Goal: Communication & Community: Answer question/provide support

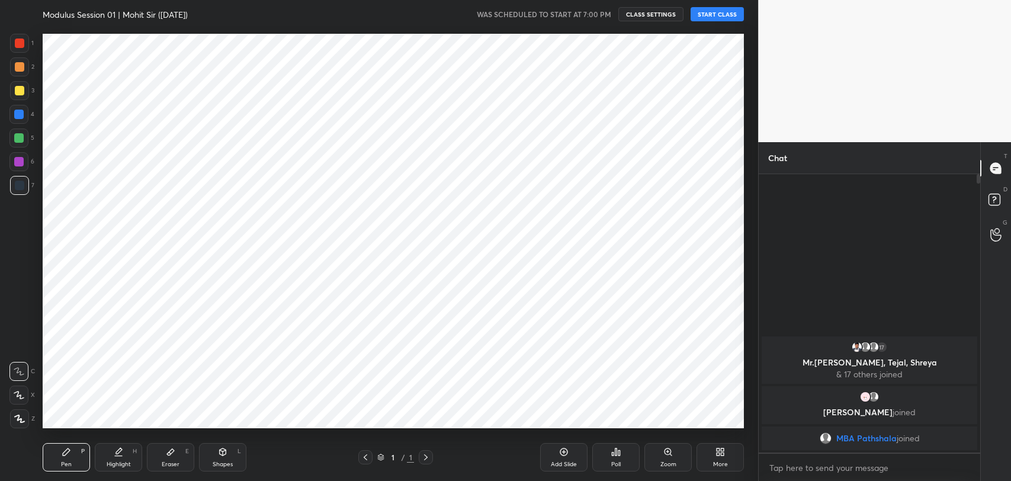
scroll to position [58848, 58542]
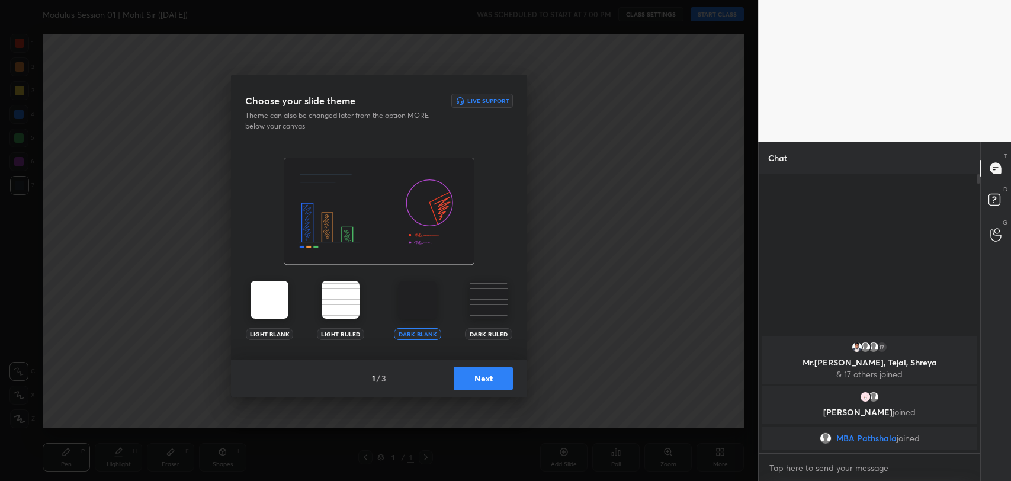
click at [498, 385] on button "Next" at bounding box center [483, 379] width 59 height 24
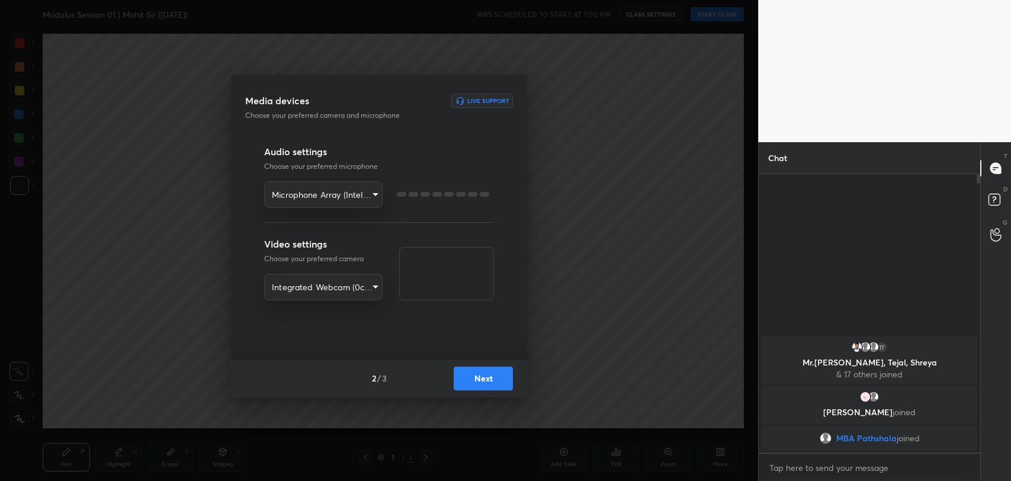
click at [498, 385] on button "Next" at bounding box center [483, 379] width 59 height 24
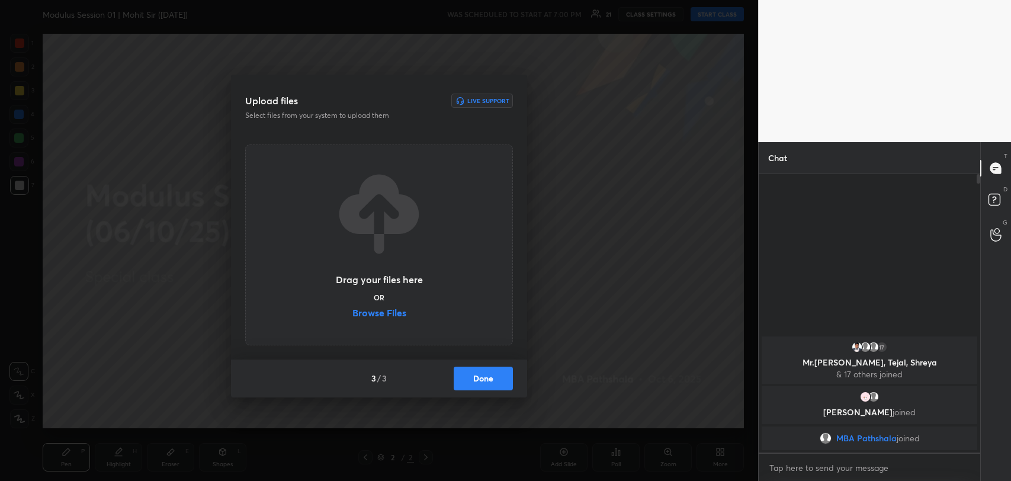
click at [367, 312] on label "Browse Files" at bounding box center [380, 314] width 54 height 12
click at [353, 312] on input "Browse Files" at bounding box center [353, 314] width 0 height 12
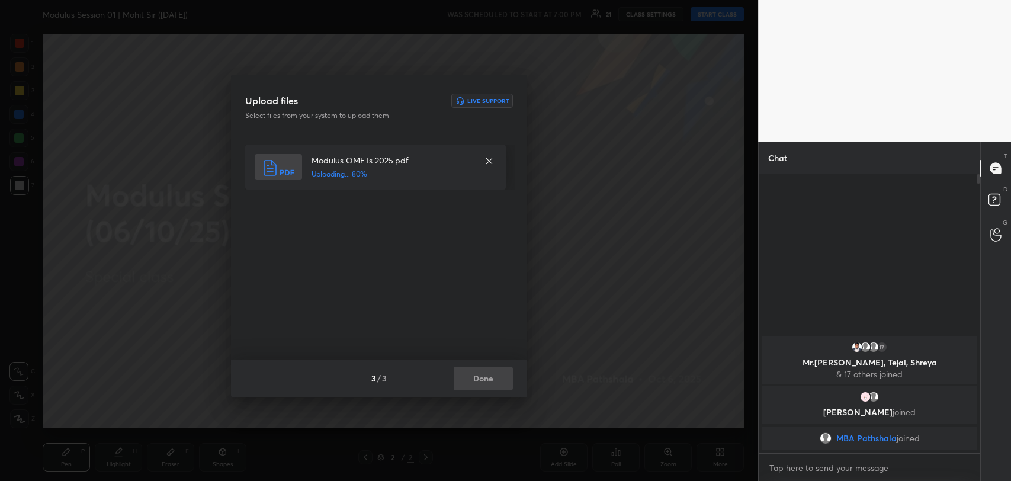
click at [484, 372] on div "3 / 3 Done" at bounding box center [379, 379] width 296 height 38
click at [484, 372] on button "Done" at bounding box center [483, 379] width 59 height 24
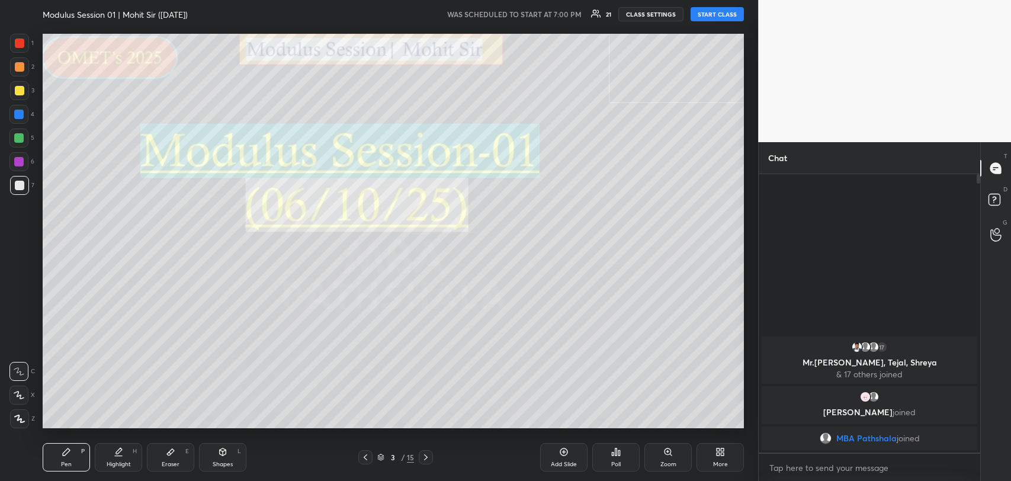
click at [712, 13] on button "START CLASS" at bounding box center [717, 14] width 53 height 14
type textarea "x"
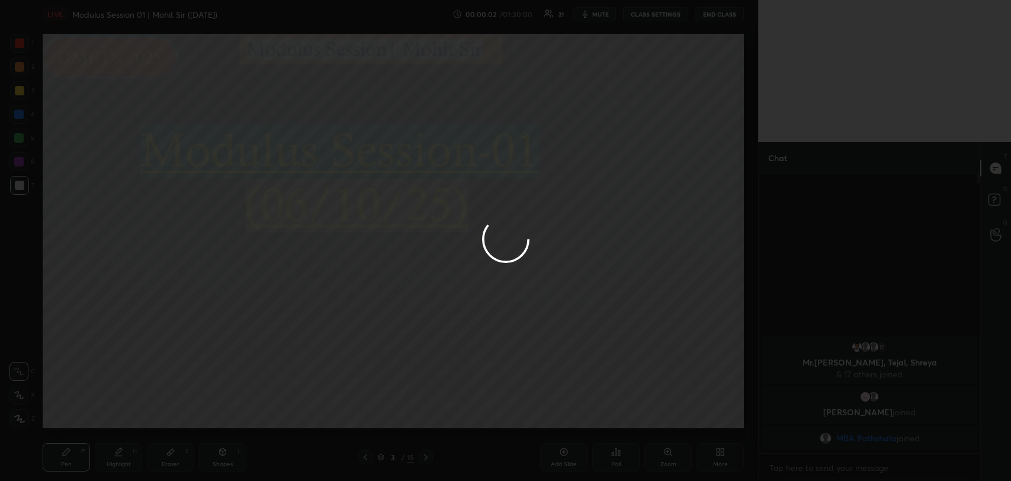
click at [995, 162] on div at bounding box center [505, 240] width 1011 height 481
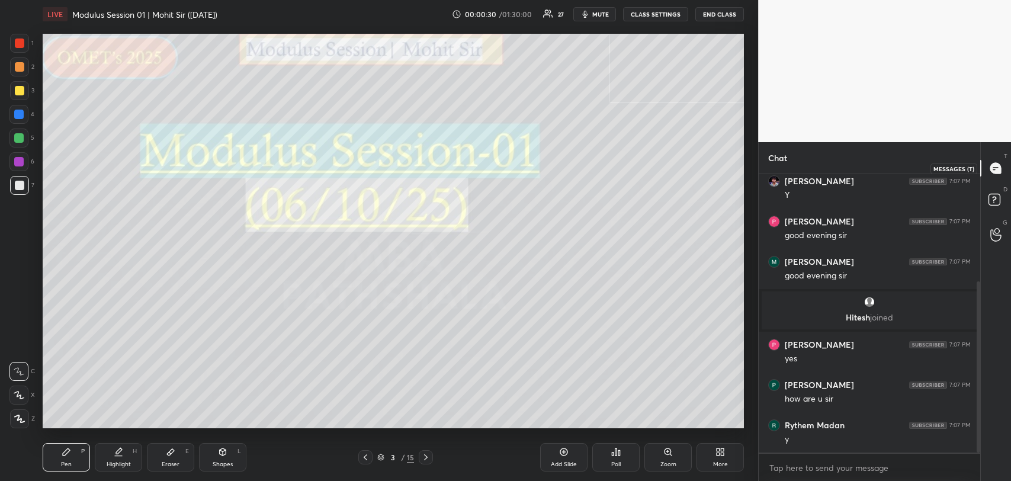
scroll to position [214, 0]
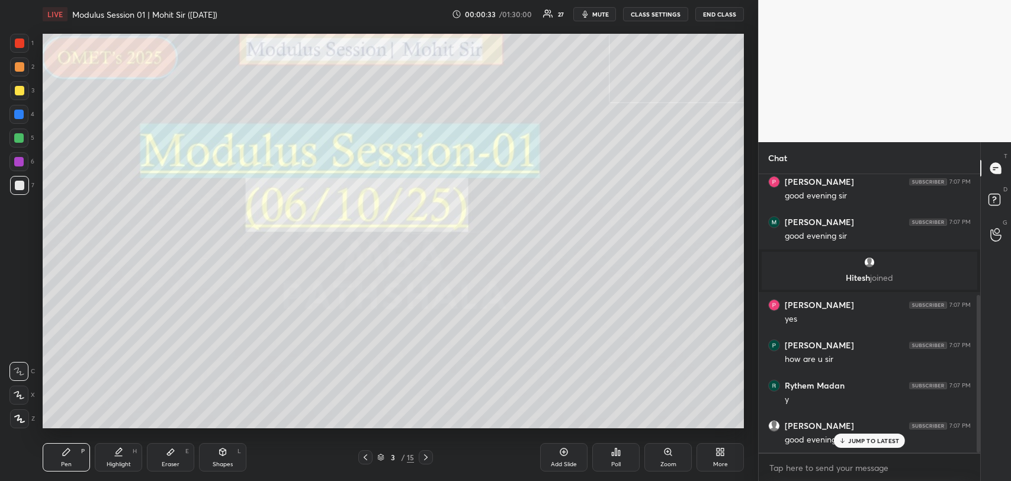
click at [867, 440] on p "JUMP TO LATEST" at bounding box center [874, 440] width 51 height 7
click at [871, 440] on p "JUMP TO LATEST" at bounding box center [874, 440] width 51 height 7
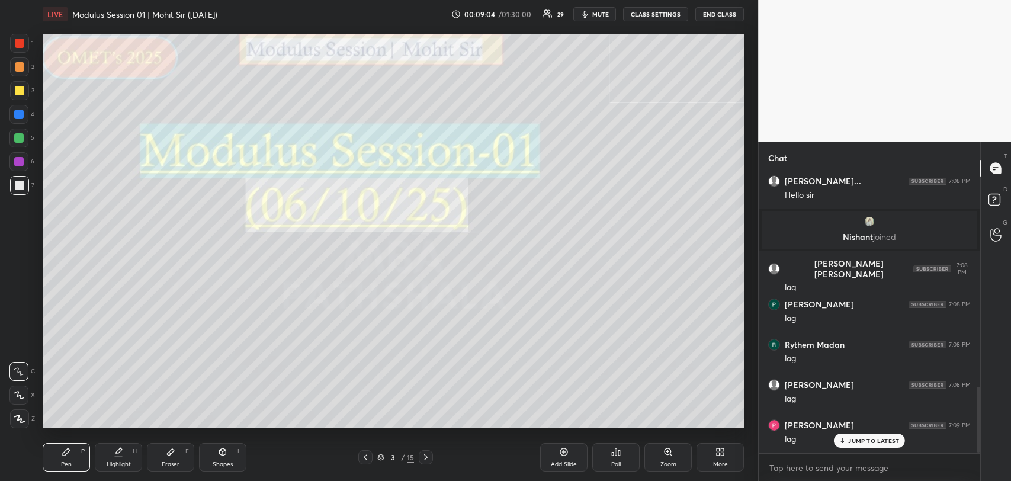
scroll to position [897, 0]
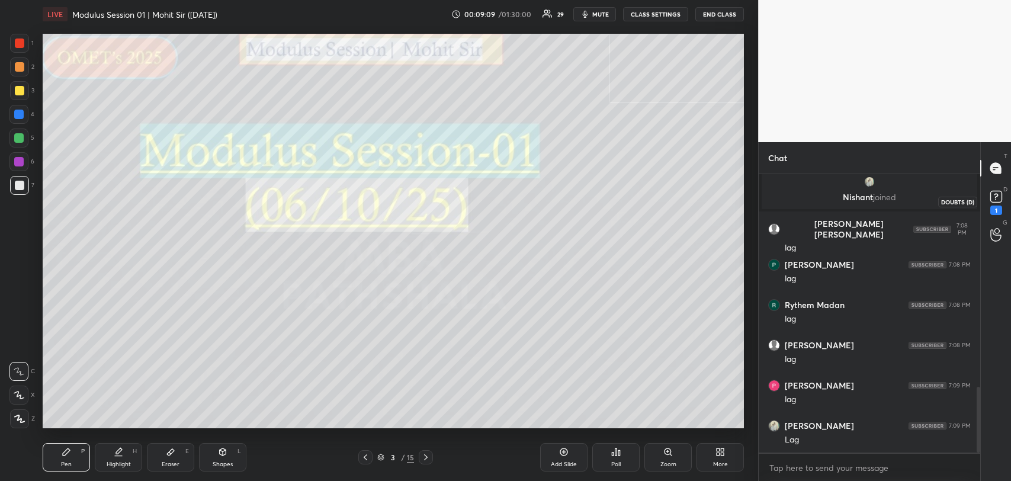
click at [996, 205] on icon at bounding box center [997, 197] width 18 height 18
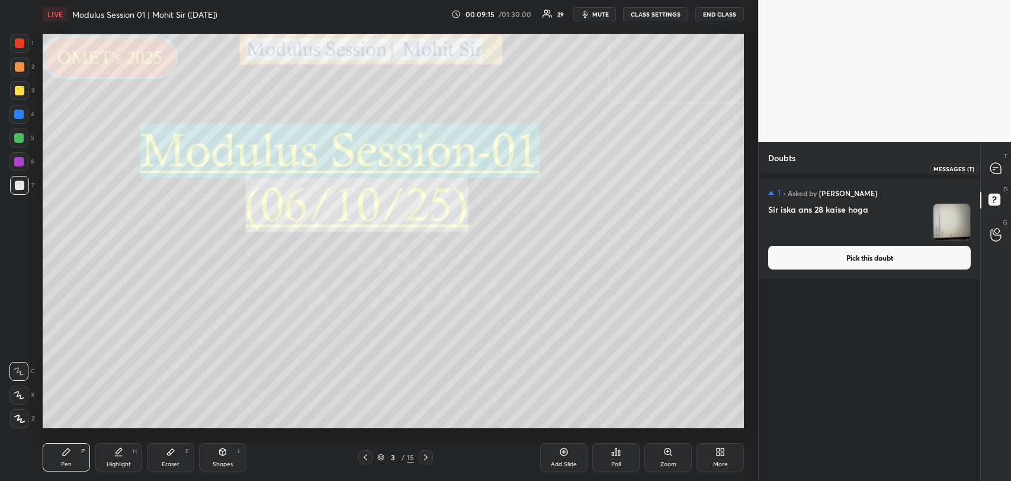
click at [991, 169] on icon at bounding box center [996, 168] width 11 height 11
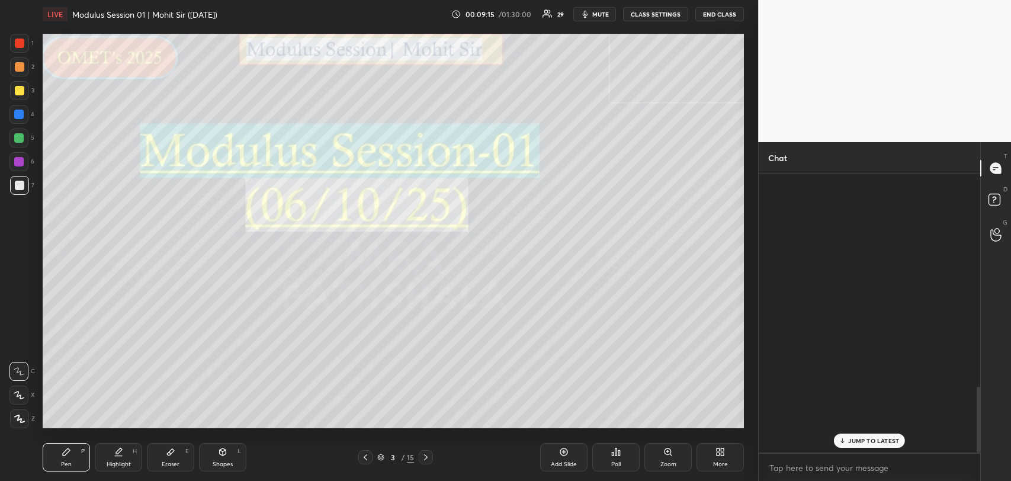
scroll to position [275, 218]
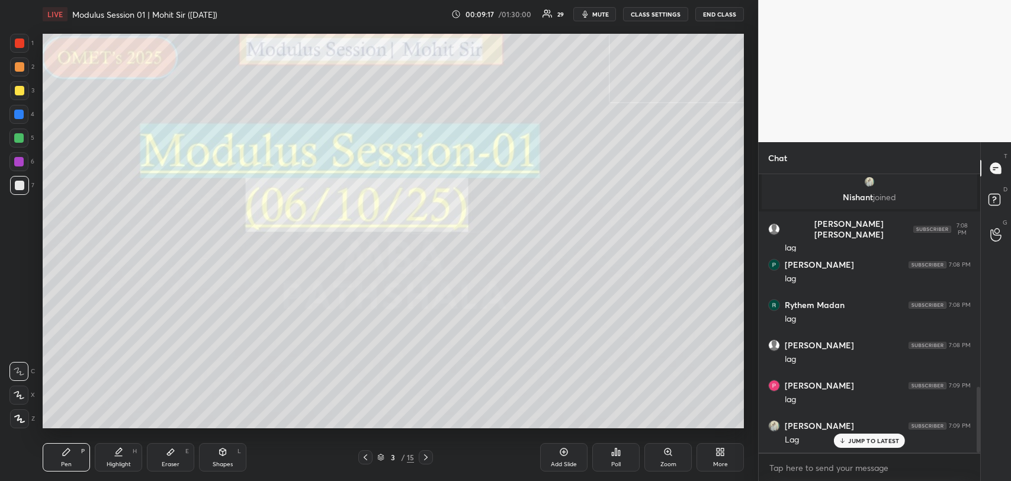
click at [856, 443] on p "JUMP TO LATEST" at bounding box center [874, 440] width 51 height 7
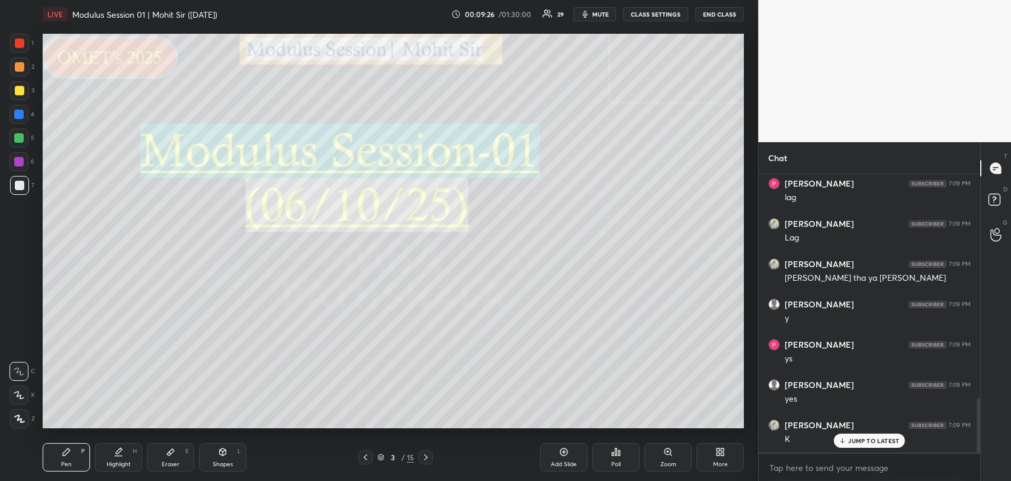
scroll to position [1138, 0]
click at [856, 443] on p "JUMP TO LATEST" at bounding box center [874, 440] width 51 height 7
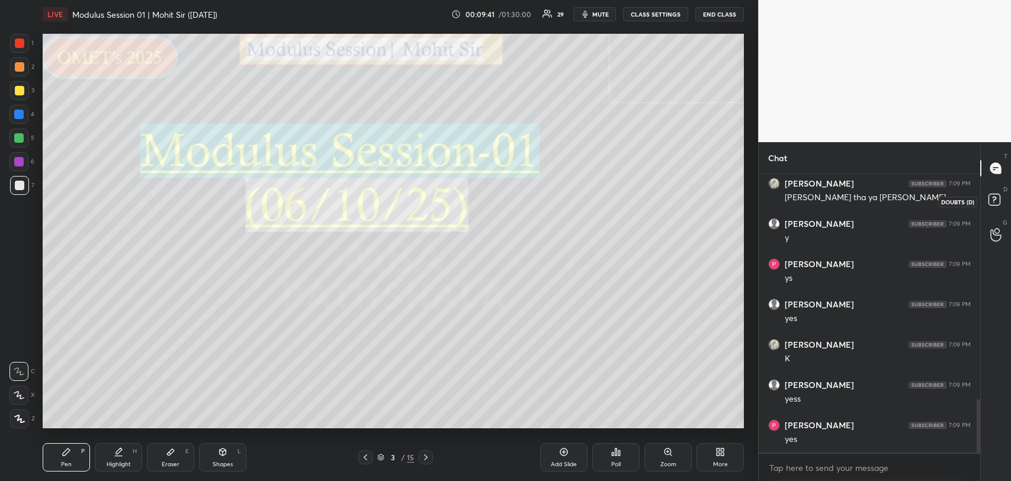
scroll to position [1219, 0]
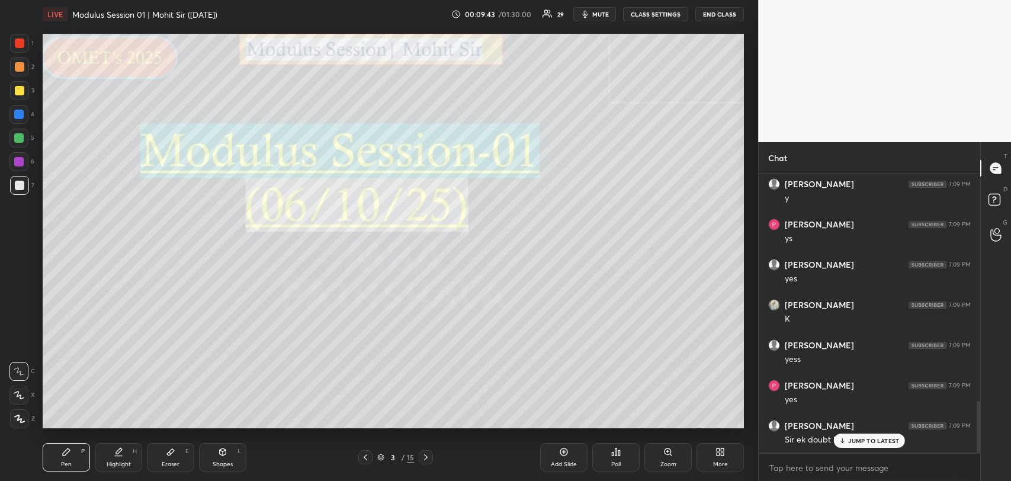
click at [869, 444] on div "JUMP TO LATEST" at bounding box center [869, 441] width 71 height 14
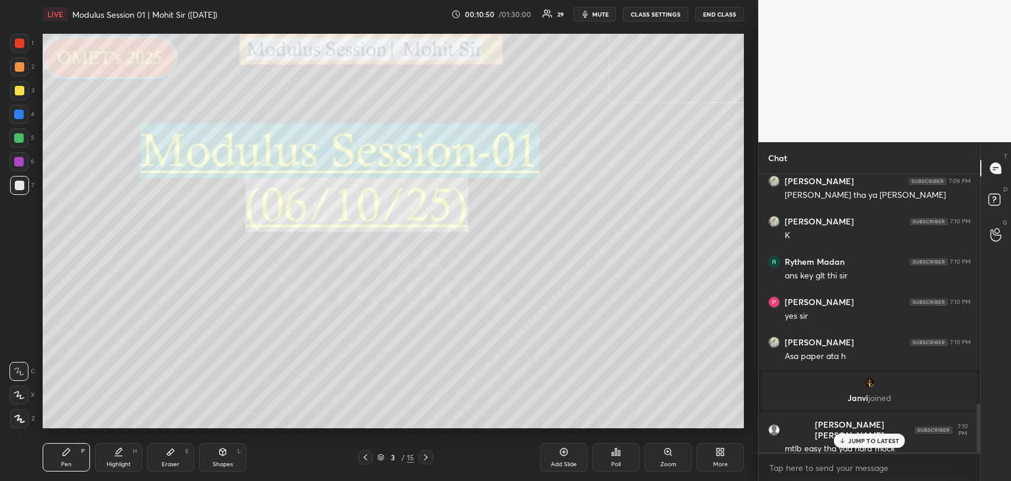
scroll to position [1291, 0]
click at [850, 438] on p "JUMP TO LATEST" at bounding box center [874, 440] width 51 height 7
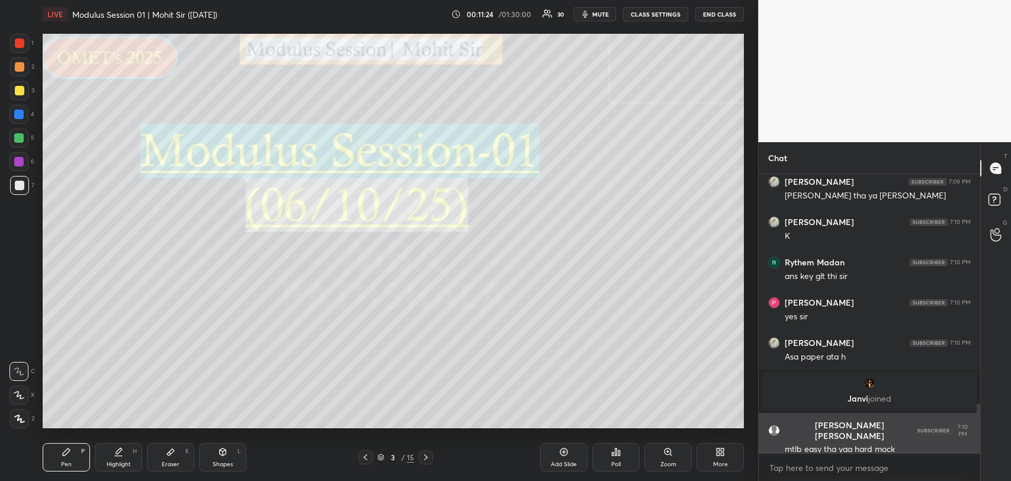
scroll to position [1334, 0]
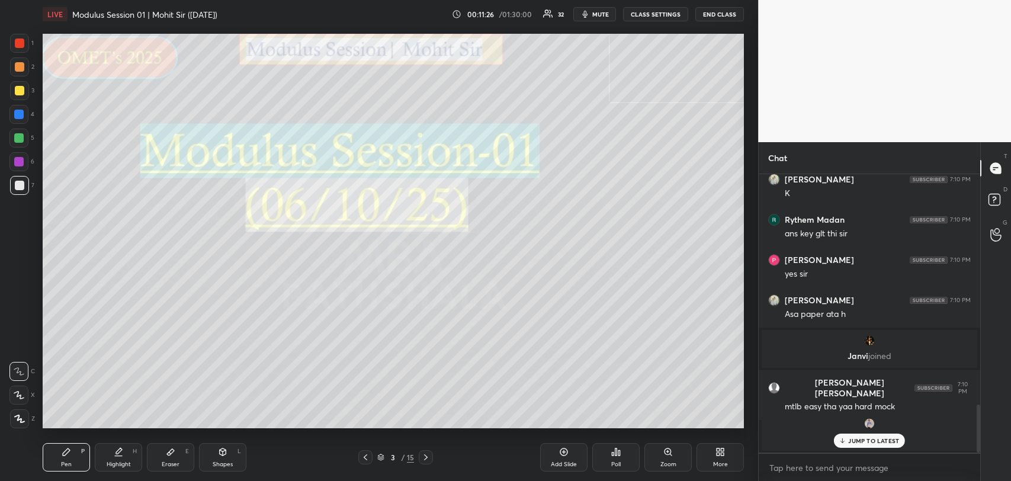
click at [872, 434] on div "JUMP TO LATEST" at bounding box center [869, 441] width 71 height 14
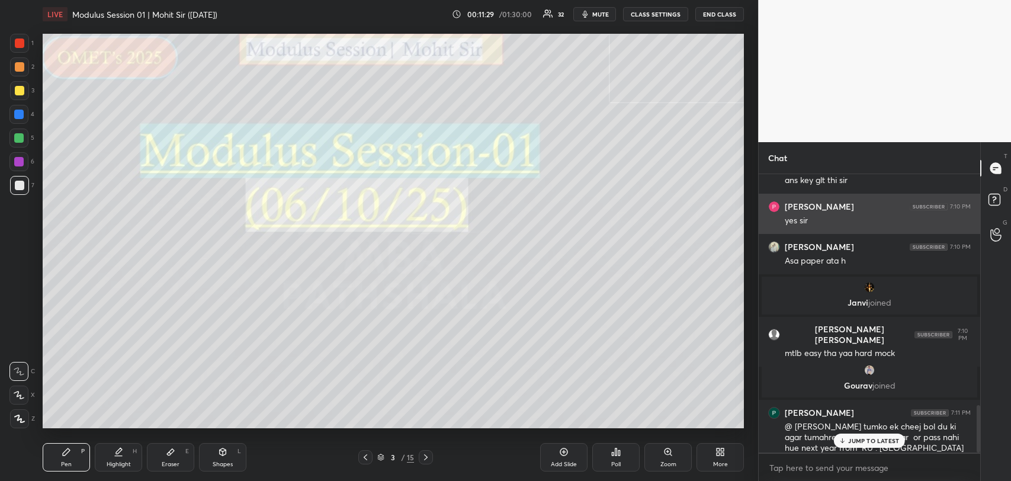
scroll to position [1353, 0]
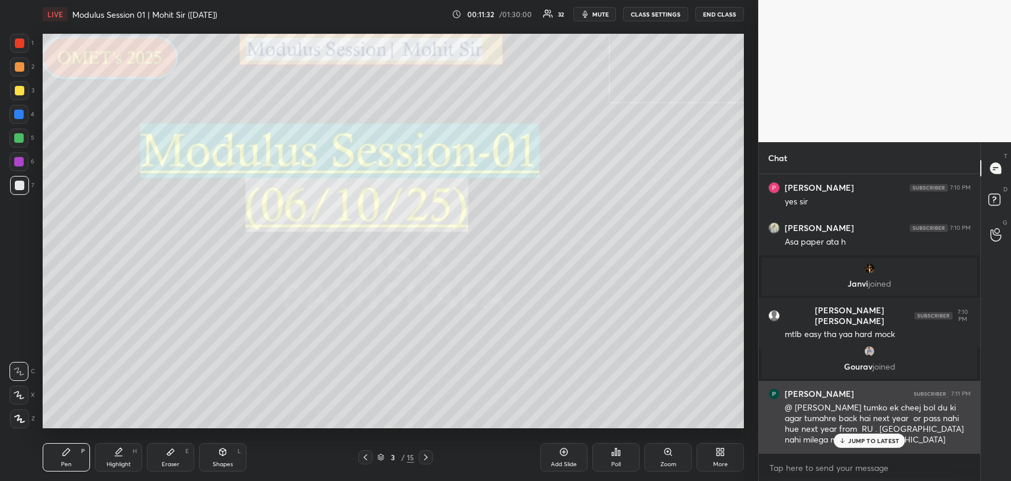
click at [849, 431] on div "@ [PERSON_NAME] tumko ek cheej bol du ki agar tumahre back hai next year or pas…" at bounding box center [878, 424] width 186 height 44
click at [858, 441] on p "JUMP TO LATEST" at bounding box center [874, 440] width 51 height 7
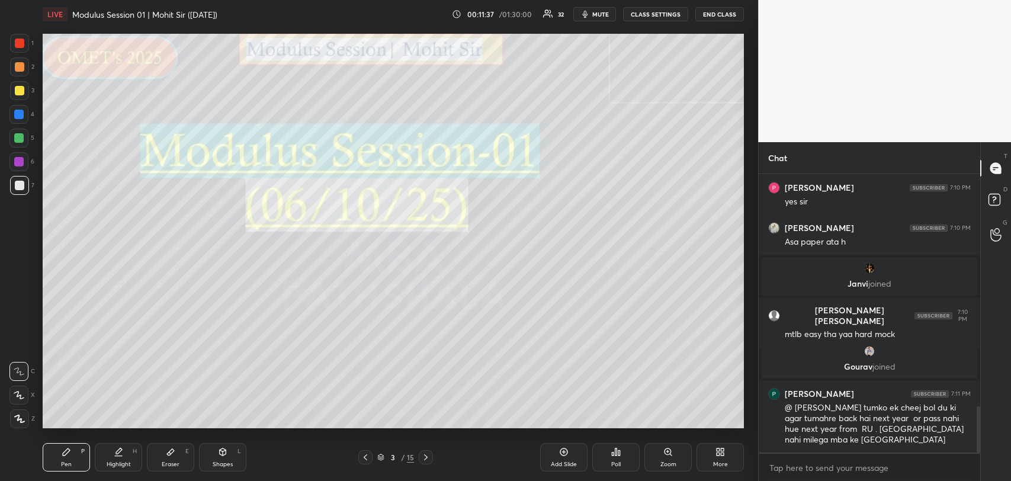
scroll to position [1394, 0]
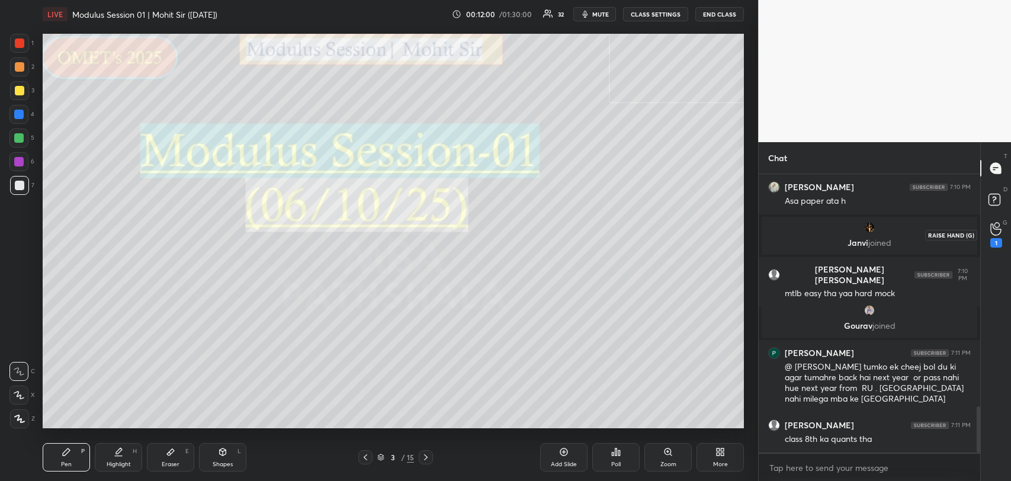
click at [991, 228] on icon at bounding box center [996, 229] width 11 height 12
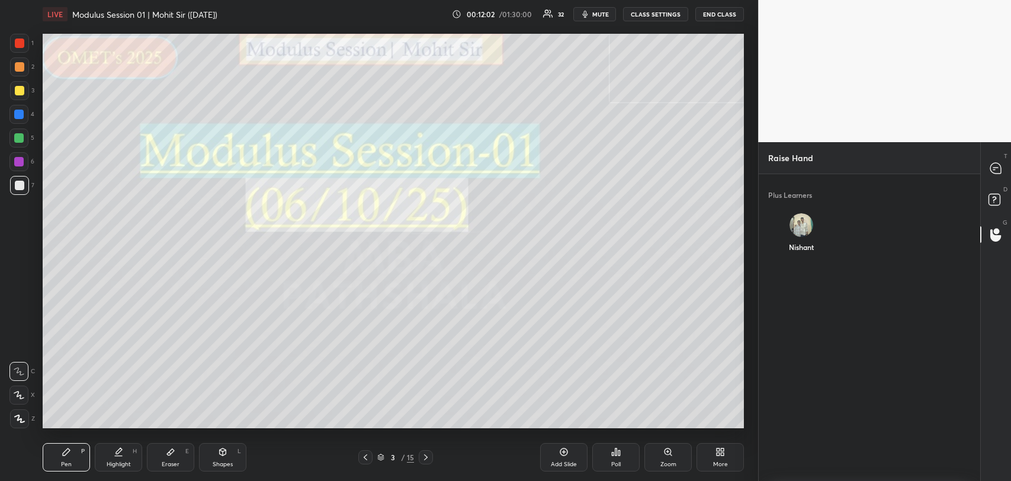
click at [800, 224] on img "grid" at bounding box center [802, 225] width 24 height 24
click at [799, 245] on div "[PERSON_NAME] INVITE" at bounding box center [802, 238] width 67 height 69
click at [799, 254] on button "INVITE" at bounding box center [801, 255] width 57 height 15
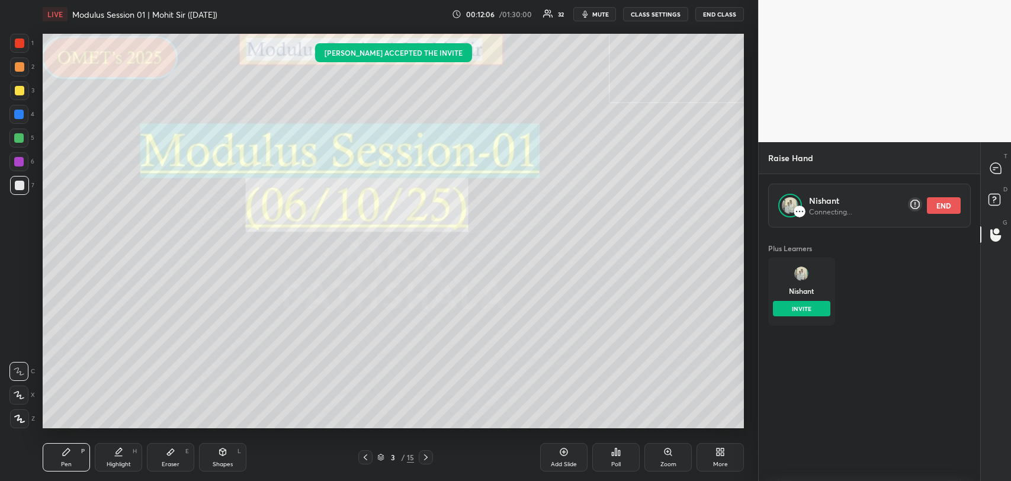
click at [988, 167] on div at bounding box center [997, 168] width 24 height 21
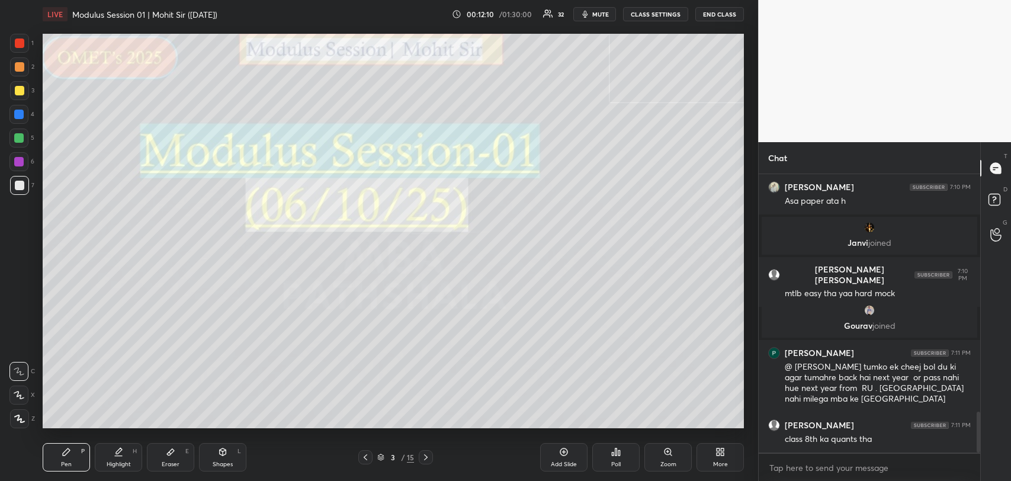
scroll to position [1651, 0]
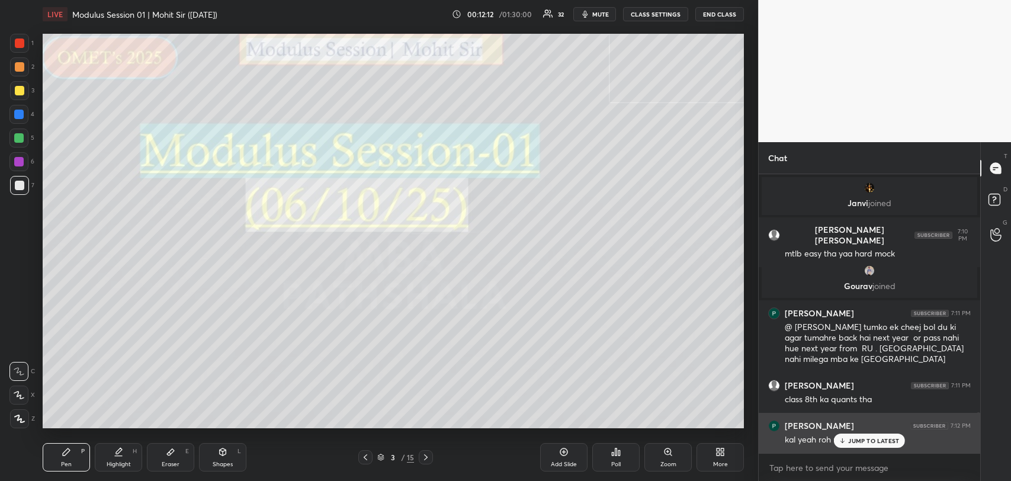
click at [859, 440] on p "JUMP TO LATEST" at bounding box center [874, 440] width 51 height 7
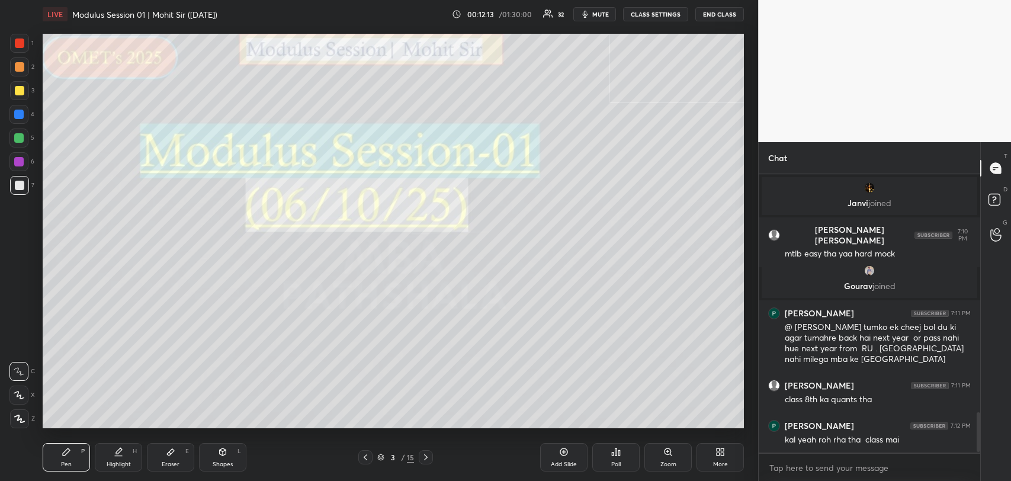
scroll to position [1694, 0]
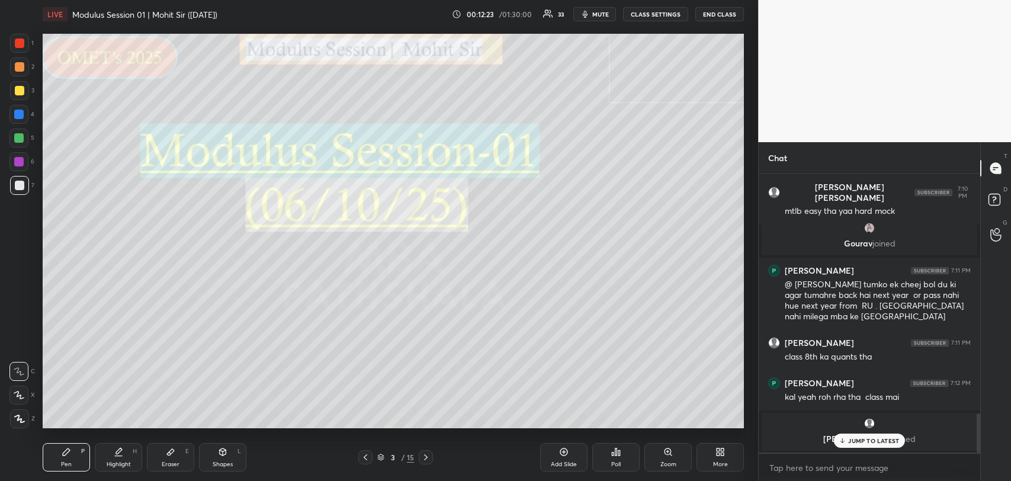
click at [856, 444] on p "JUMP TO LATEST" at bounding box center [874, 440] width 51 height 7
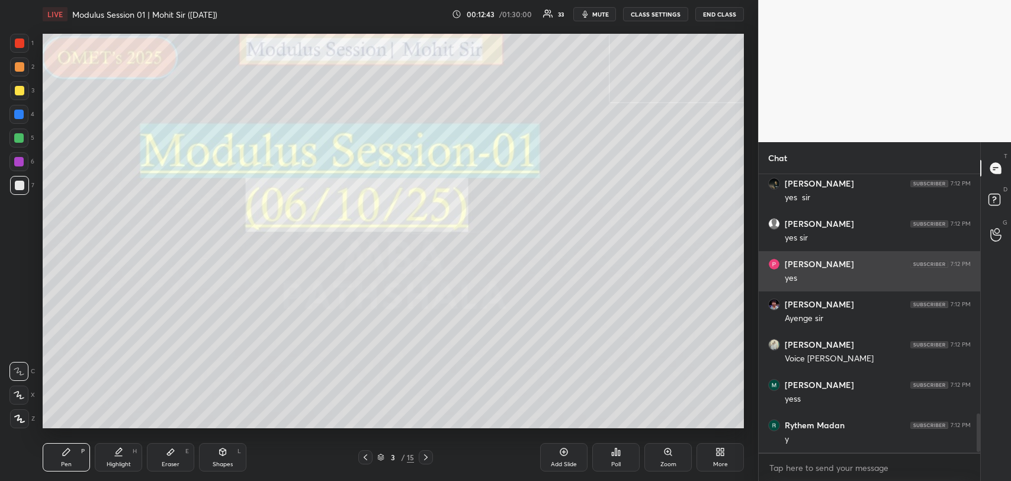
scroll to position [1745, 0]
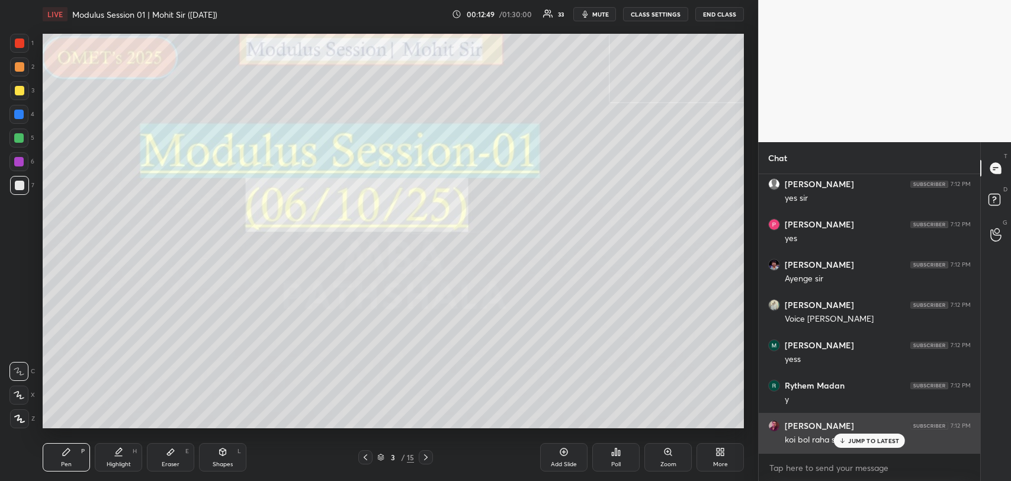
click at [862, 434] on div "JUMP TO LATEST" at bounding box center [869, 441] width 71 height 14
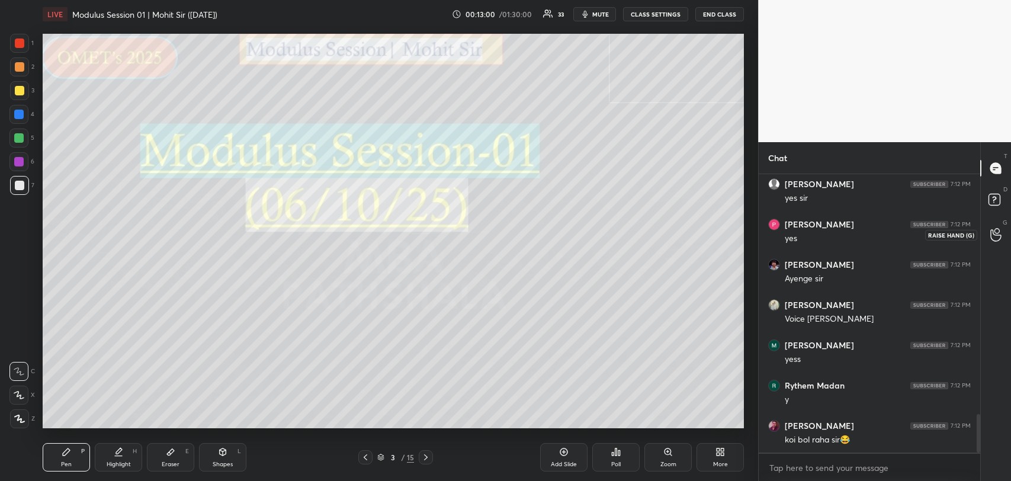
click at [994, 230] on icon at bounding box center [996, 235] width 11 height 14
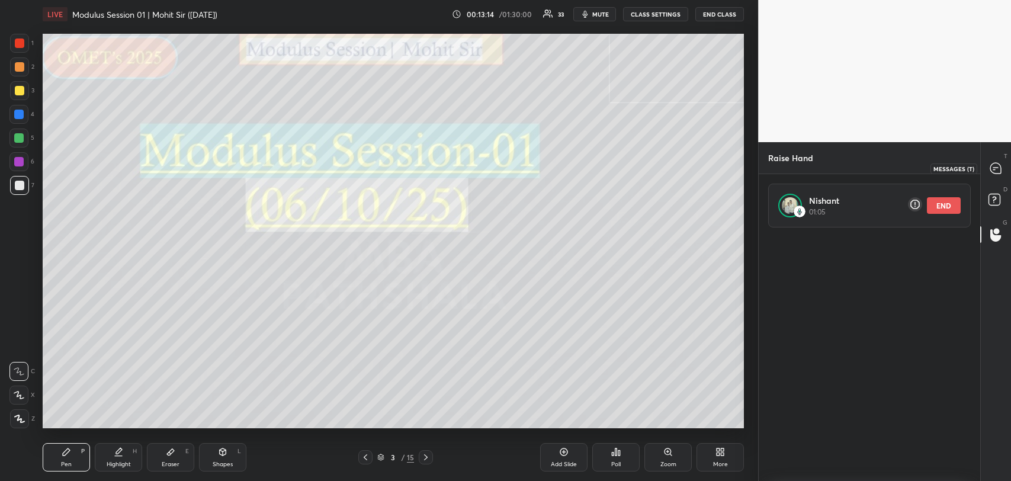
click at [994, 169] on icon at bounding box center [995, 169] width 2 height 0
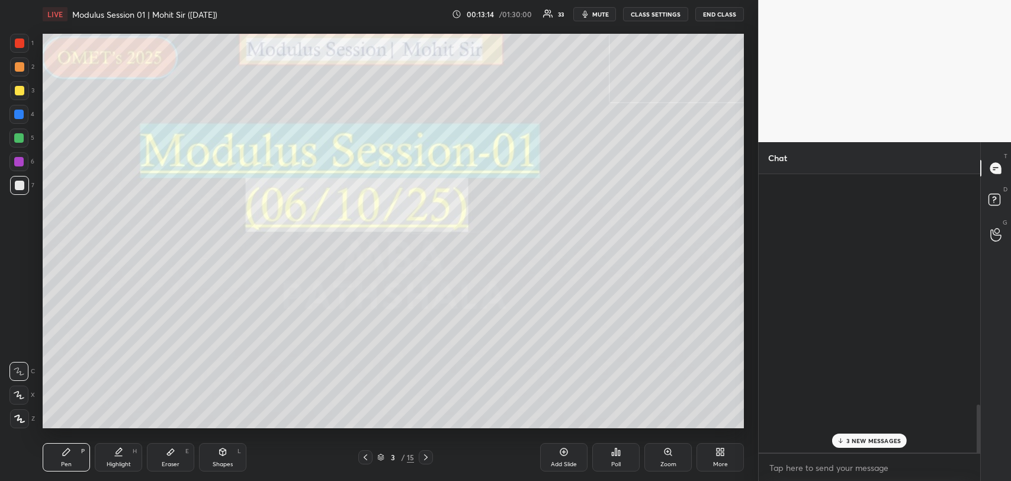
scroll to position [275, 218]
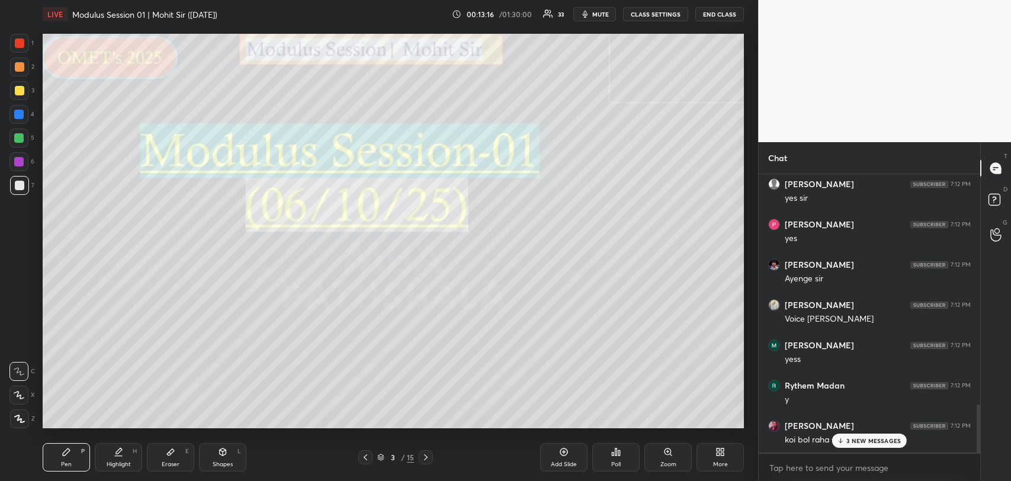
click at [880, 438] on p "3 NEW MESSAGES" at bounding box center [874, 440] width 55 height 7
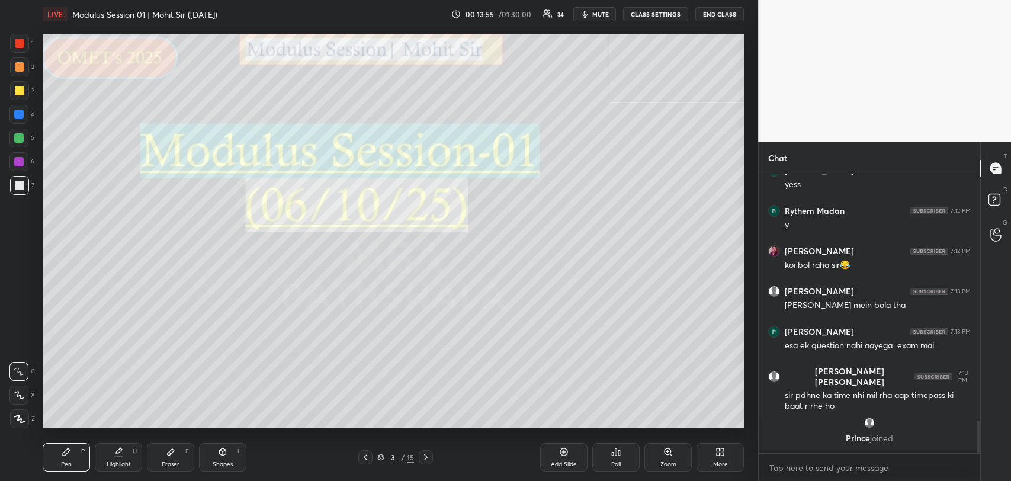
scroll to position [1864, 0]
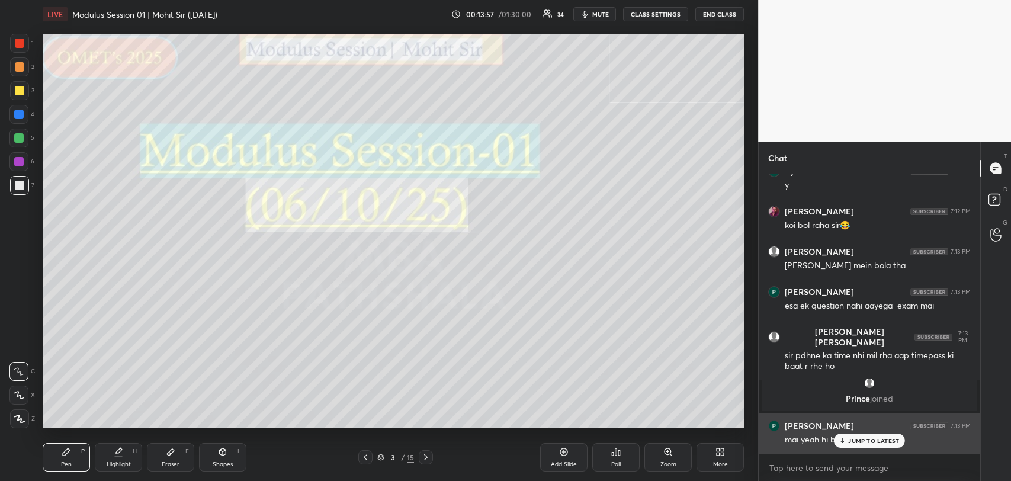
click at [846, 440] on icon at bounding box center [843, 440] width 8 height 7
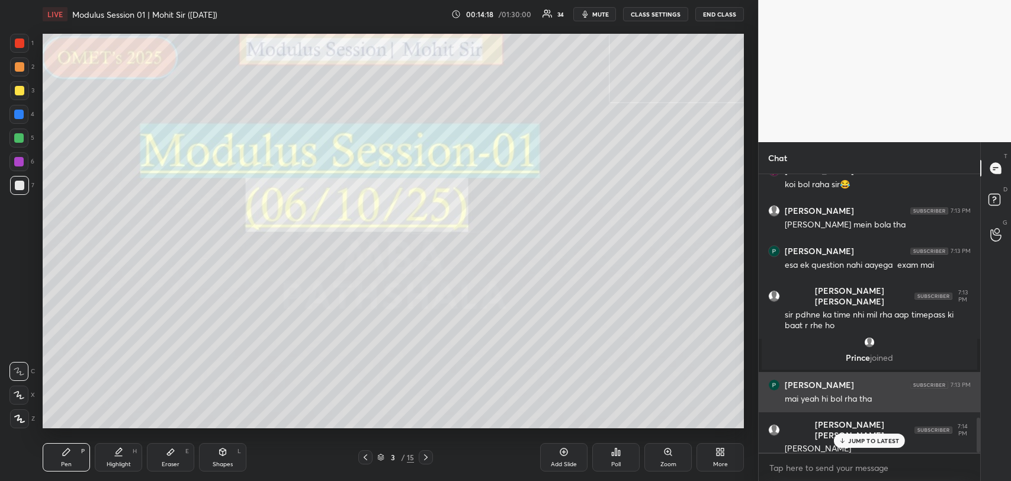
scroll to position [1944, 0]
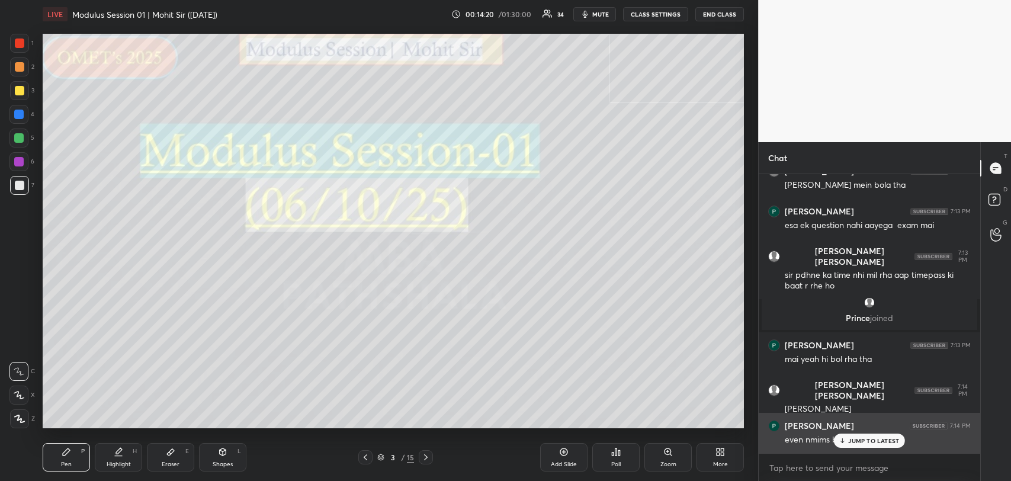
click at [838, 437] on div "JUMP TO LATEST" at bounding box center [869, 441] width 71 height 14
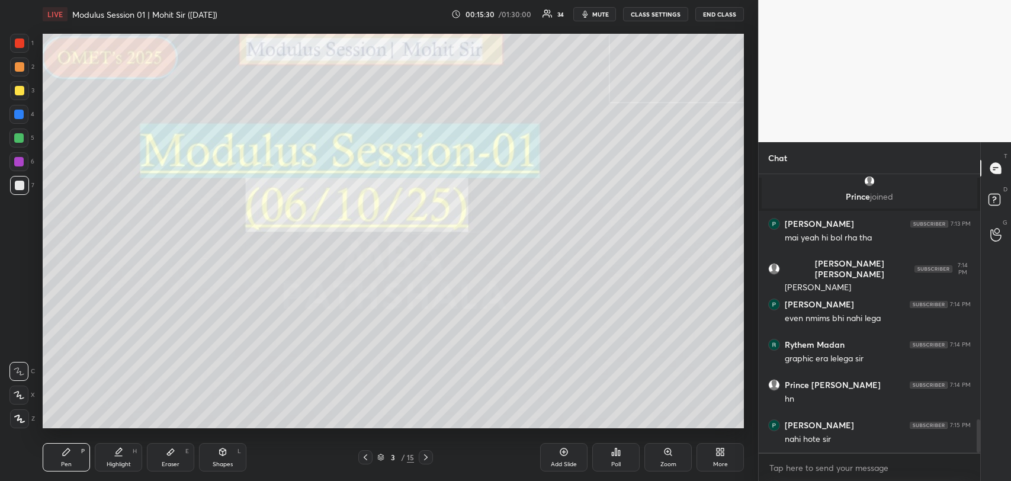
scroll to position [2077, 0]
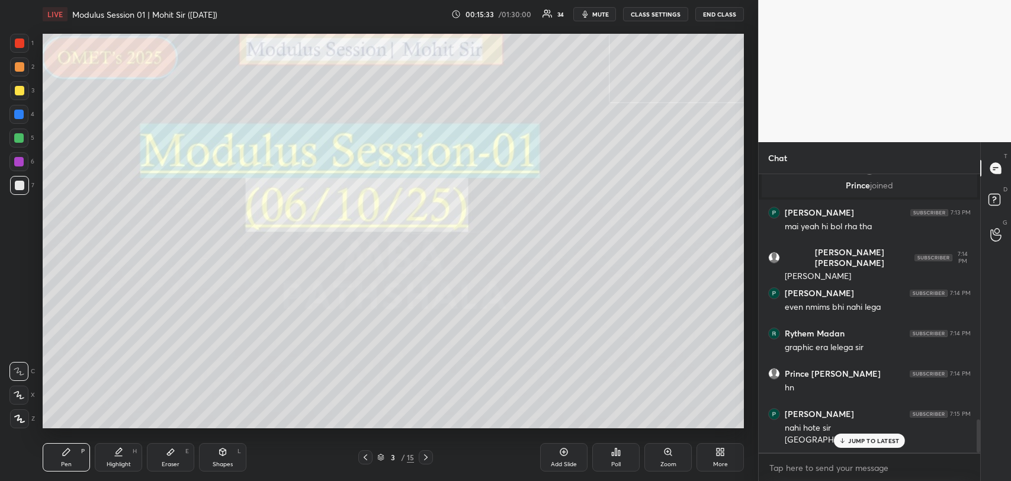
click at [834, 433] on div "nahi hote sir" at bounding box center [878, 428] width 186 height 12
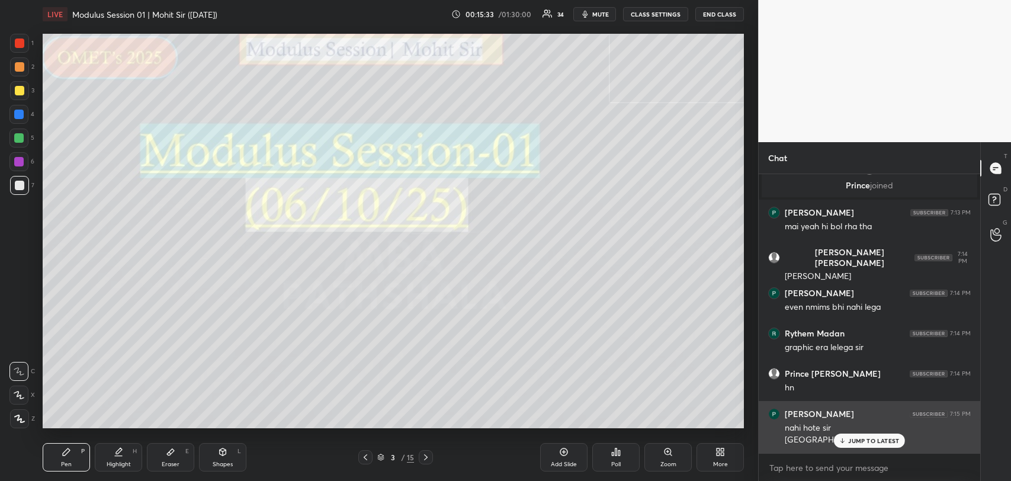
click at [841, 437] on icon at bounding box center [843, 440] width 8 height 7
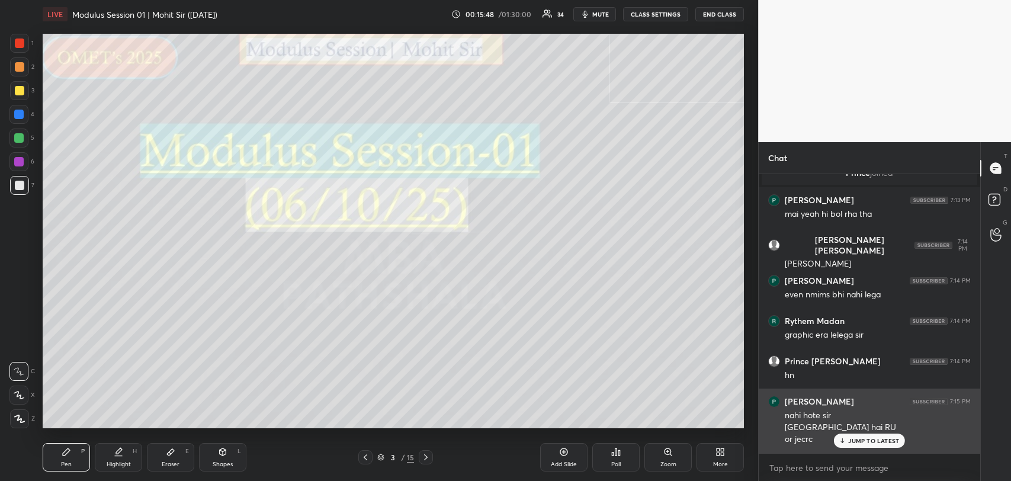
scroll to position [2140, 0]
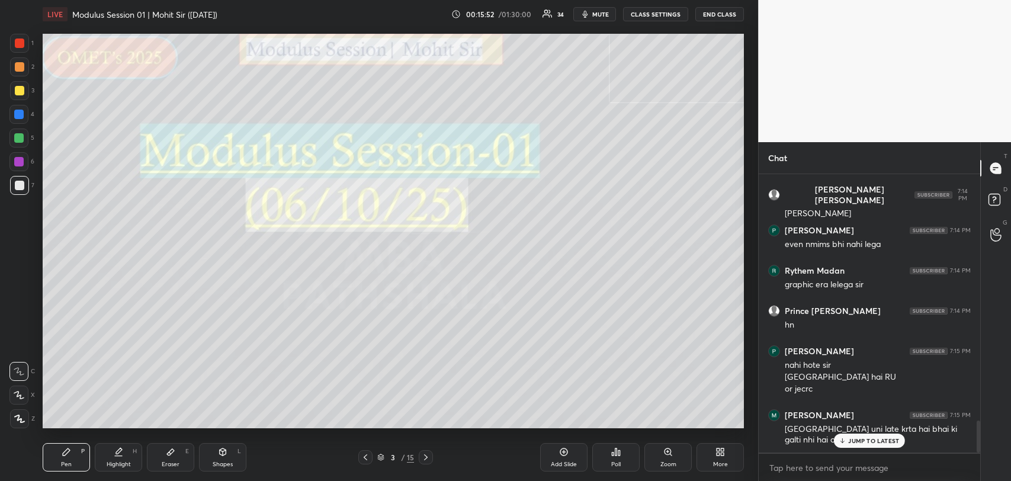
click at [863, 433] on div "[GEOGRAPHIC_DATA] uni late krta hai bhai ki galti nhi hai college hi esa hai" at bounding box center [878, 435] width 186 height 23
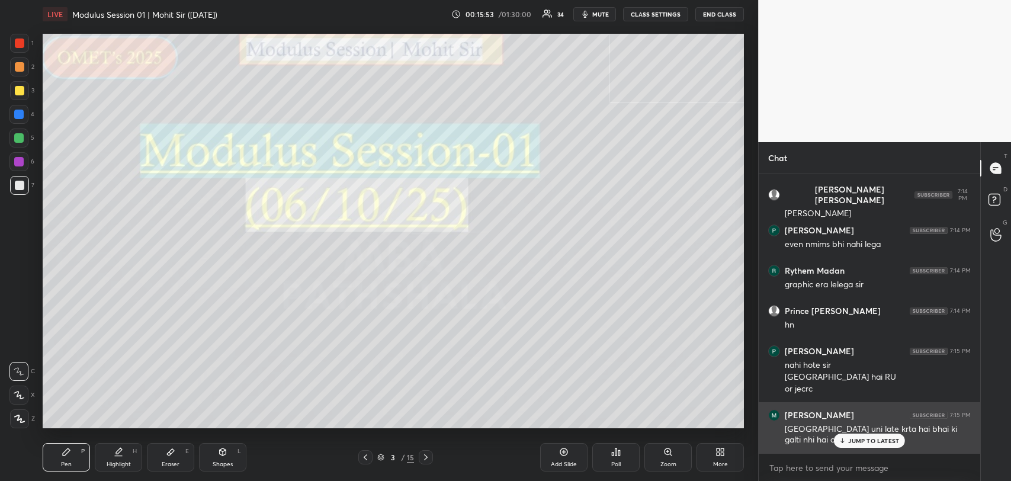
click at [860, 436] on div "JUMP TO LATEST" at bounding box center [869, 441] width 71 height 14
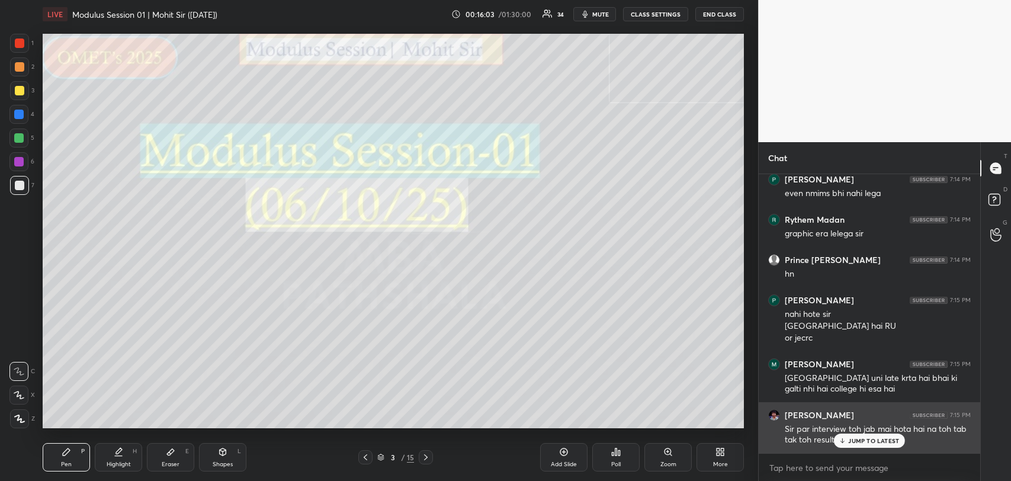
click at [865, 434] on div "JUMP TO LATEST" at bounding box center [869, 441] width 71 height 14
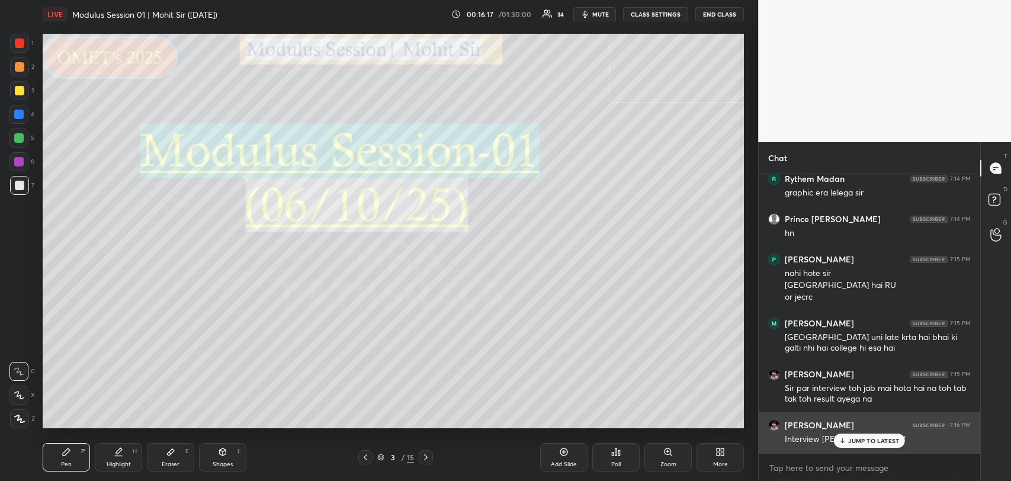
scroll to position [2271, 0]
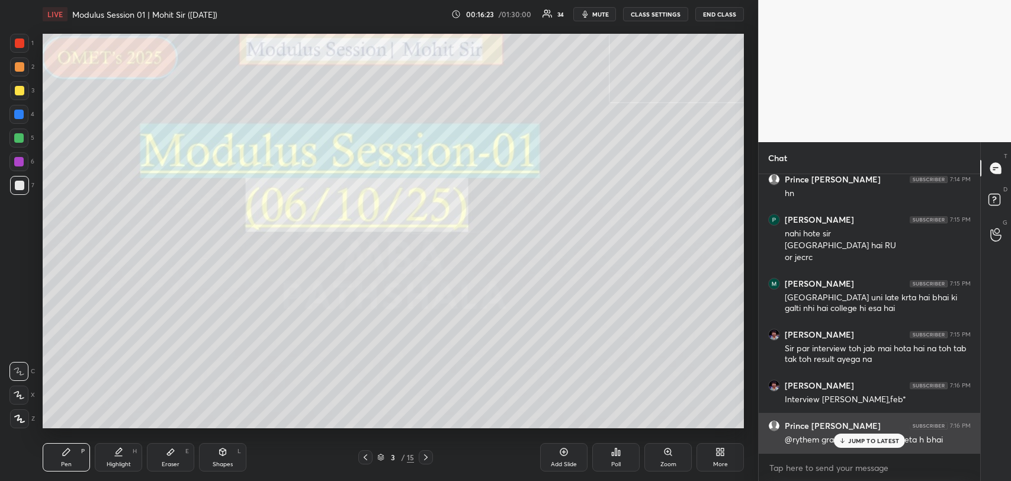
click at [853, 430] on div "Prince [PERSON_NAME] 7:16 PM" at bounding box center [870, 426] width 203 height 12
click at [843, 444] on div "JUMP TO LATEST" at bounding box center [869, 441] width 71 height 14
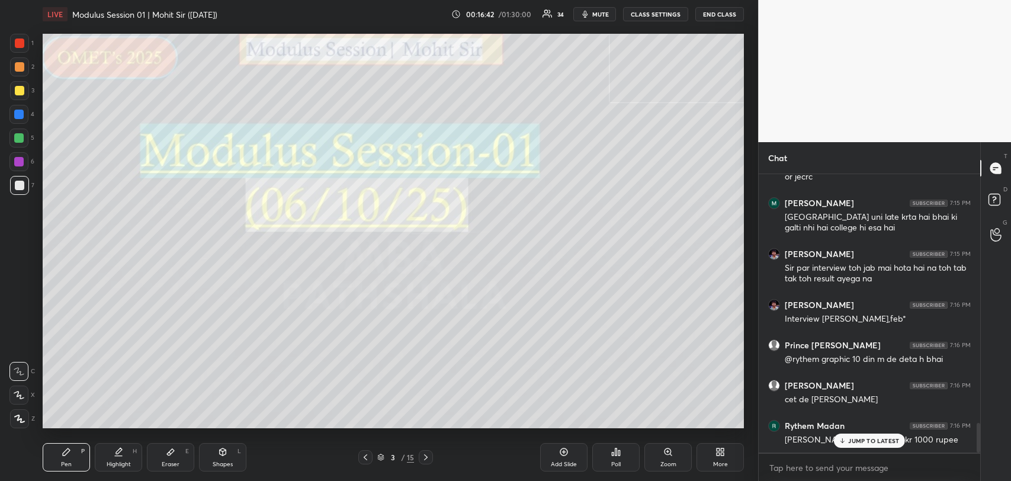
scroll to position [2394, 0]
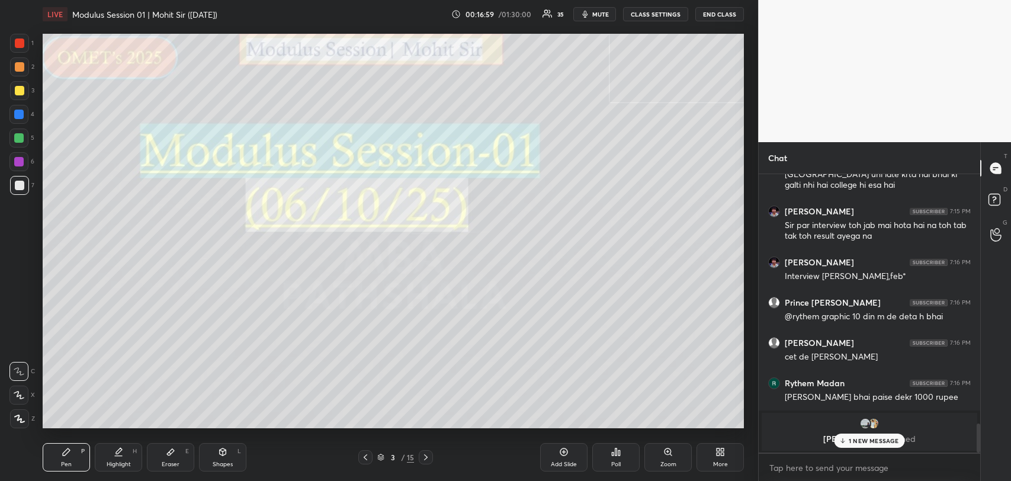
click at [860, 440] on p "1 NEW MESSAGE" at bounding box center [874, 440] width 50 height 7
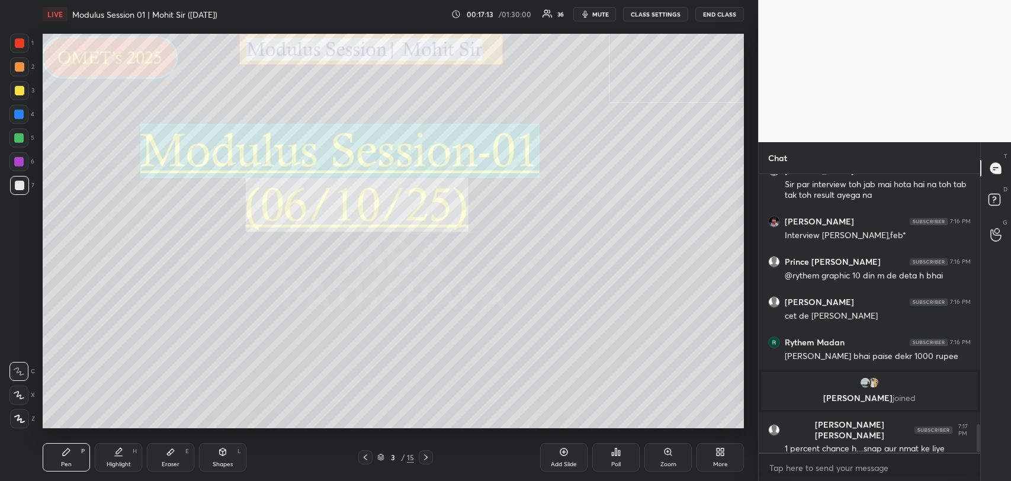
scroll to position [2486, 0]
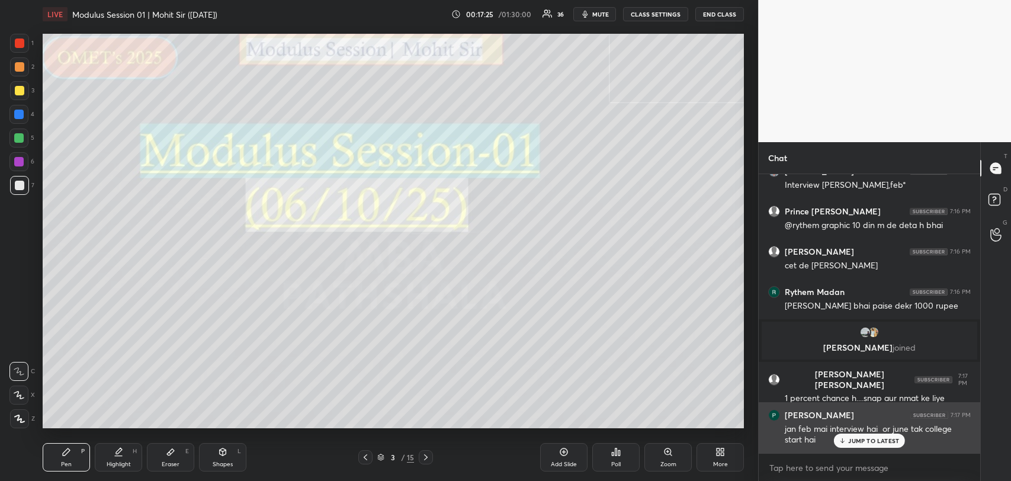
click at [860, 435] on div "JUMP TO LATEST" at bounding box center [869, 441] width 71 height 14
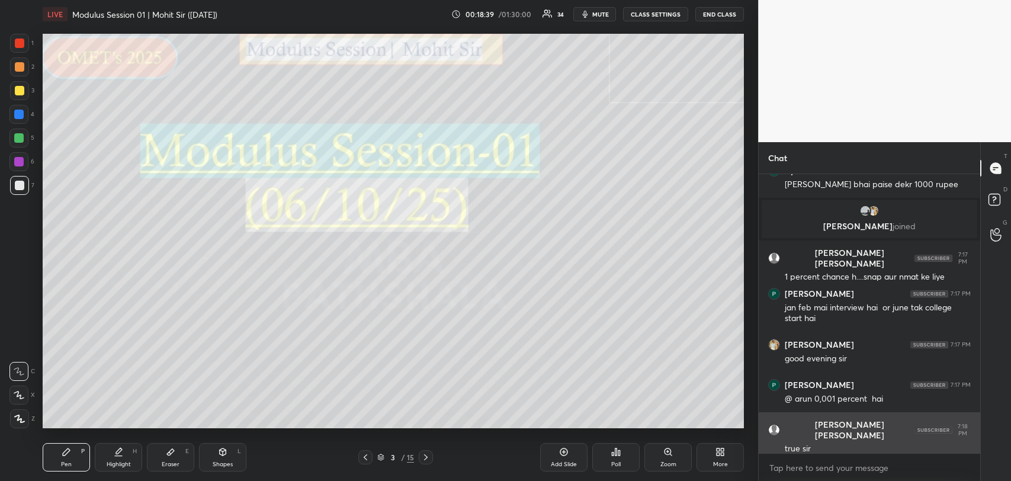
scroll to position [2647, 0]
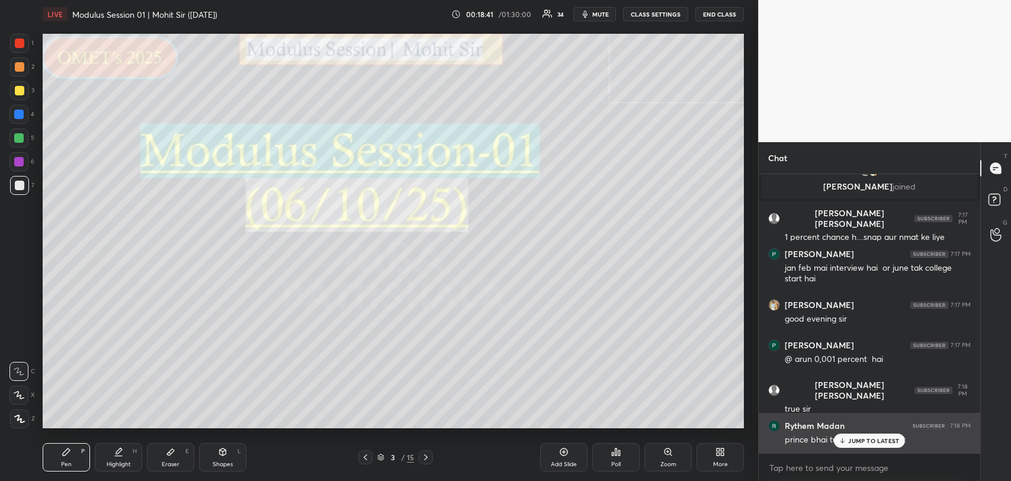
click at [858, 446] on div "JUMP TO LATEST" at bounding box center [869, 441] width 71 height 14
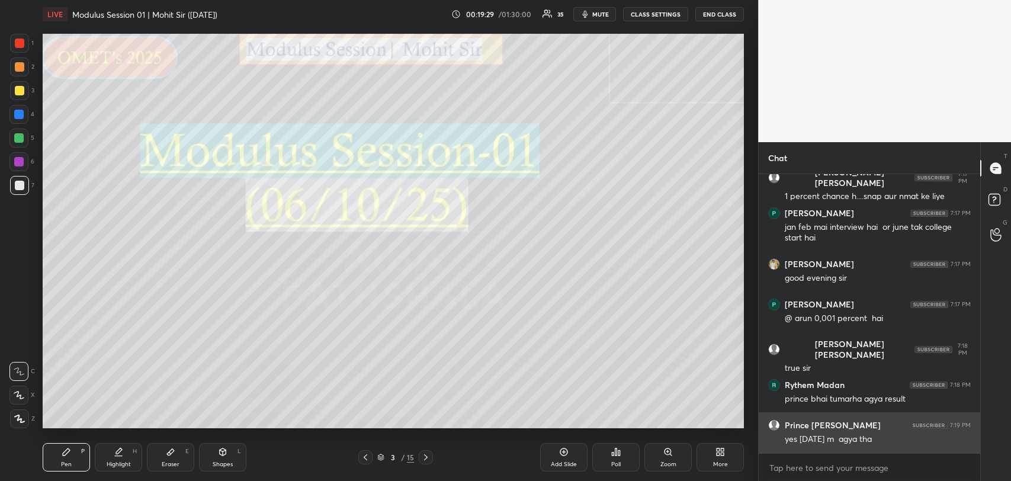
scroll to position [2727, 0]
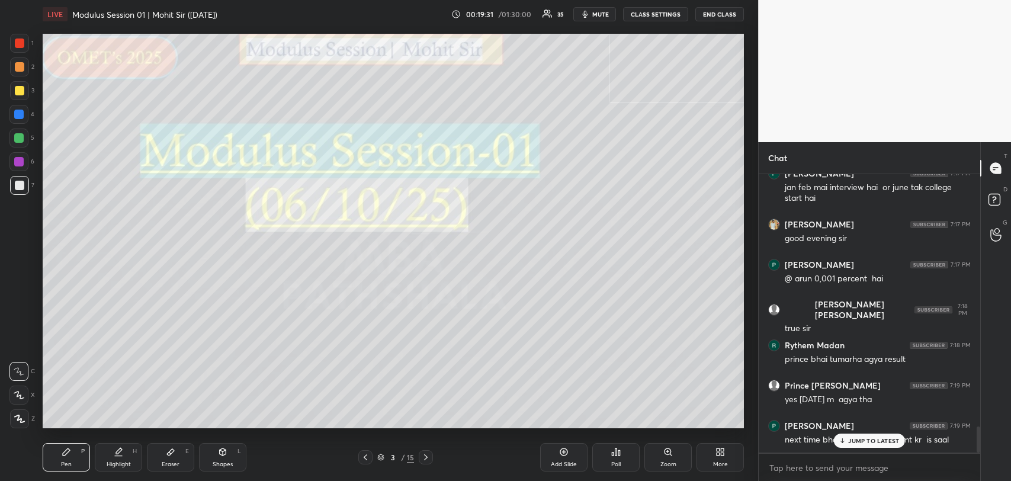
click at [163, 453] on div "Eraser E" at bounding box center [170, 457] width 47 height 28
click at [18, 353] on div "Erase all" at bounding box center [18, 347] width 19 height 19
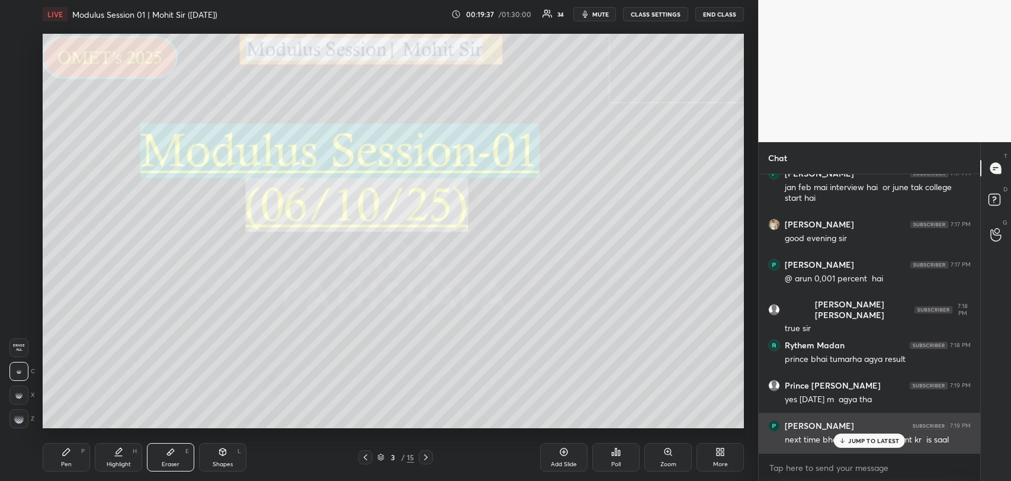
click at [852, 436] on div "JUMP TO LATEST" at bounding box center [869, 441] width 71 height 14
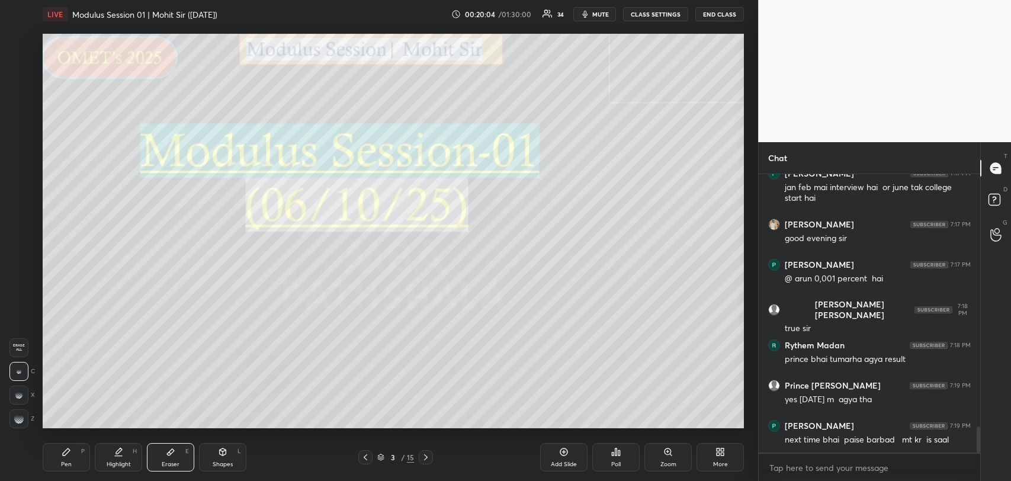
click at [68, 459] on div "Pen P" at bounding box center [66, 457] width 47 height 28
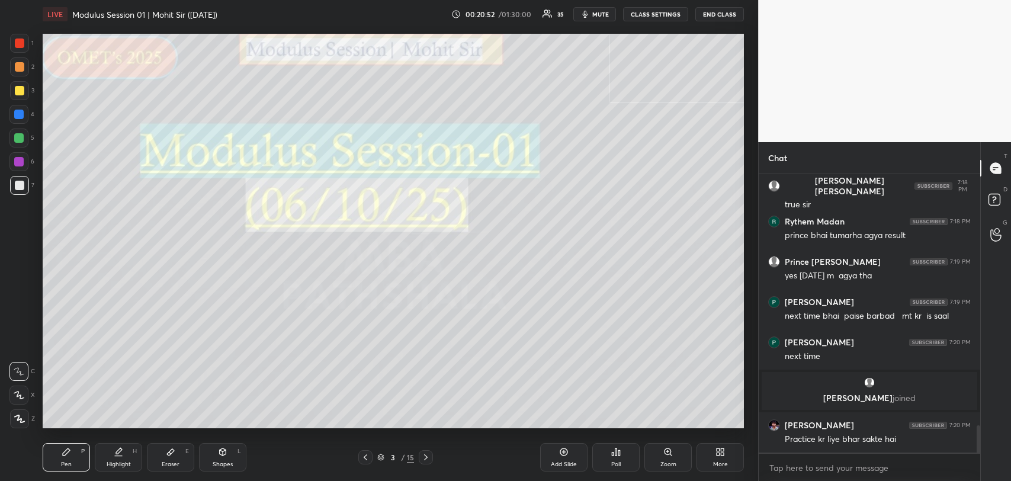
scroll to position [2594, 0]
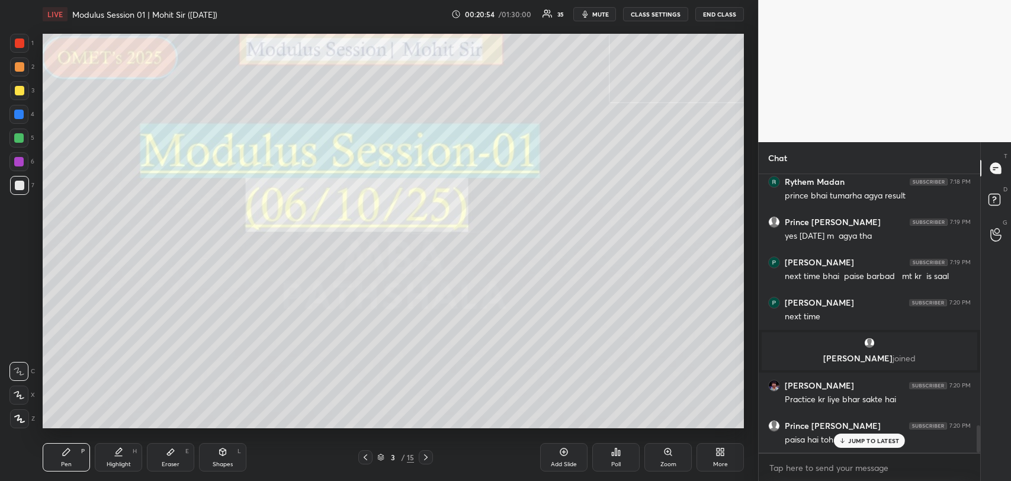
click at [844, 446] on div "JUMP TO LATEST" at bounding box center [869, 441] width 71 height 14
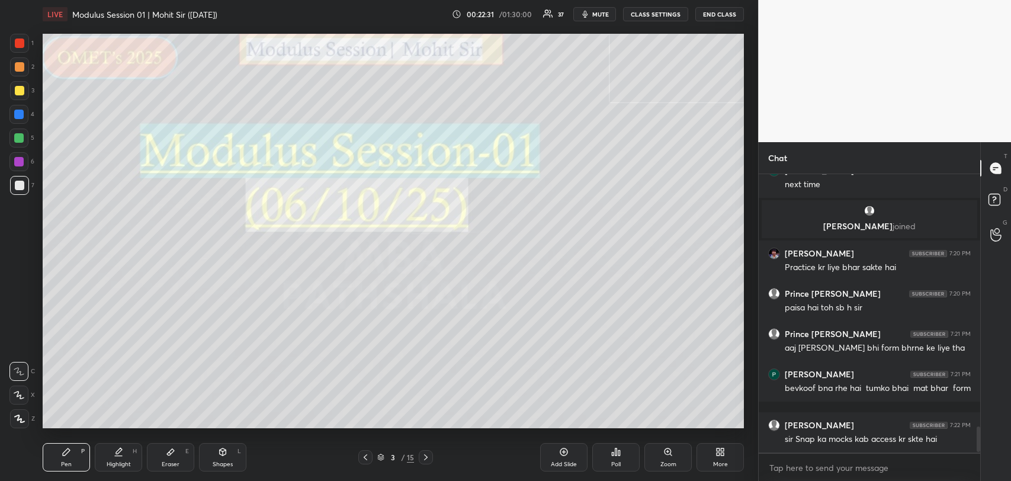
scroll to position [2765, 0]
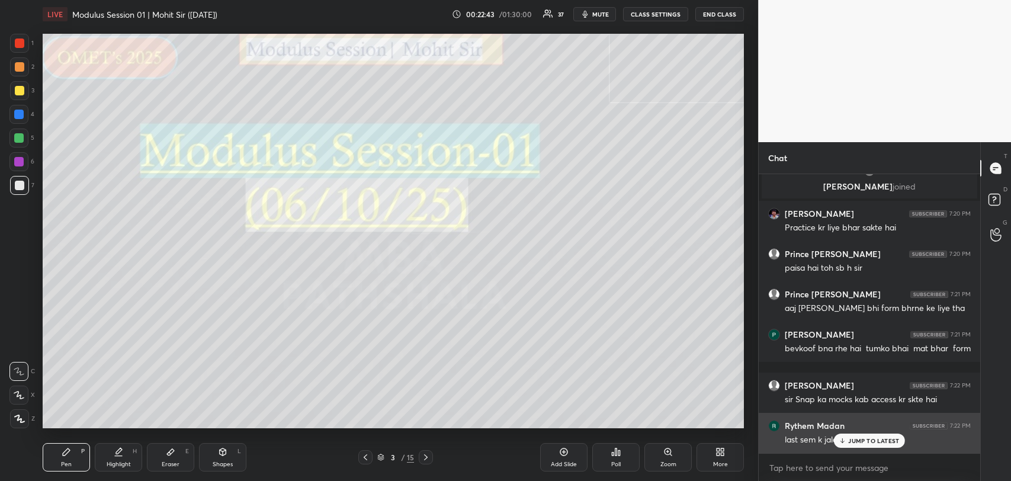
click at [874, 437] on p "JUMP TO LATEST" at bounding box center [874, 440] width 51 height 7
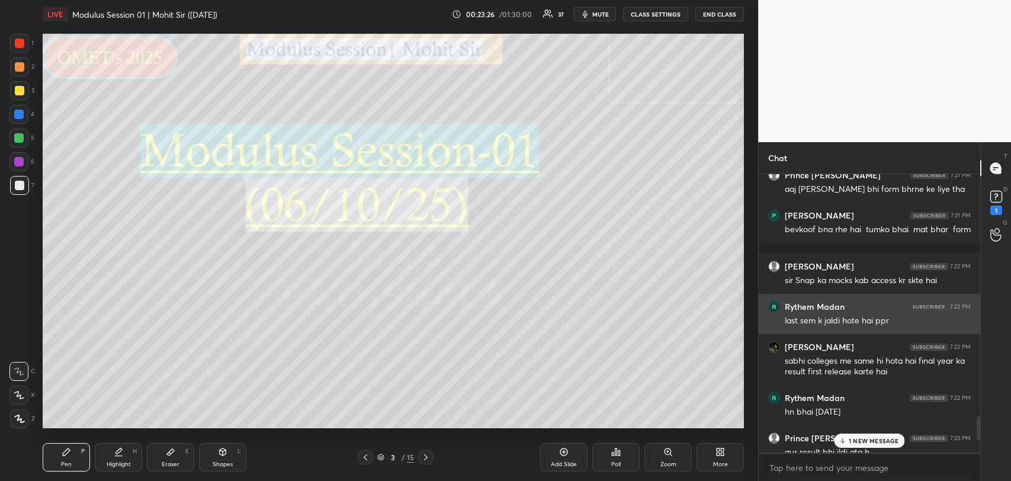
scroll to position [2885, 0]
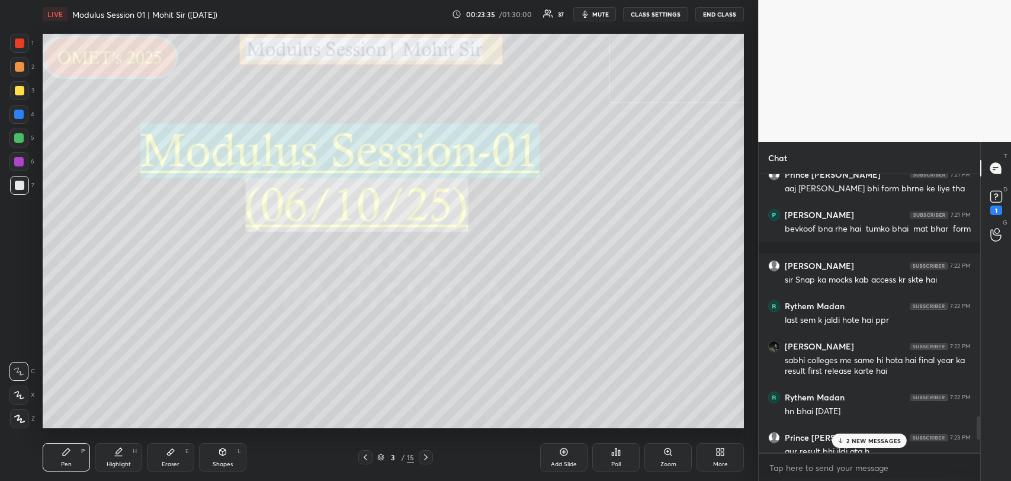
click at [889, 440] on p "2 NEW MESSAGES" at bounding box center [874, 440] width 55 height 7
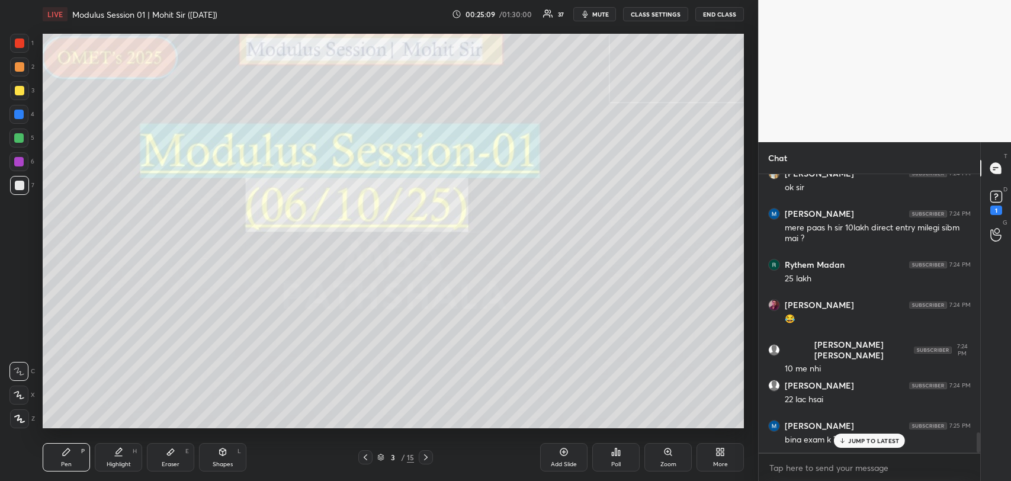
scroll to position [3565, 0]
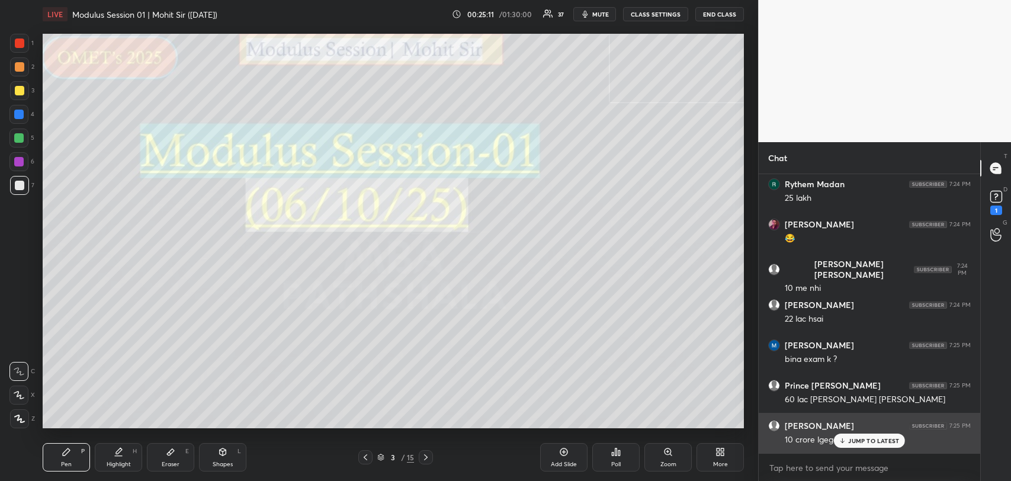
click at [865, 440] on p "JUMP TO LATEST" at bounding box center [874, 440] width 51 height 7
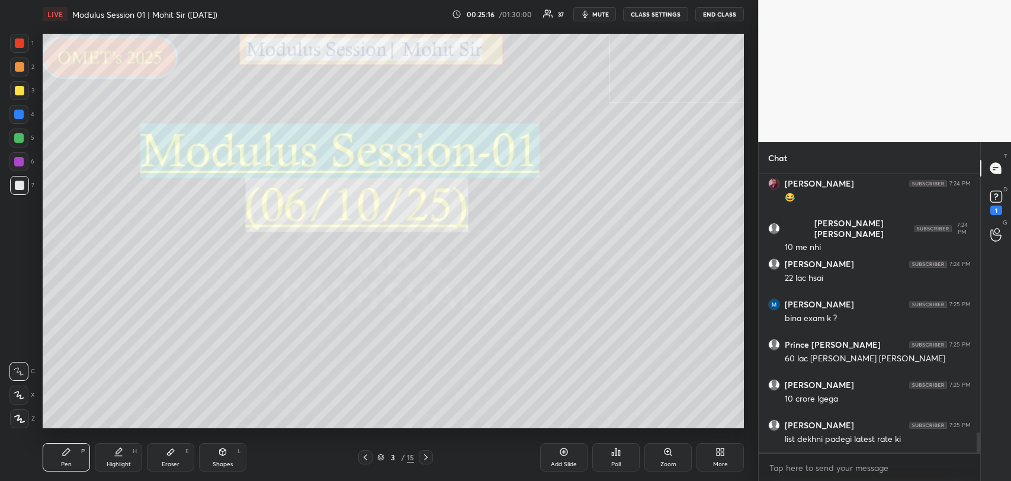
scroll to position [3646, 0]
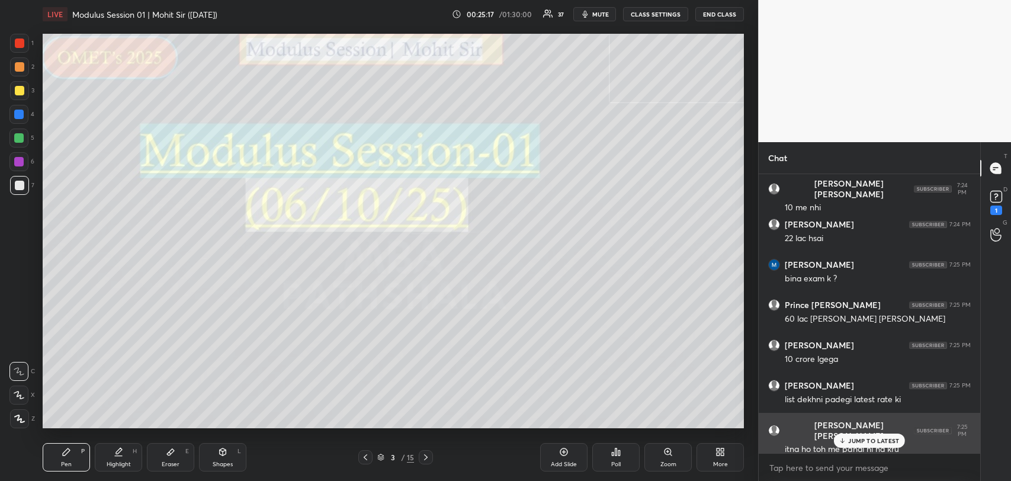
click at [862, 435] on div "JUMP TO LATEST" at bounding box center [869, 441] width 71 height 14
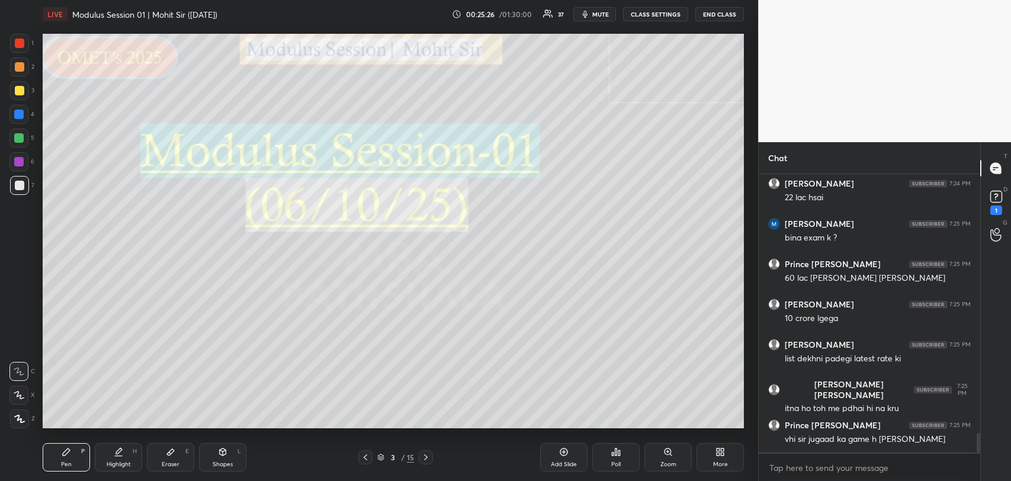
scroll to position [3726, 0]
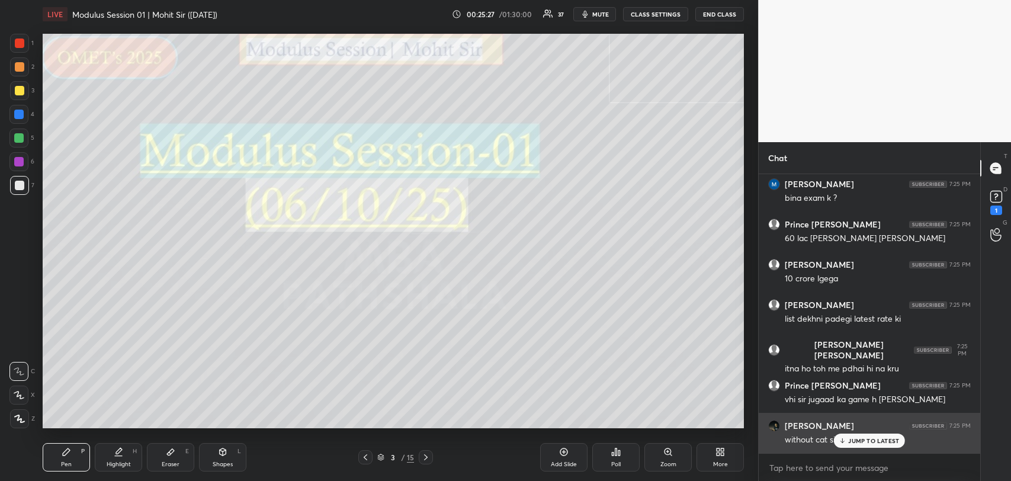
click at [855, 435] on div "JUMP TO LATEST" at bounding box center [869, 441] width 71 height 14
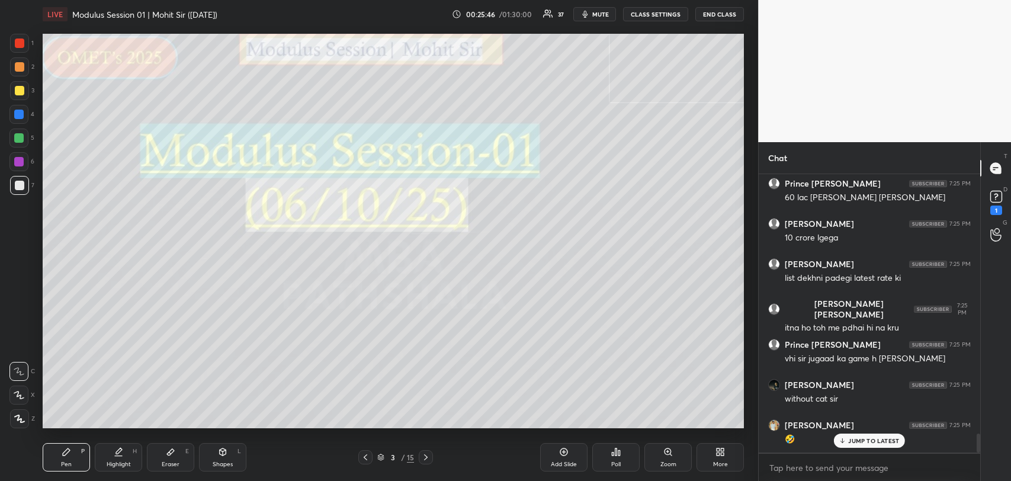
scroll to position [3807, 0]
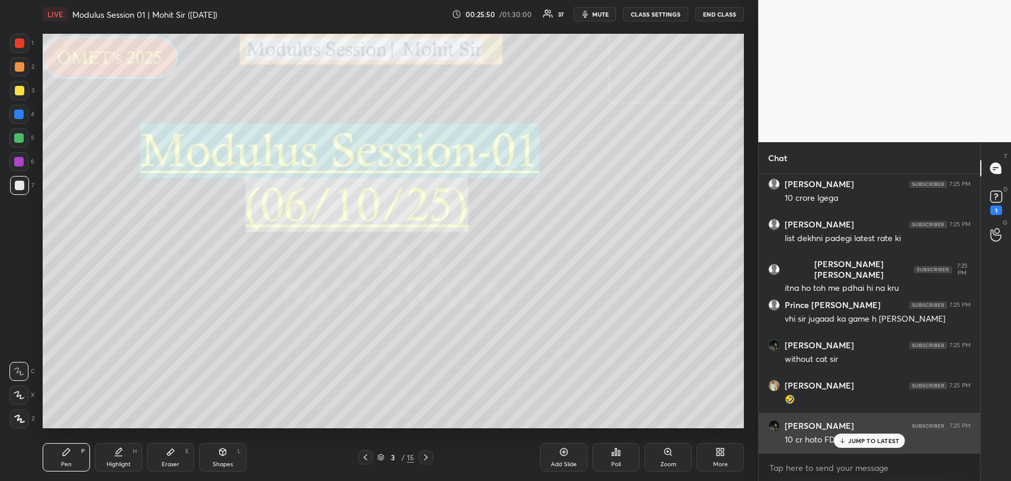
click at [848, 439] on div "JUMP TO LATEST" at bounding box center [869, 441] width 71 height 14
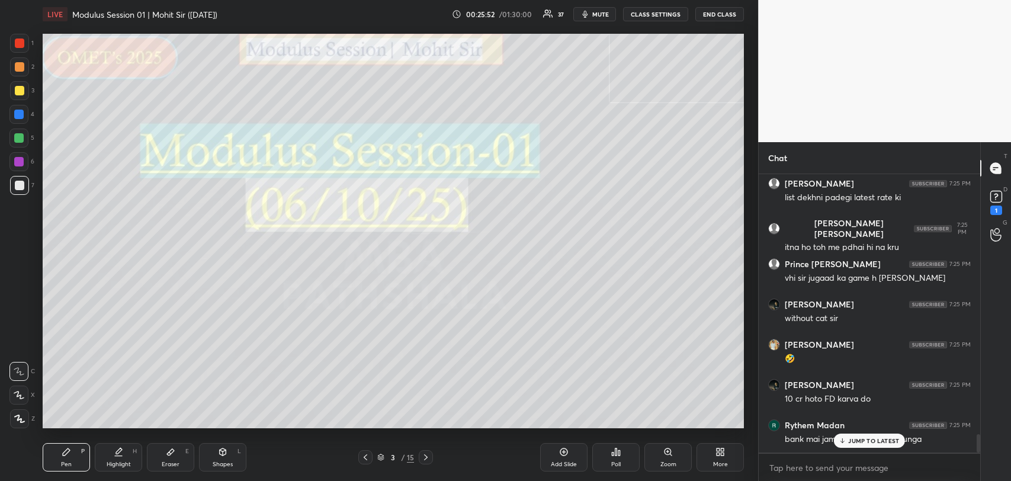
scroll to position [3888, 0]
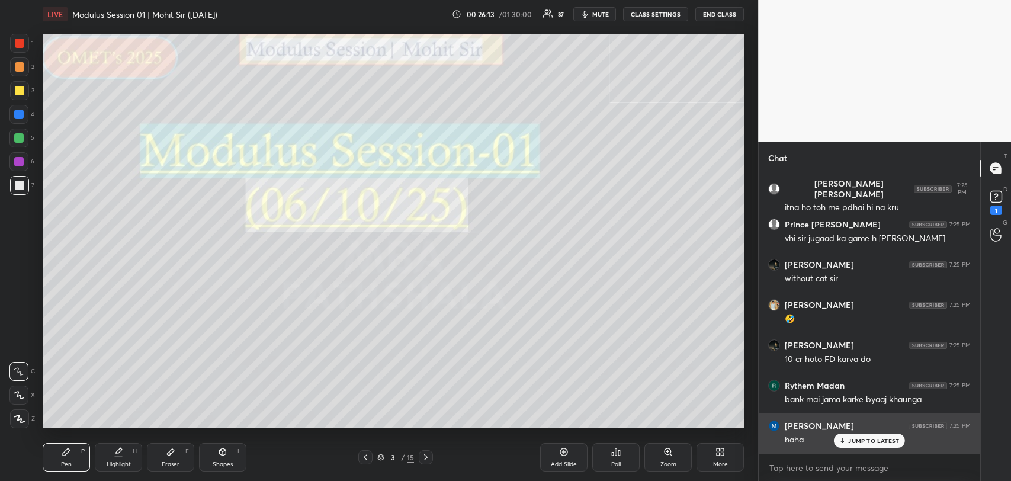
click at [858, 437] on p "JUMP TO LATEST" at bounding box center [874, 440] width 51 height 7
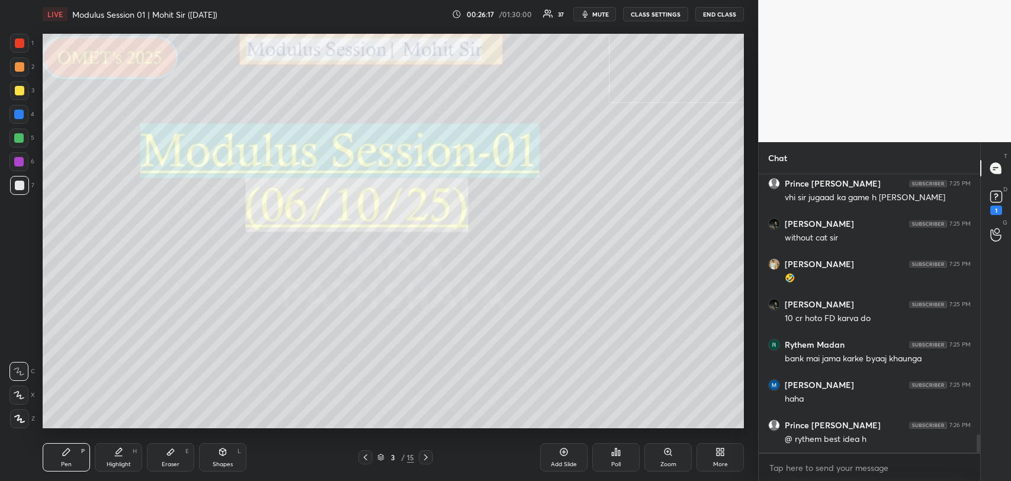
scroll to position [3968, 0]
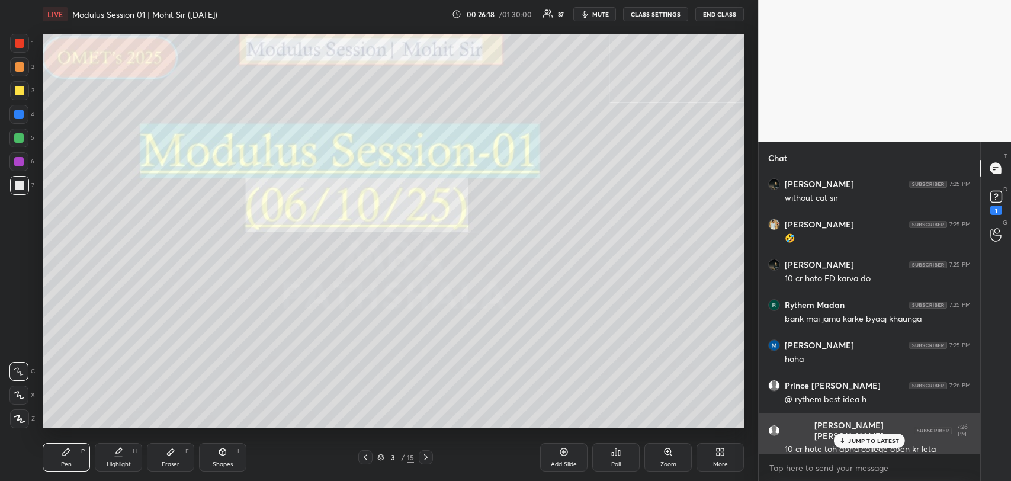
click at [862, 434] on div "JUMP TO LATEST" at bounding box center [869, 441] width 71 height 14
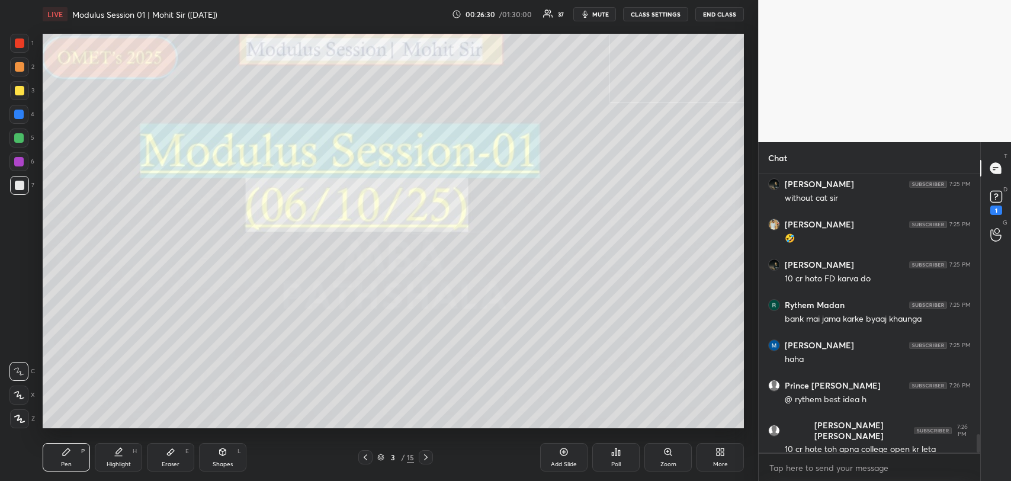
click at [426, 459] on icon at bounding box center [426, 457] width 4 height 6
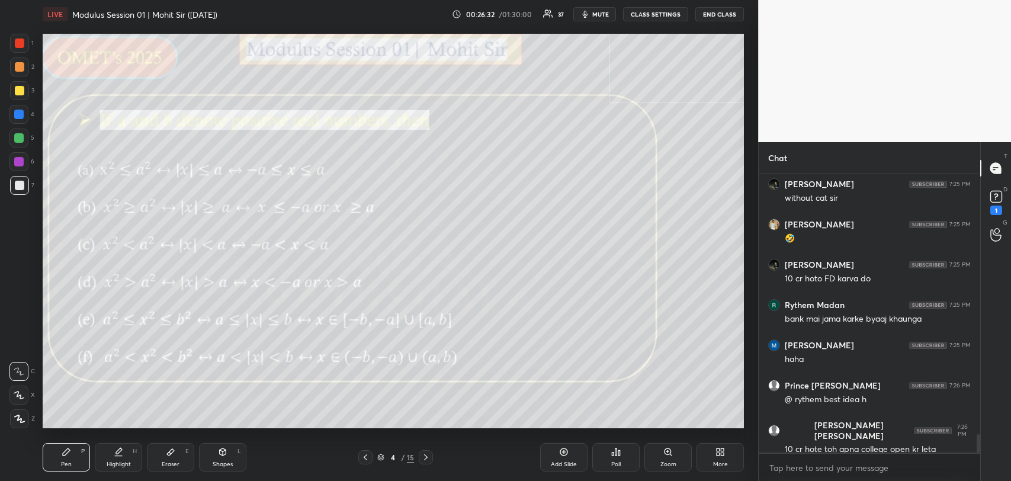
click at [366, 457] on icon at bounding box center [365, 457] width 9 height 9
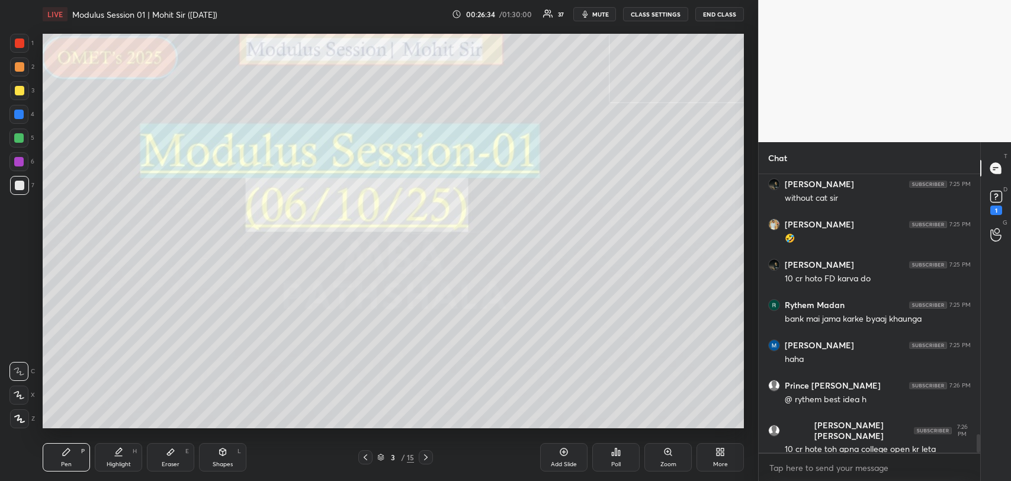
click at [555, 456] on div "Add Slide" at bounding box center [563, 457] width 47 height 28
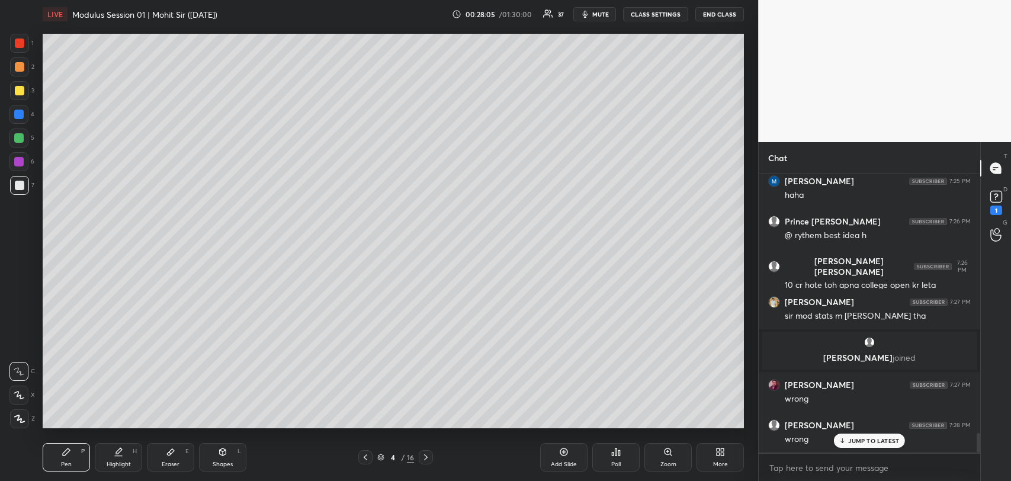
scroll to position [3632, 0]
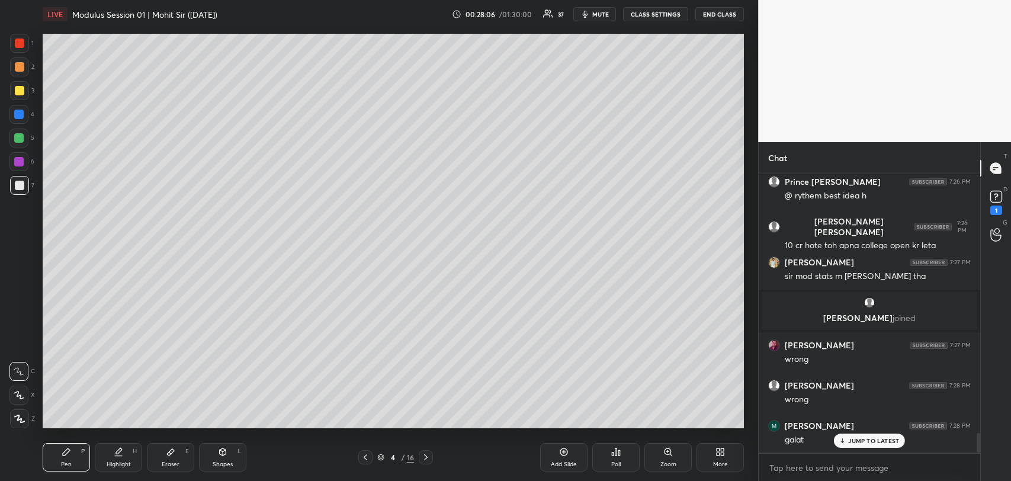
click at [850, 437] on p "JUMP TO LATEST" at bounding box center [874, 440] width 51 height 7
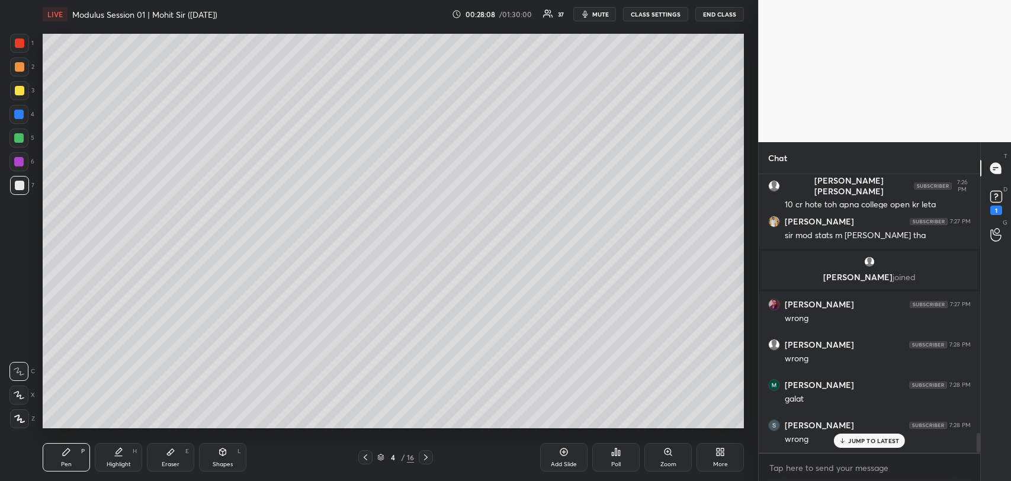
scroll to position [3712, 0]
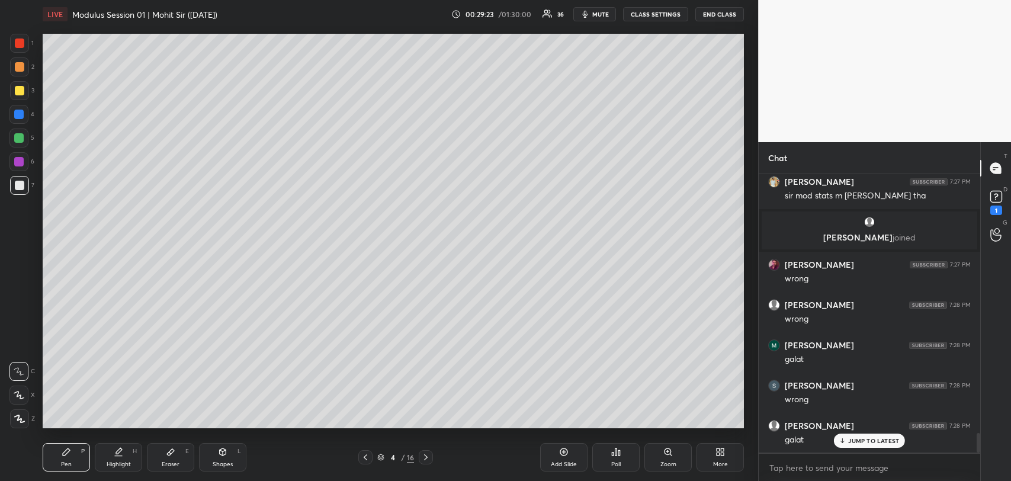
click at [564, 456] on icon at bounding box center [563, 451] width 9 height 9
click at [20, 87] on div at bounding box center [19, 90] width 9 height 9
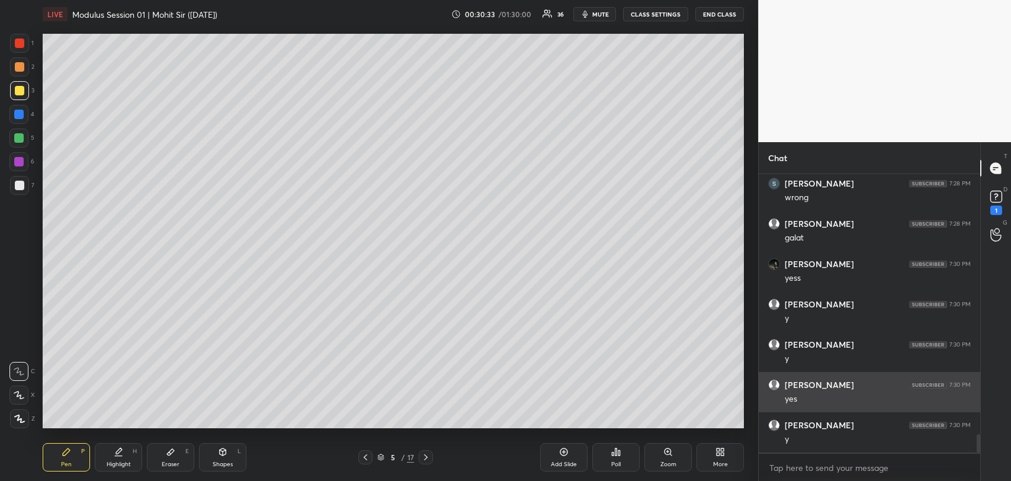
scroll to position [3954, 0]
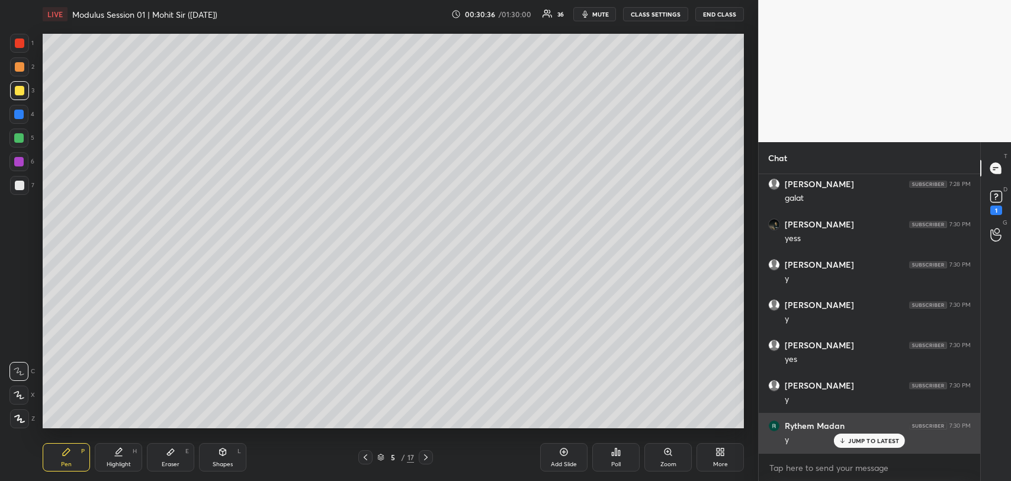
click at [859, 438] on p "JUMP TO LATEST" at bounding box center [874, 440] width 51 height 7
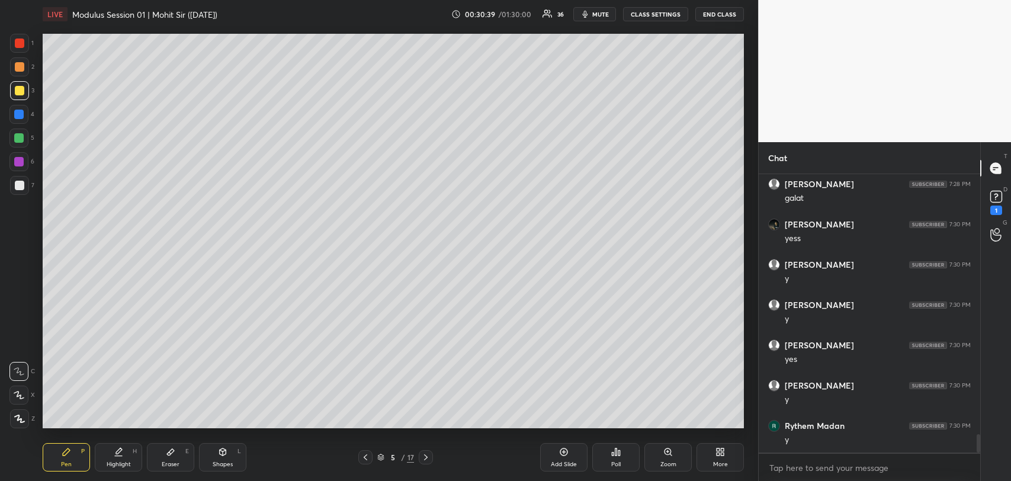
click at [20, 63] on div at bounding box center [19, 66] width 9 height 9
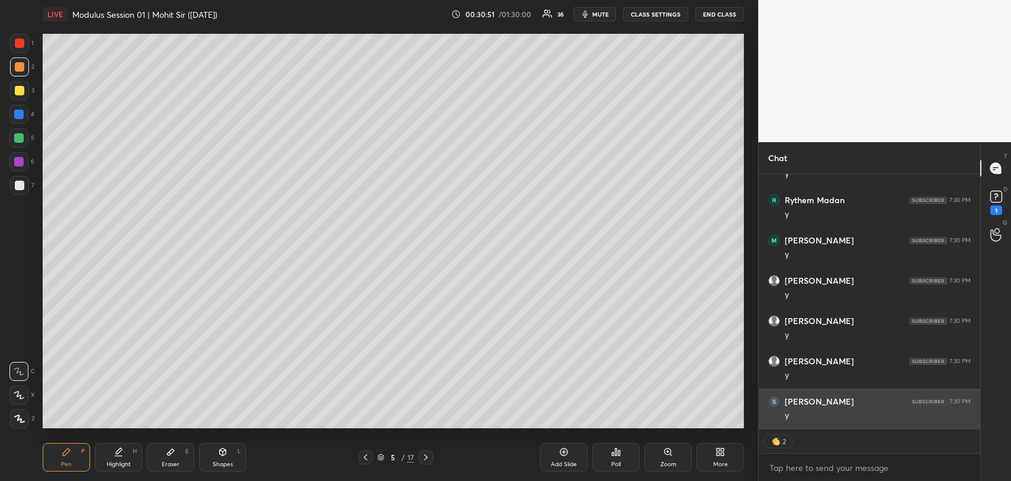
scroll to position [4219, 0]
click at [803, 404] on h6 "[PERSON_NAME]" at bounding box center [819, 402] width 69 height 11
click at [838, 415] on div "JUMP TO LATEST" at bounding box center [869, 417] width 71 height 14
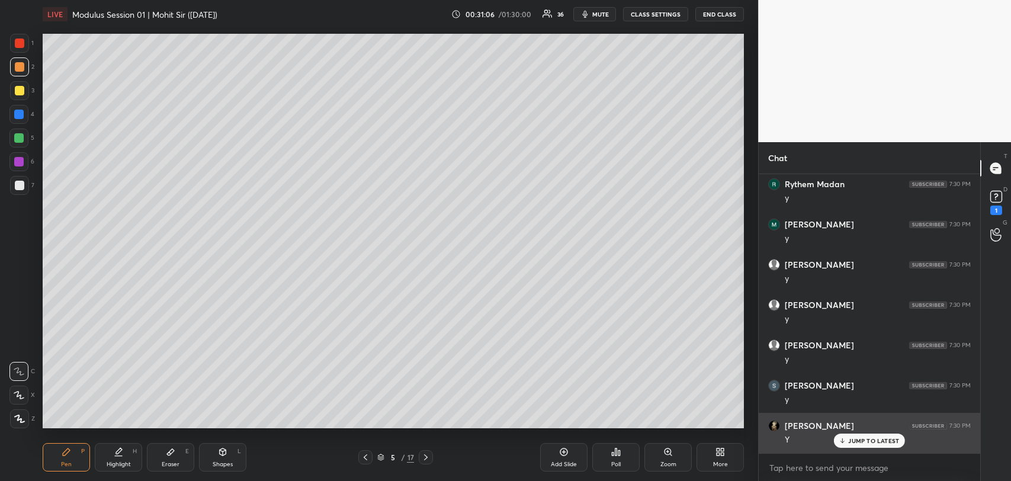
click at [860, 436] on div "JUMP TO LATEST" at bounding box center [869, 441] width 71 height 14
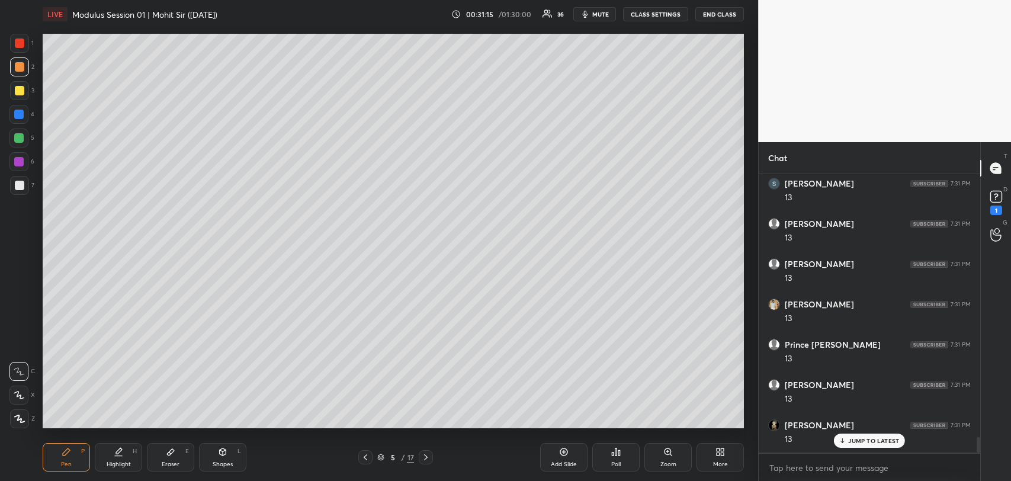
scroll to position [4760, 0]
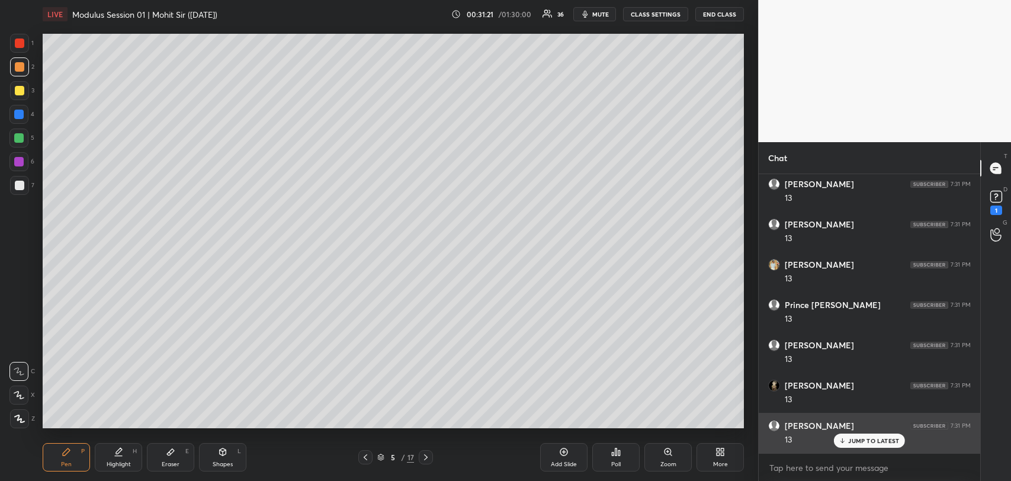
click at [872, 441] on p "JUMP TO LATEST" at bounding box center [874, 440] width 51 height 7
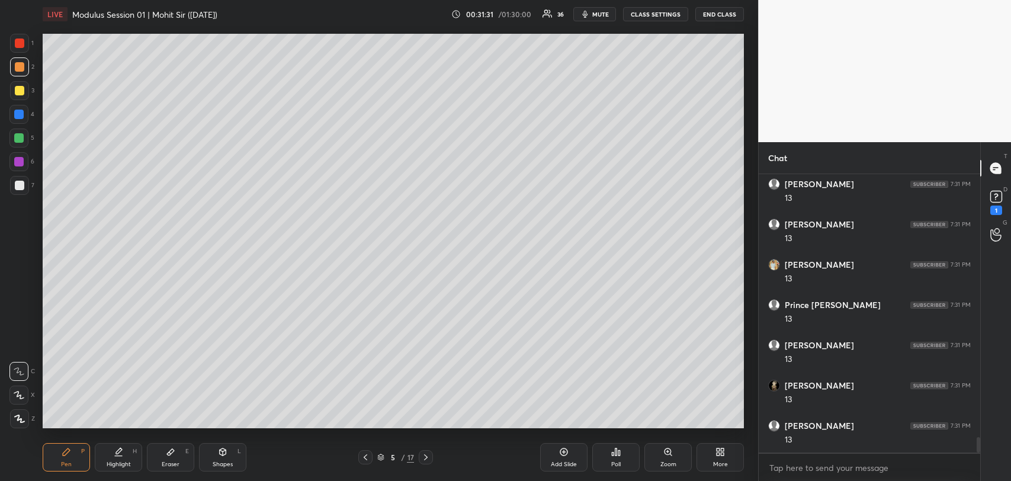
click at [422, 458] on icon at bounding box center [425, 457] width 9 height 9
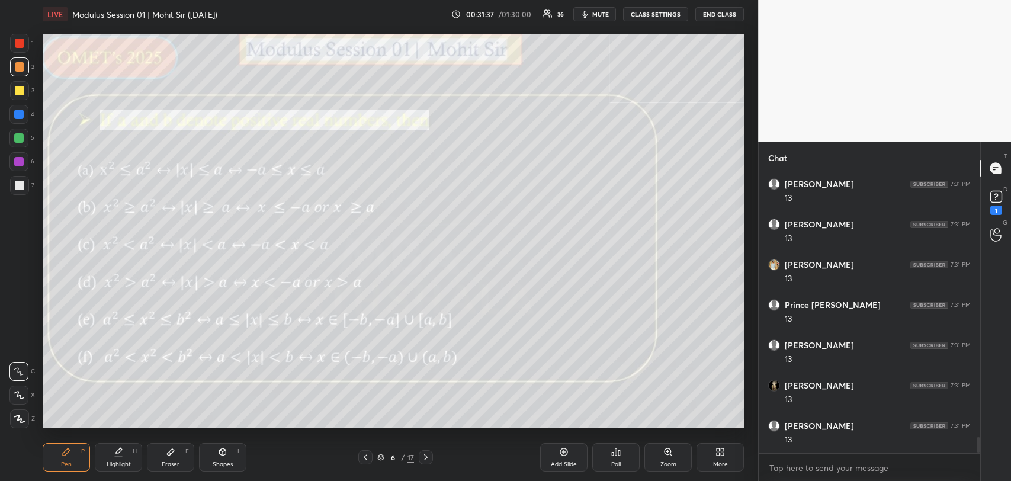
click at [363, 459] on icon at bounding box center [365, 457] width 9 height 9
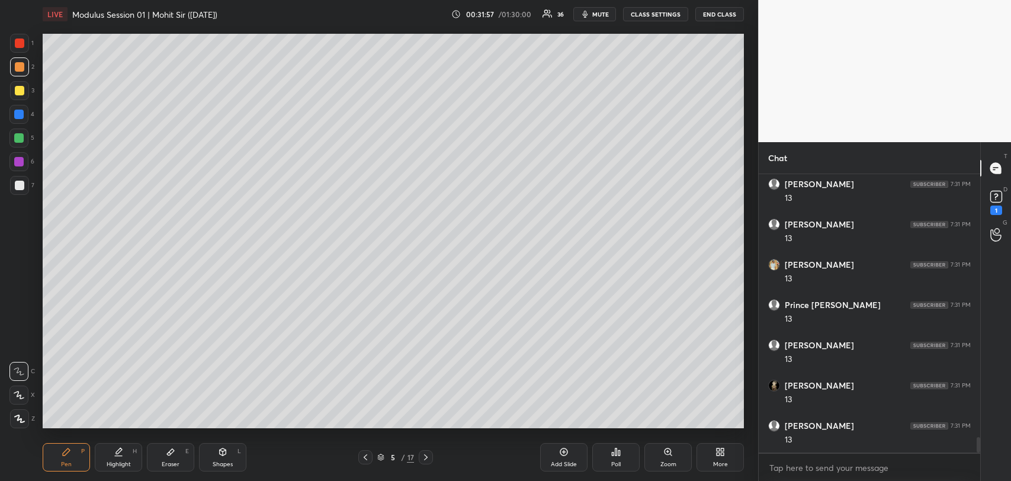
click at [557, 460] on div "Add Slide" at bounding box center [563, 457] width 47 height 28
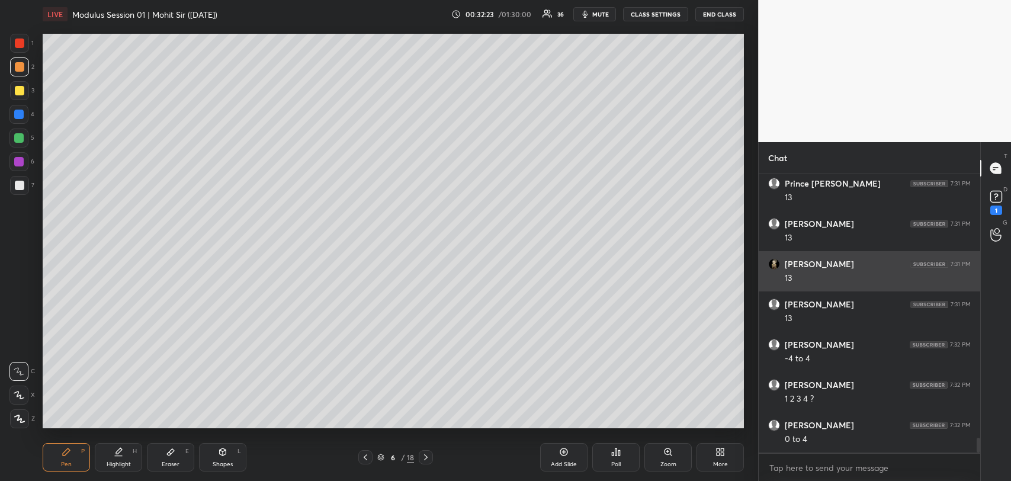
scroll to position [4921, 0]
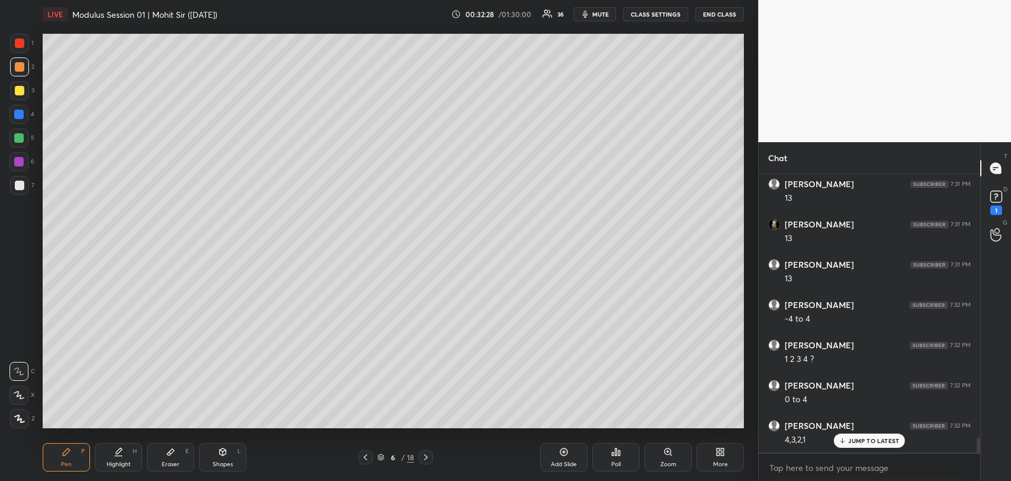
click at [23, 139] on div at bounding box center [18, 137] width 9 height 9
click at [165, 450] on div "Eraser E" at bounding box center [170, 457] width 47 height 28
click at [14, 418] on rect at bounding box center [14, 418] width 1 height 1
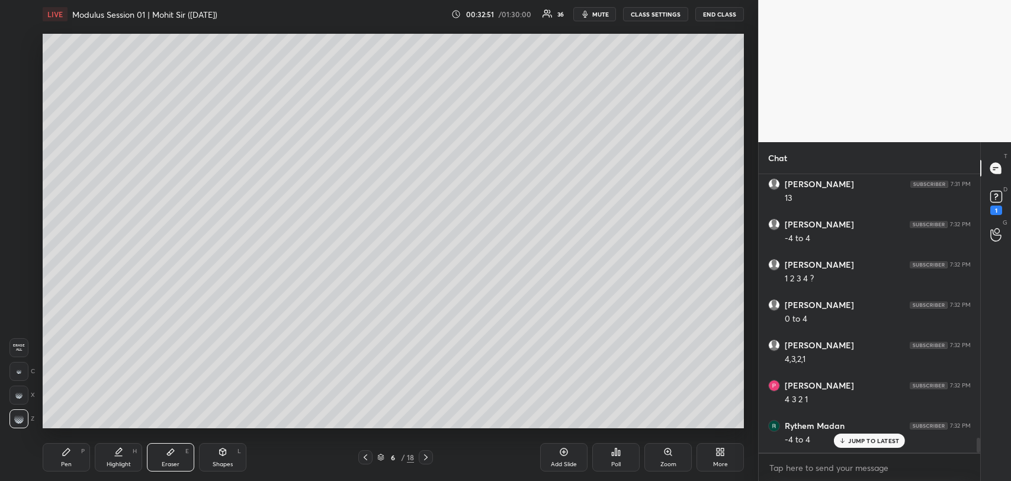
click at [72, 450] on div "Pen P" at bounding box center [66, 457] width 47 height 28
click at [20, 69] on div at bounding box center [19, 66] width 9 height 9
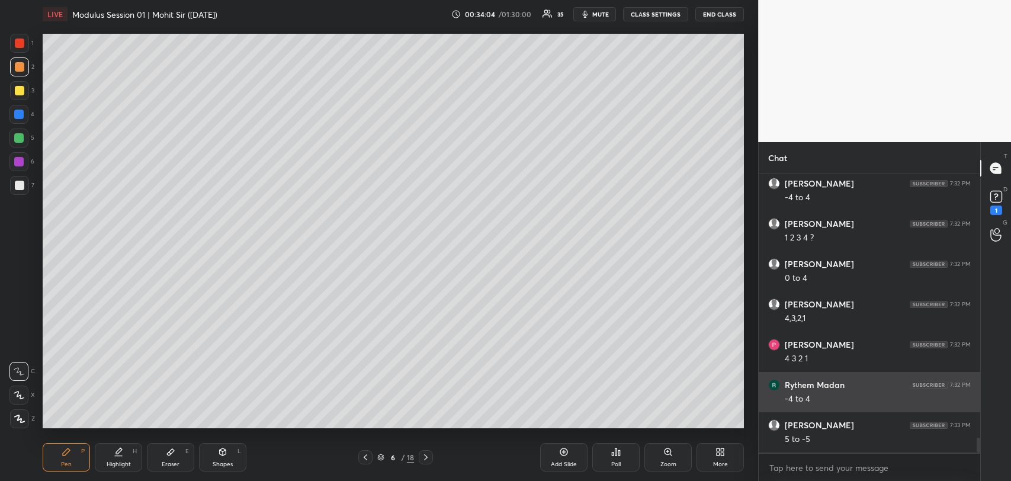
scroll to position [5082, 0]
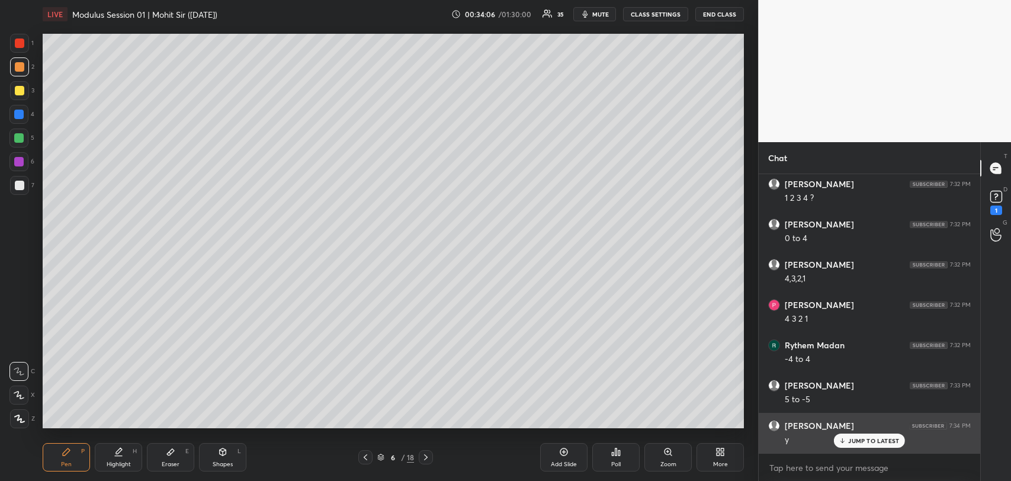
click at [862, 440] on p "JUMP TO LATEST" at bounding box center [874, 440] width 51 height 7
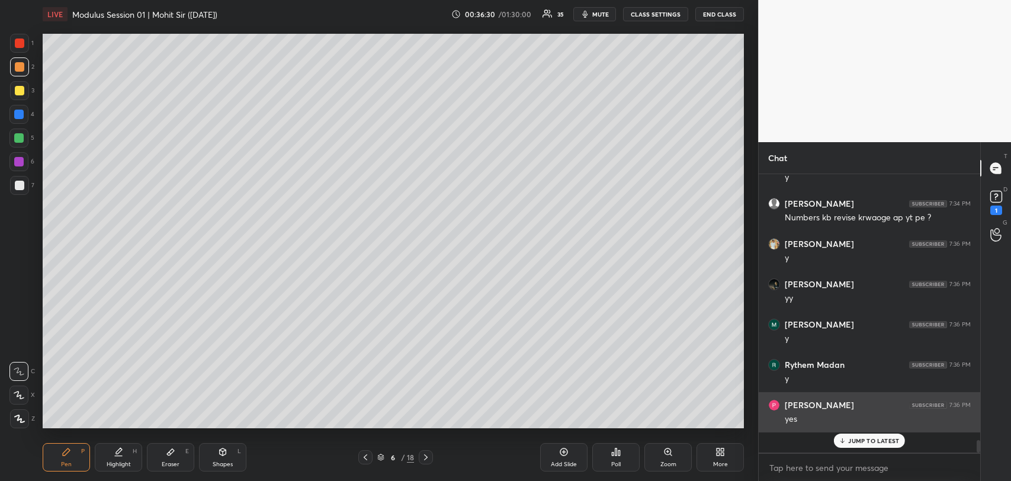
scroll to position [5324, 0]
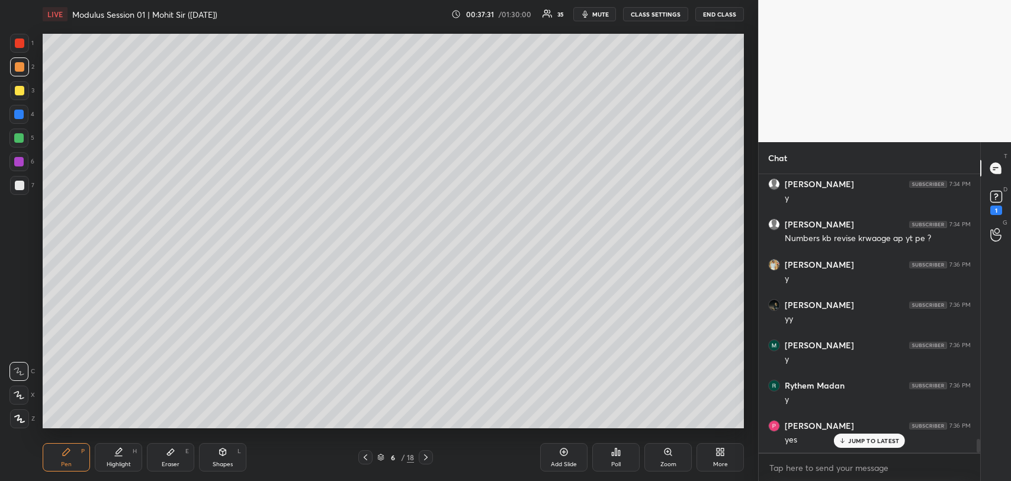
click at [15, 41] on div at bounding box center [19, 43] width 9 height 9
click at [177, 459] on div "Eraser E" at bounding box center [170, 457] width 47 height 28
click at [76, 459] on div "Pen P" at bounding box center [66, 457] width 47 height 28
click at [20, 69] on div at bounding box center [19, 66] width 9 height 9
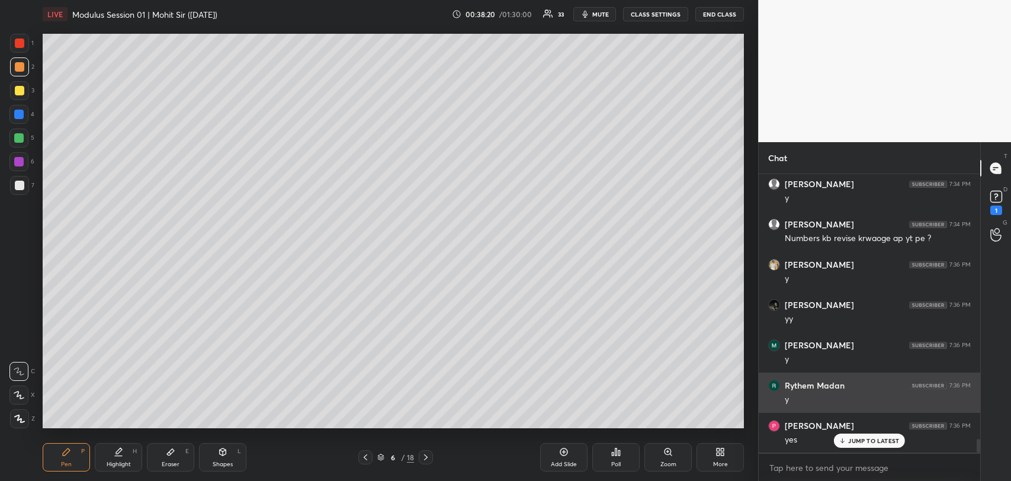
scroll to position [5365, 0]
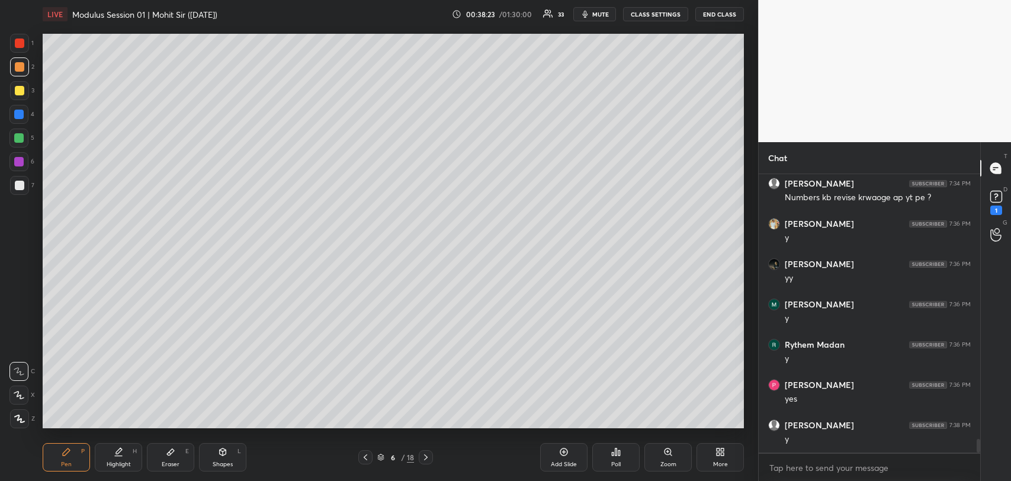
click at [564, 463] on div "Add Slide" at bounding box center [564, 465] width 26 height 6
click at [19, 94] on div at bounding box center [19, 90] width 9 height 9
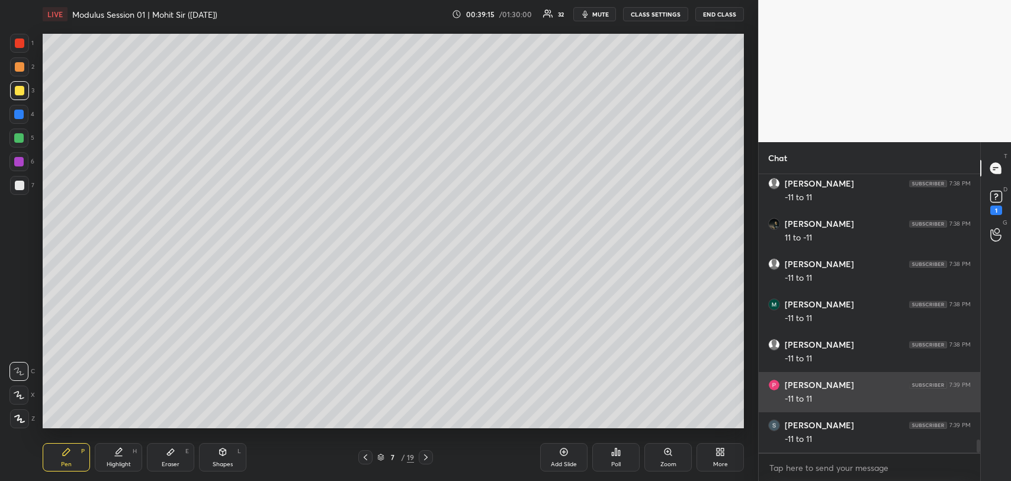
scroll to position [5807, 0]
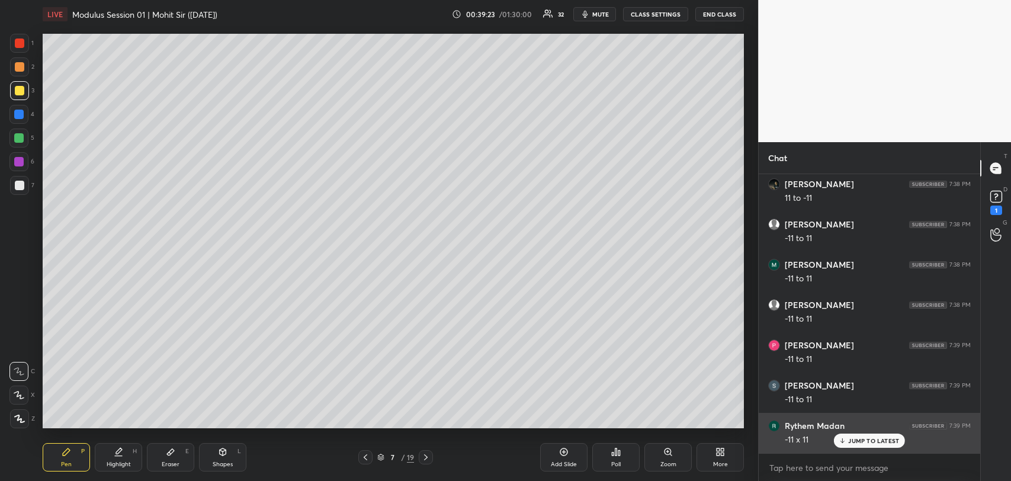
click at [850, 446] on div "JUMP TO LATEST" at bounding box center [869, 441] width 71 height 14
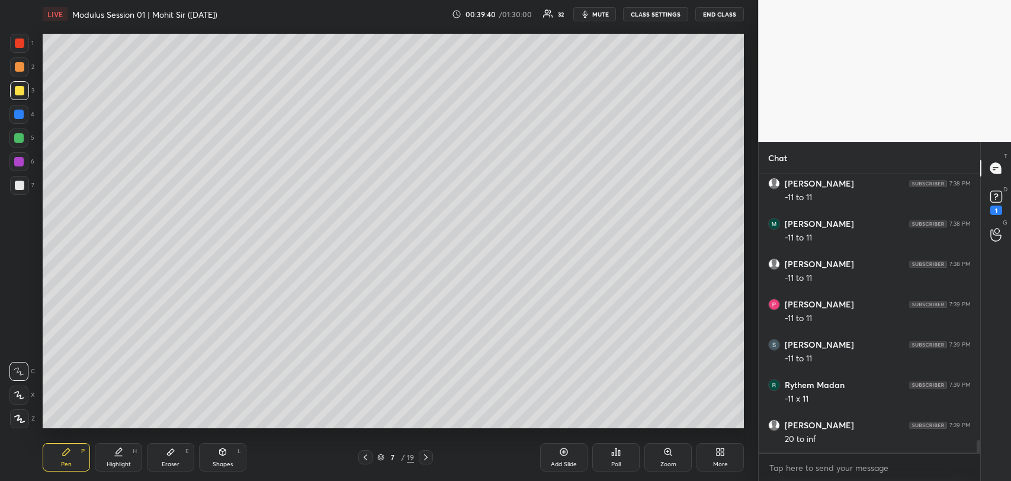
scroll to position [5888, 0]
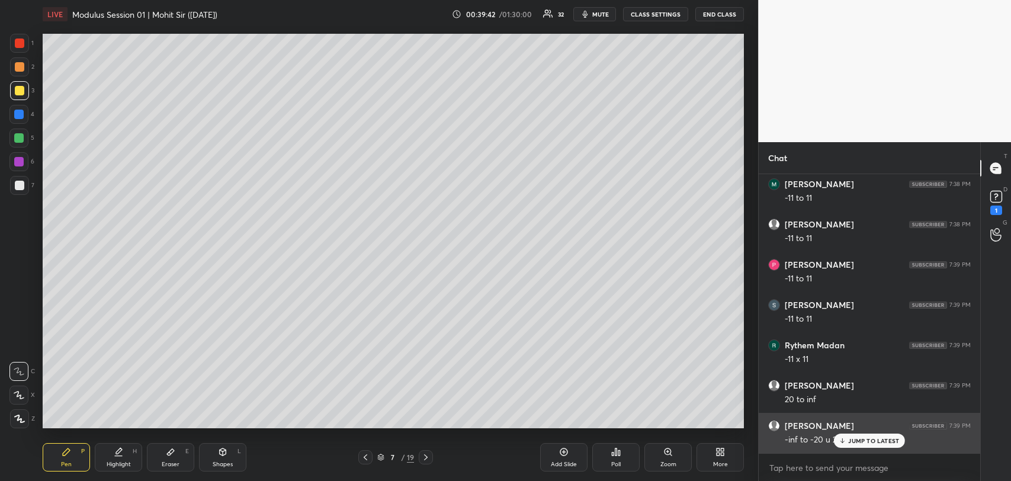
click at [850, 440] on p "JUMP TO LATEST" at bounding box center [874, 440] width 51 height 7
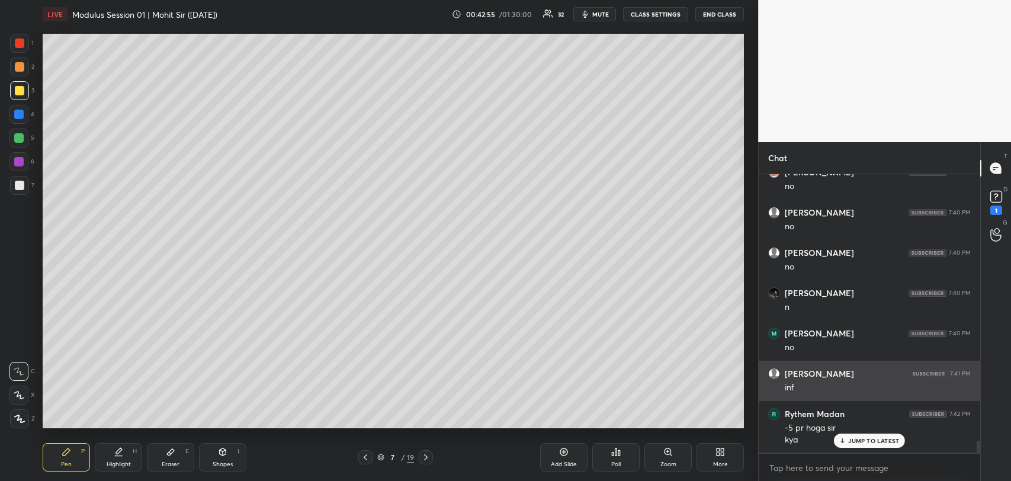
scroll to position [6355, 0]
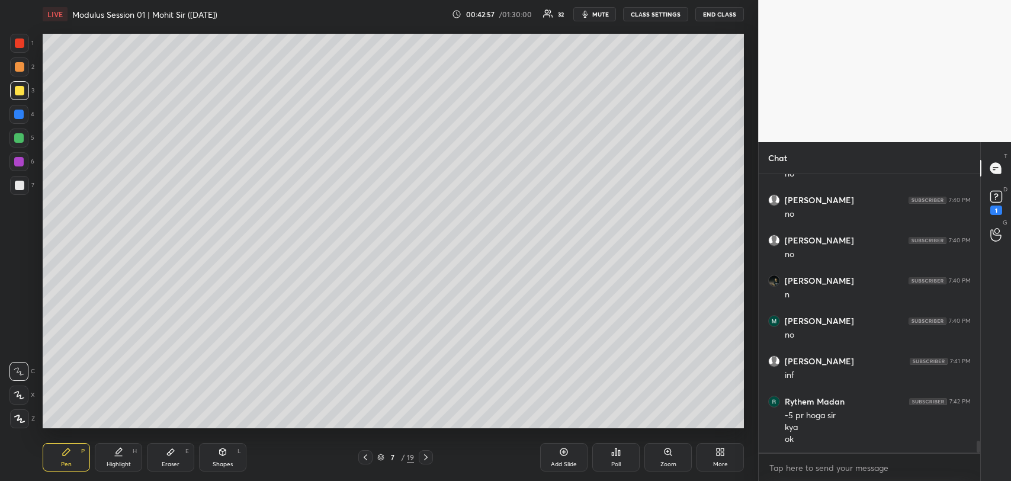
click at [559, 454] on icon at bounding box center [563, 451] width 9 height 9
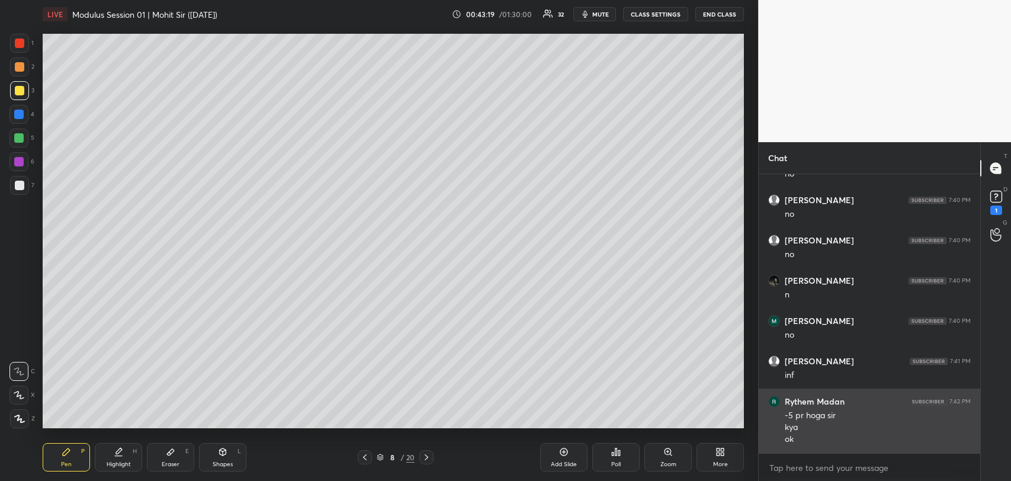
scroll to position [6395, 0]
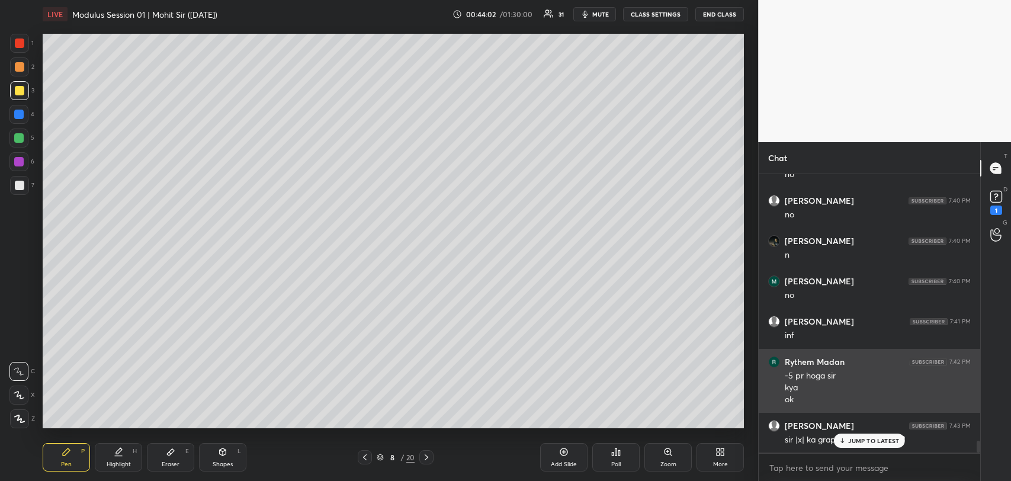
click at [853, 438] on p "JUMP TO LATEST" at bounding box center [874, 440] width 51 height 7
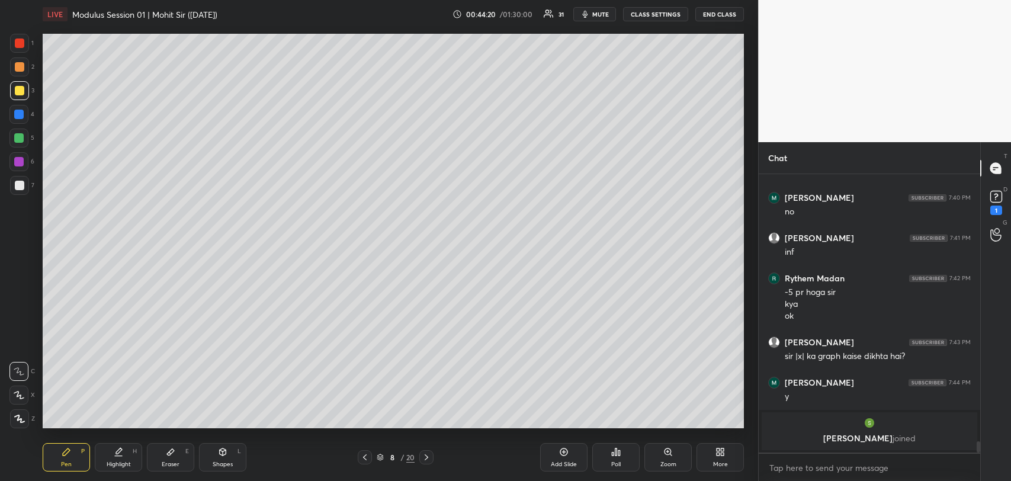
scroll to position [5727, 0]
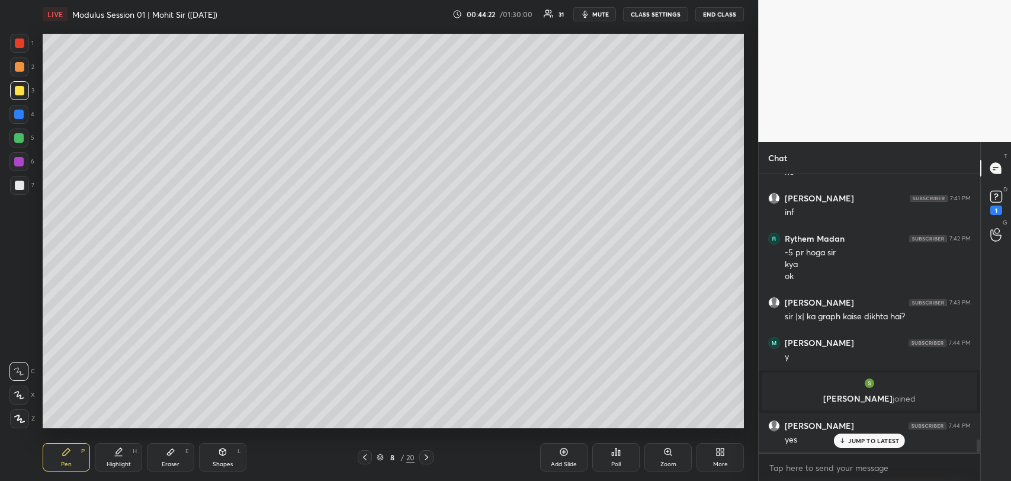
click at [845, 439] on icon at bounding box center [843, 440] width 8 height 7
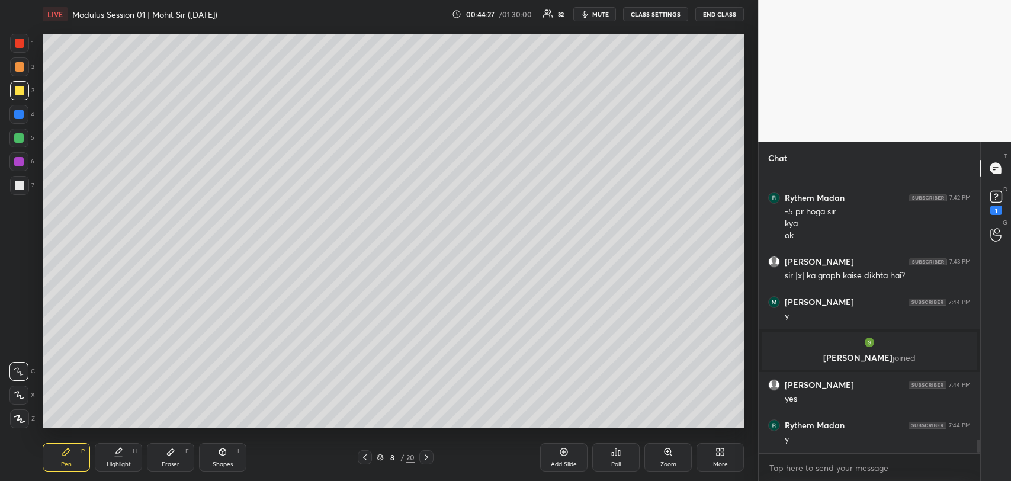
click at [428, 454] on icon at bounding box center [426, 457] width 9 height 9
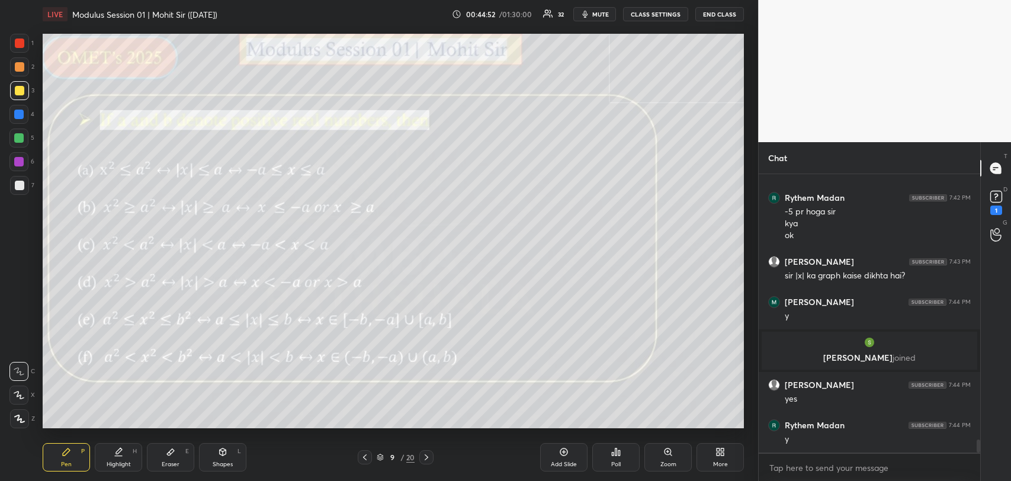
click at [441, 477] on div "Pen P Highlight H Eraser E Shapes L 9 / 20 Add Slide Poll Zoom More" at bounding box center [394, 457] width 702 height 47
click at [19, 136] on div at bounding box center [18, 137] width 9 height 9
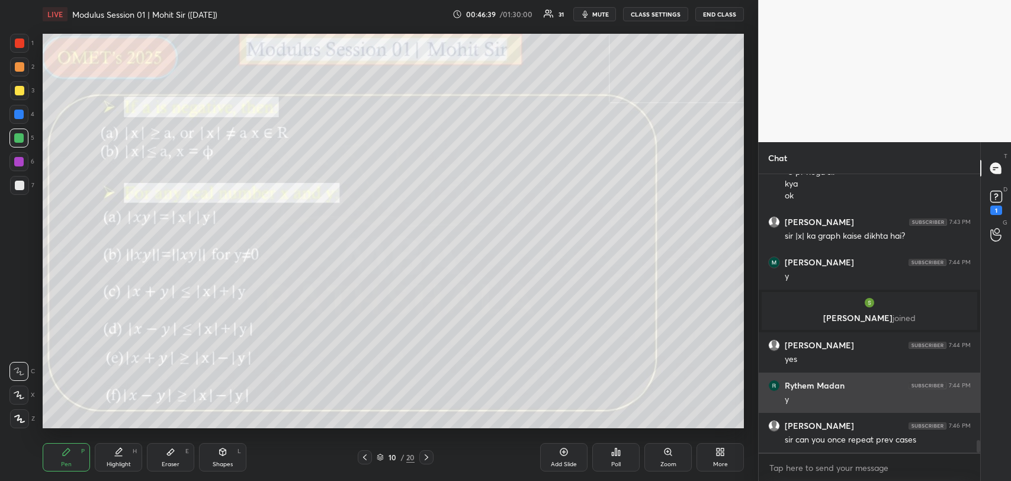
scroll to position [5848, 0]
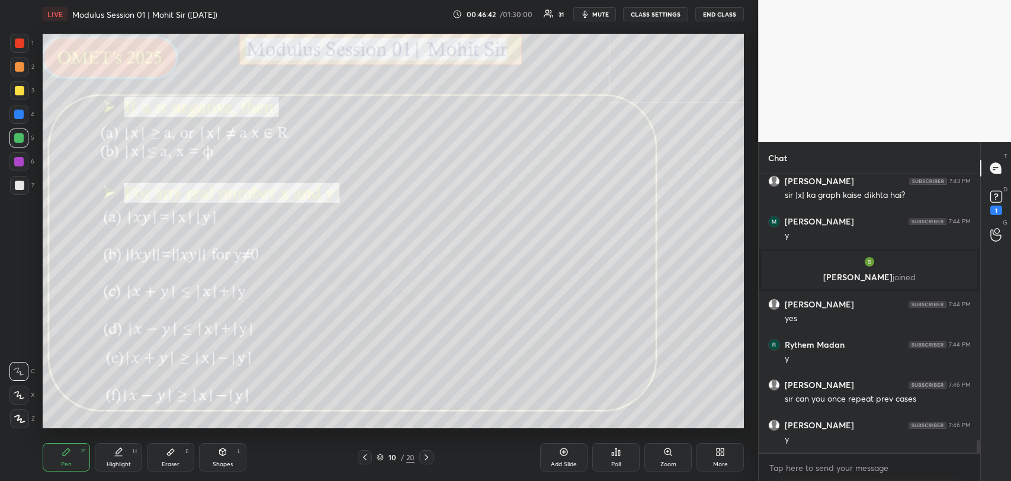
click at [162, 459] on div "Eraser E" at bounding box center [170, 457] width 47 height 28
click at [58, 450] on div "Pen P" at bounding box center [66, 457] width 47 height 28
click at [18, 184] on div at bounding box center [19, 185] width 9 height 9
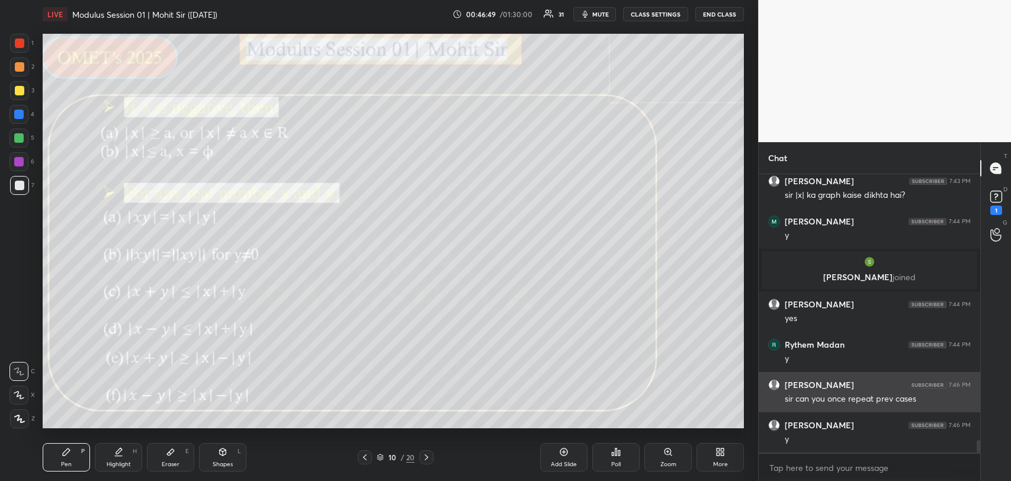
scroll to position [5888, 0]
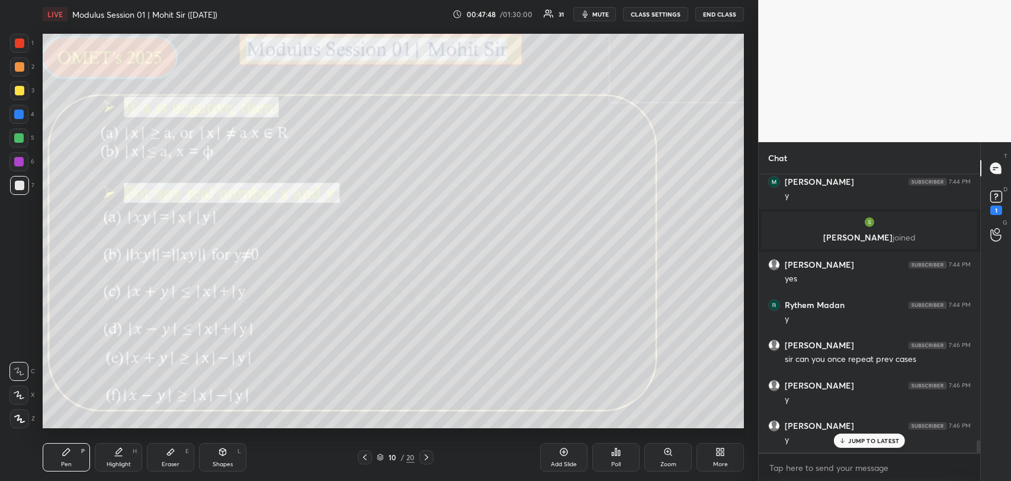
click at [847, 441] on div "JUMP TO LATEST" at bounding box center [869, 441] width 71 height 14
click at [568, 451] on icon at bounding box center [563, 451] width 9 height 9
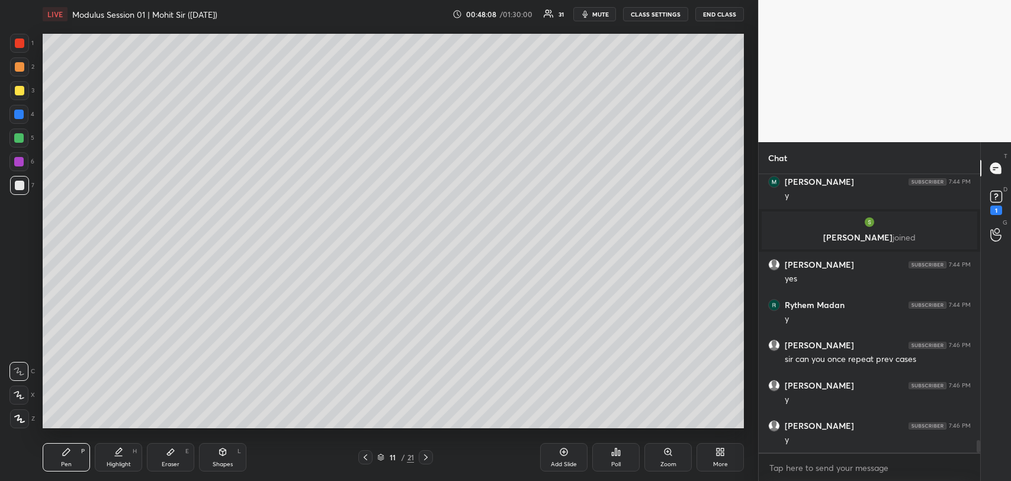
scroll to position [5929, 0]
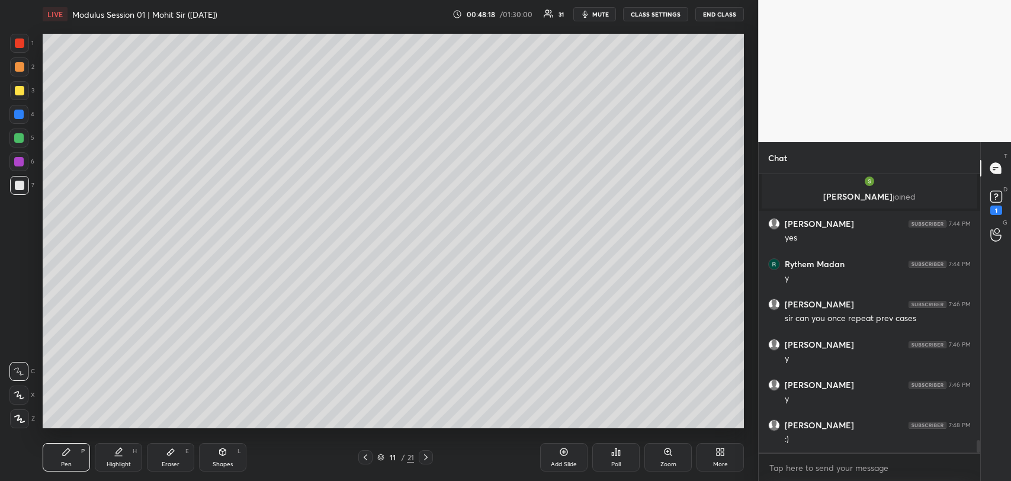
click at [23, 89] on div at bounding box center [19, 90] width 9 height 9
click at [549, 453] on div "Add Slide" at bounding box center [563, 457] width 47 height 28
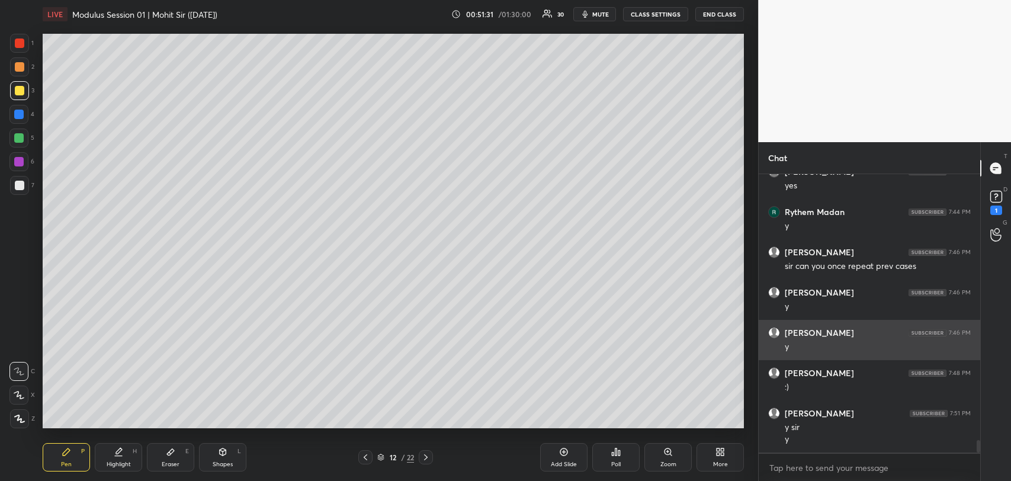
scroll to position [5992, 0]
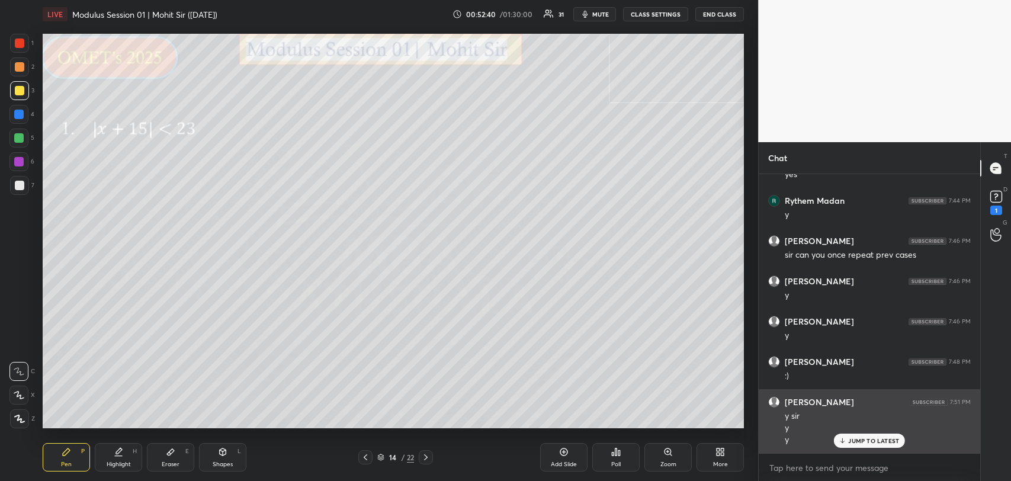
click at [872, 440] on p "JUMP TO LATEST" at bounding box center [874, 440] width 51 height 7
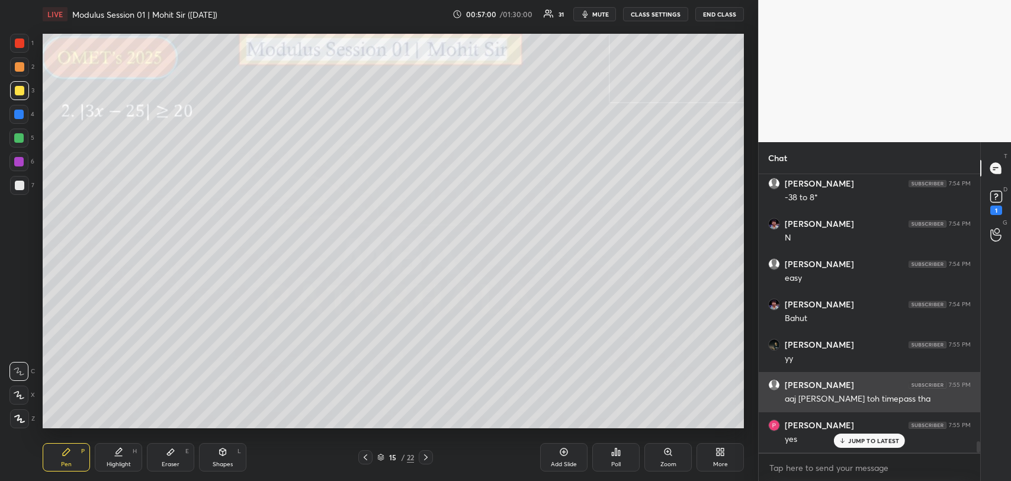
scroll to position [6476, 0]
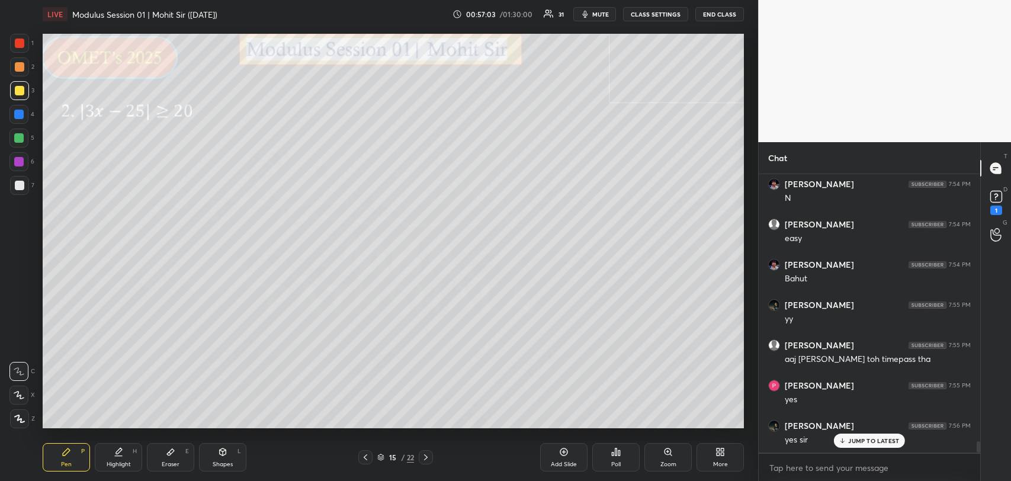
click at [857, 437] on p "JUMP TO LATEST" at bounding box center [874, 440] width 51 height 7
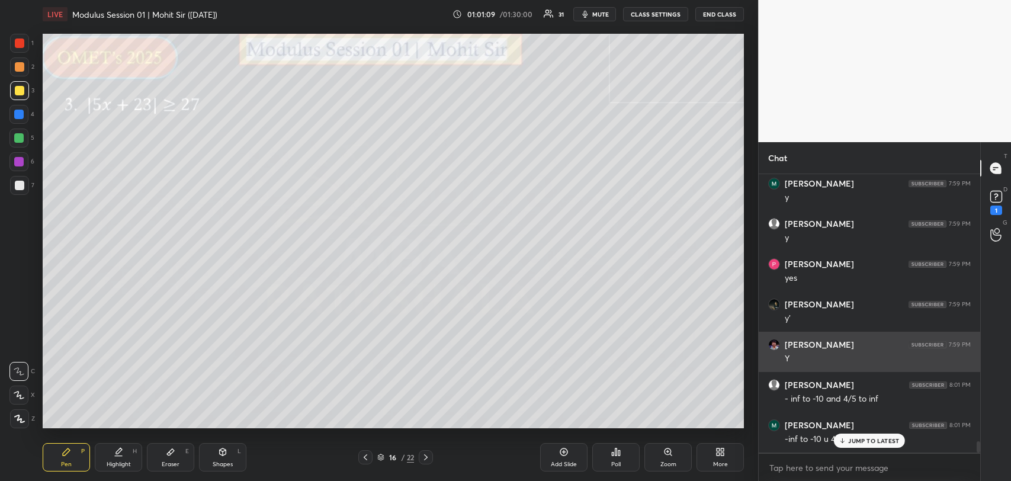
scroll to position [6652, 0]
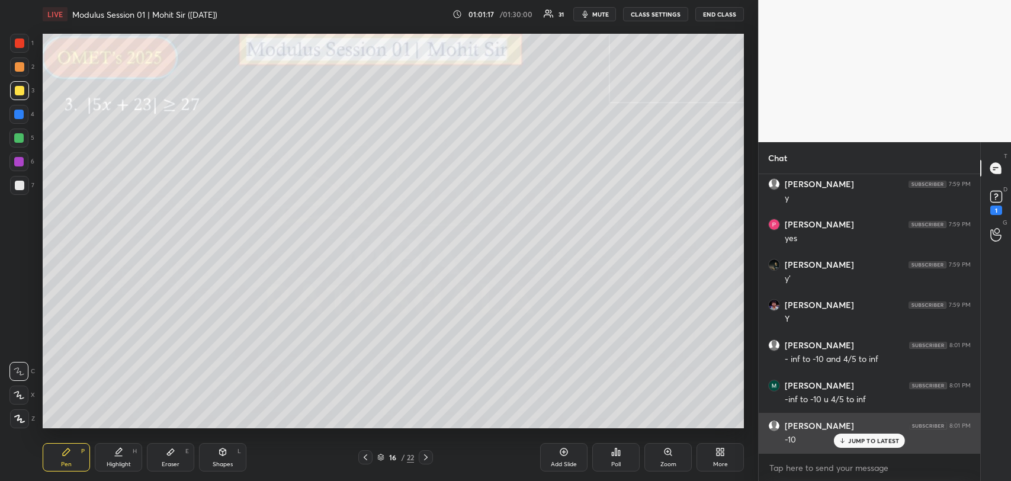
click at [853, 436] on div "JUMP TO LATEST" at bounding box center [869, 441] width 71 height 14
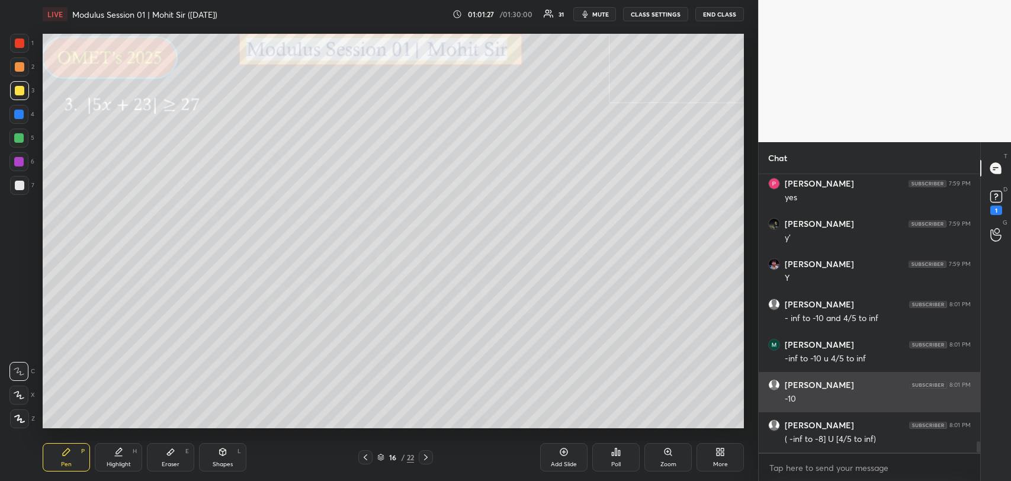
scroll to position [6733, 0]
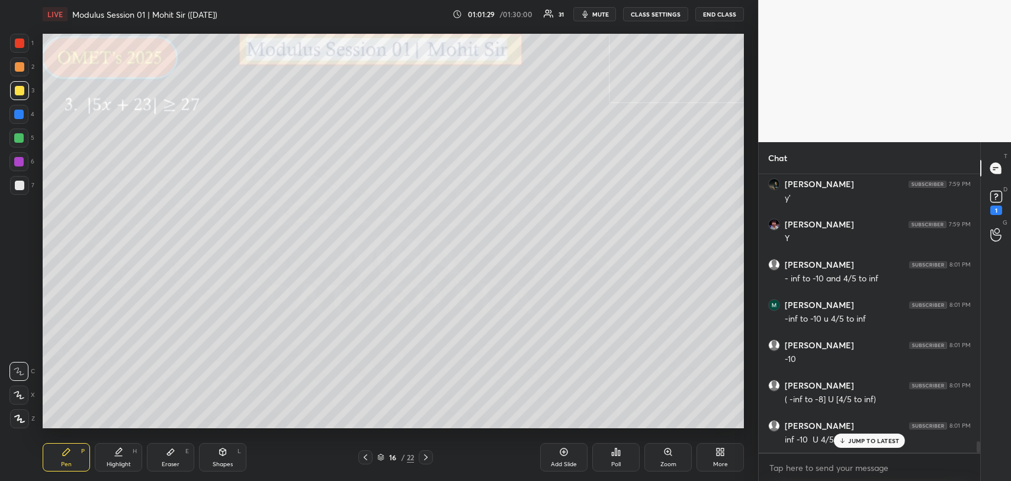
click at [851, 432] on div "inf -10 U 4/5 to inf" at bounding box center [878, 439] width 186 height 14
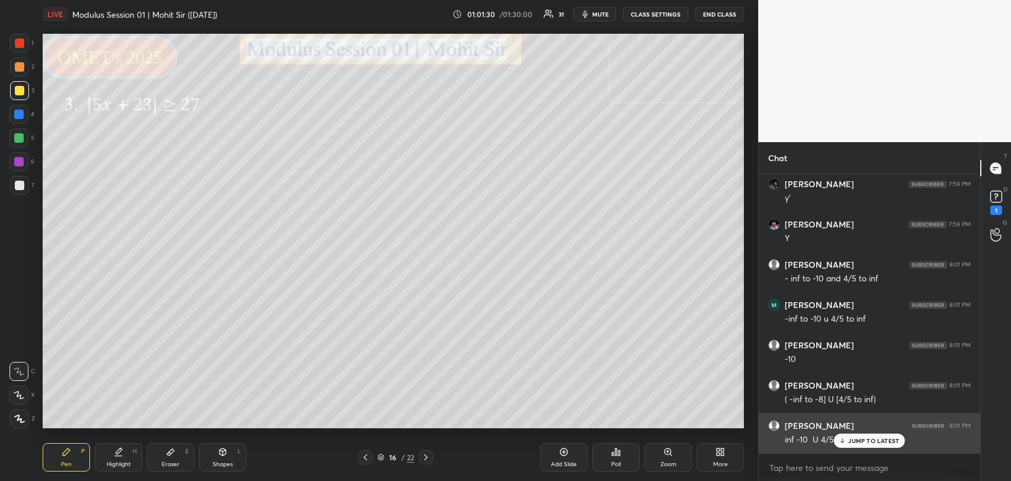
click at [851, 443] on p "JUMP TO LATEST" at bounding box center [874, 440] width 51 height 7
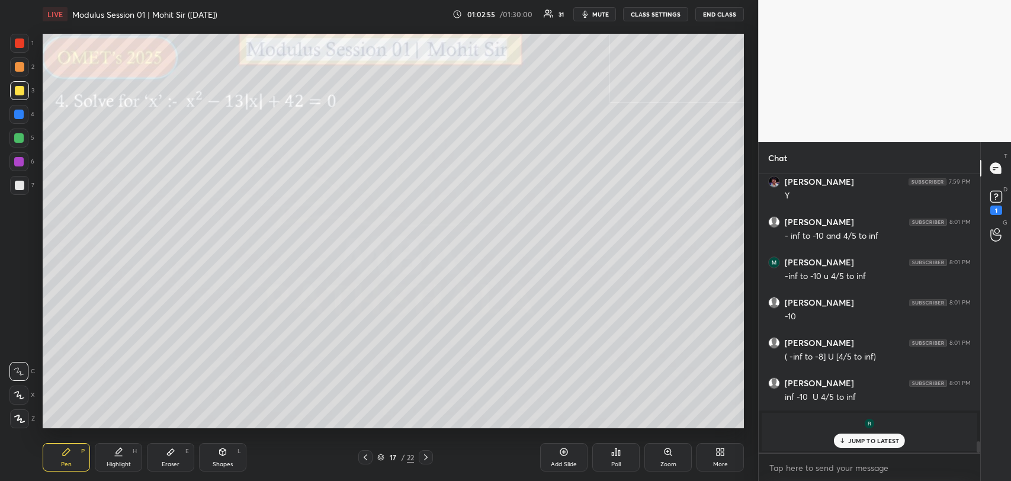
scroll to position [6643, 0]
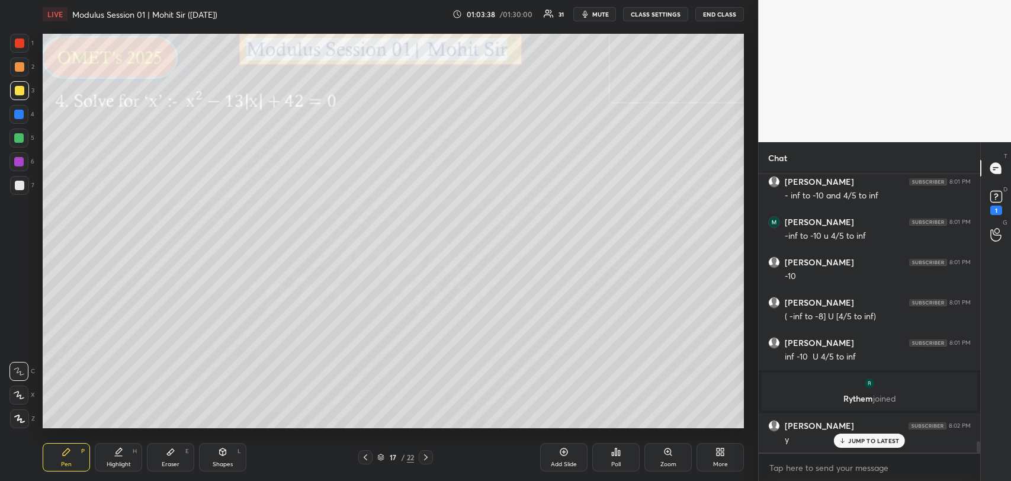
click at [177, 447] on div "Eraser E" at bounding box center [170, 457] width 47 height 28
click at [71, 454] on icon at bounding box center [66, 451] width 9 height 9
click at [174, 443] on div "Eraser E" at bounding box center [170, 457] width 47 height 28
click at [66, 450] on icon at bounding box center [66, 451] width 9 height 9
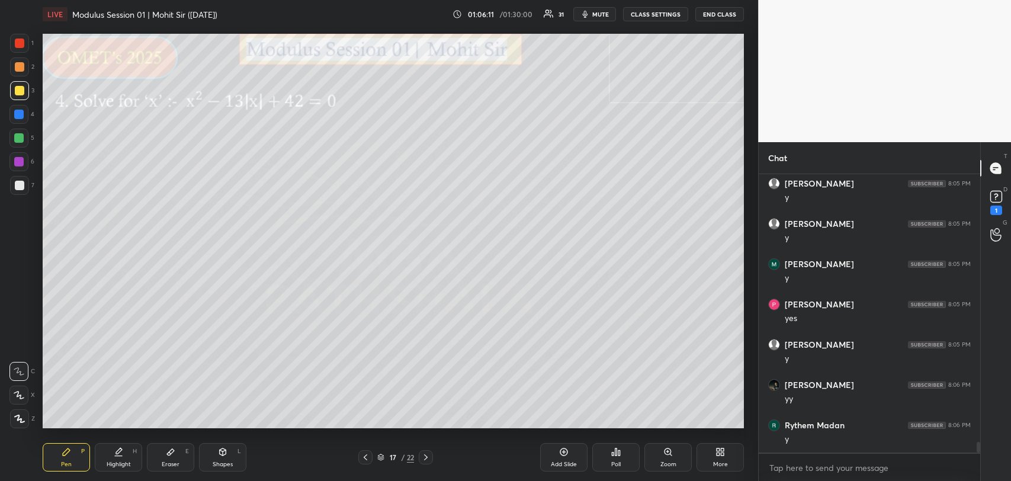
scroll to position [6976, 0]
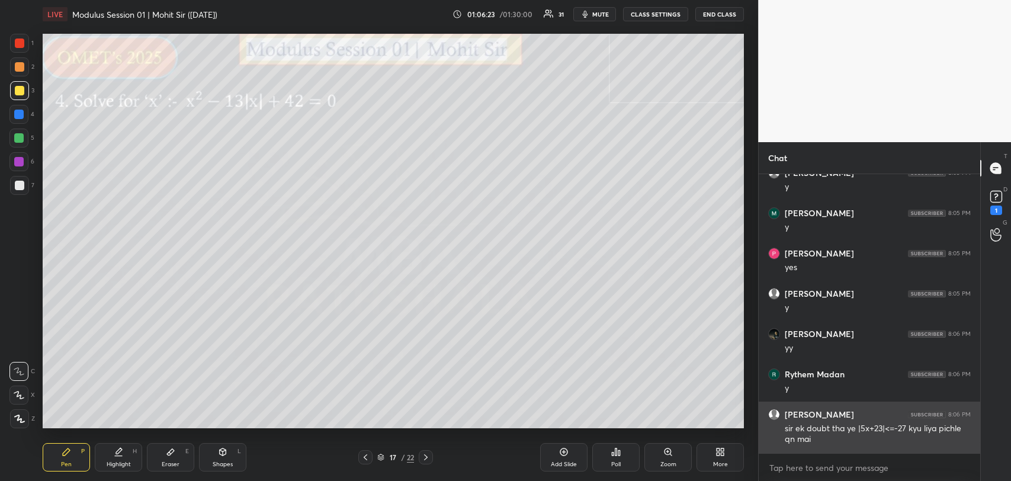
click at [365, 453] on icon at bounding box center [365, 457] width 9 height 9
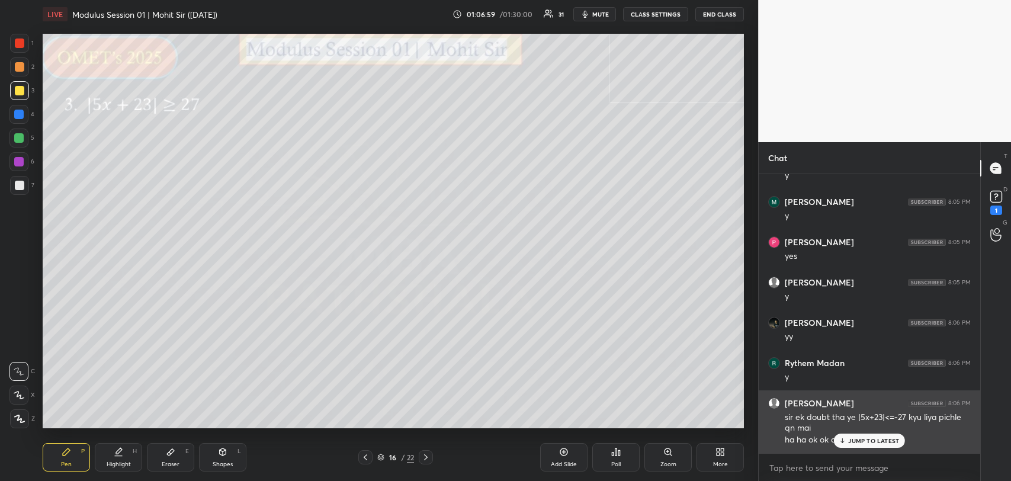
click at [862, 437] on p "JUMP TO LATEST" at bounding box center [874, 440] width 51 height 7
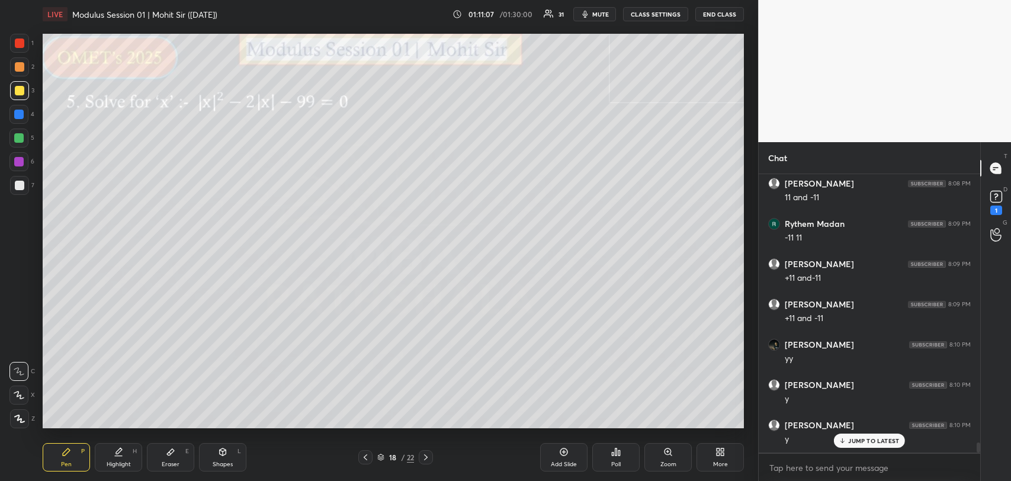
scroll to position [7391, 0]
click at [853, 442] on p "JUMP TO LATEST" at bounding box center [874, 440] width 51 height 7
click at [1001, 197] on rect at bounding box center [996, 196] width 11 height 11
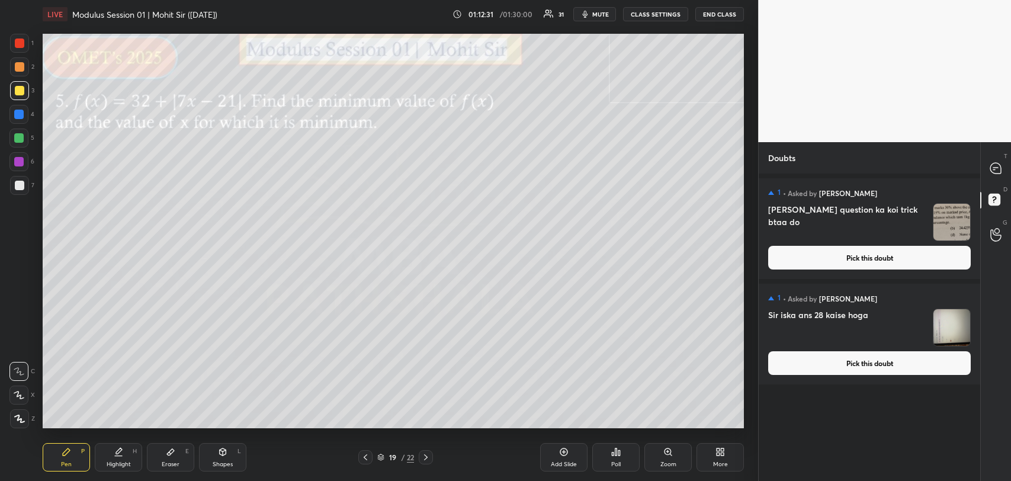
click at [866, 360] on button "Pick this doubt" at bounding box center [870, 363] width 203 height 24
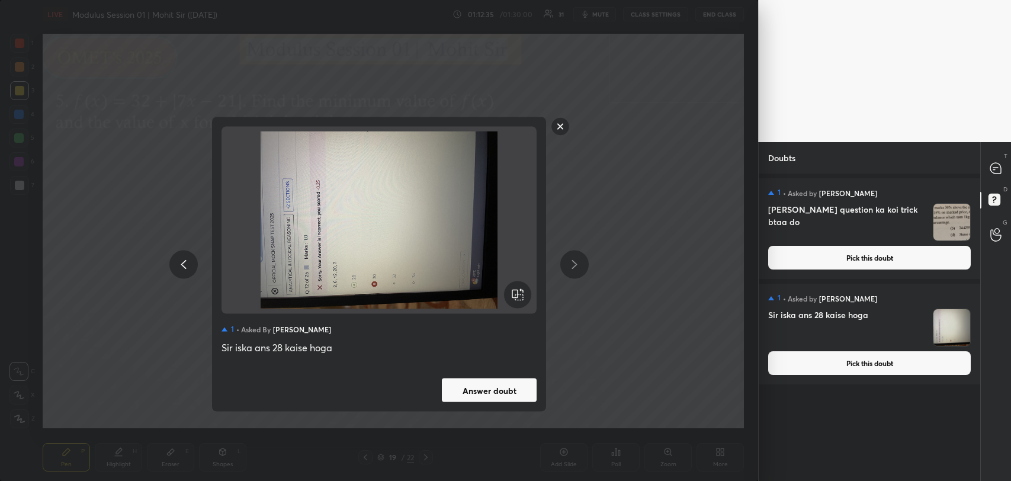
click at [477, 397] on button "Answer doubt" at bounding box center [489, 391] width 95 height 24
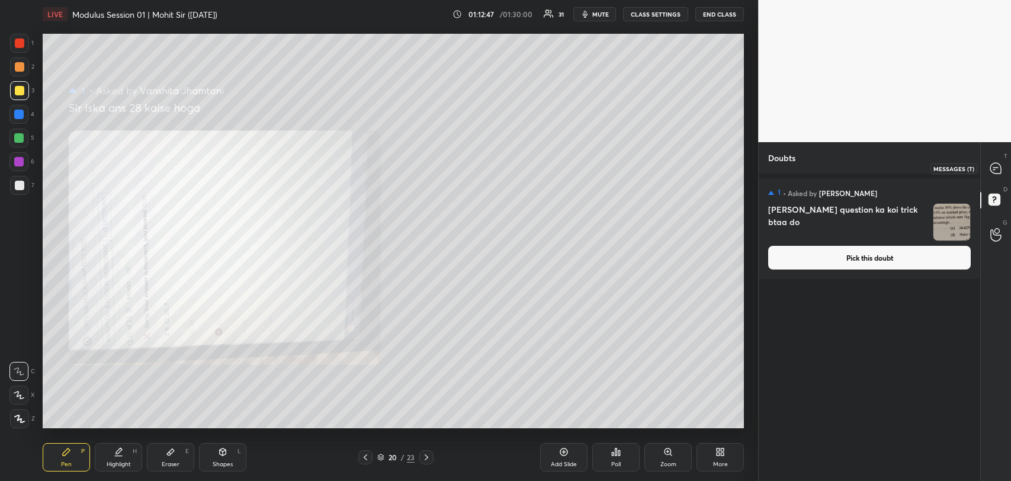
click at [998, 167] on icon at bounding box center [996, 168] width 11 height 11
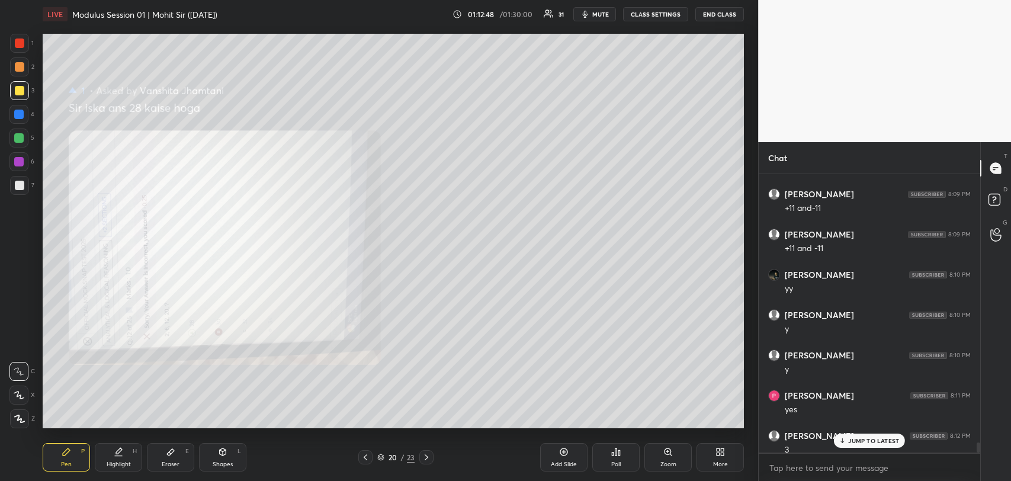
scroll to position [7604, 0]
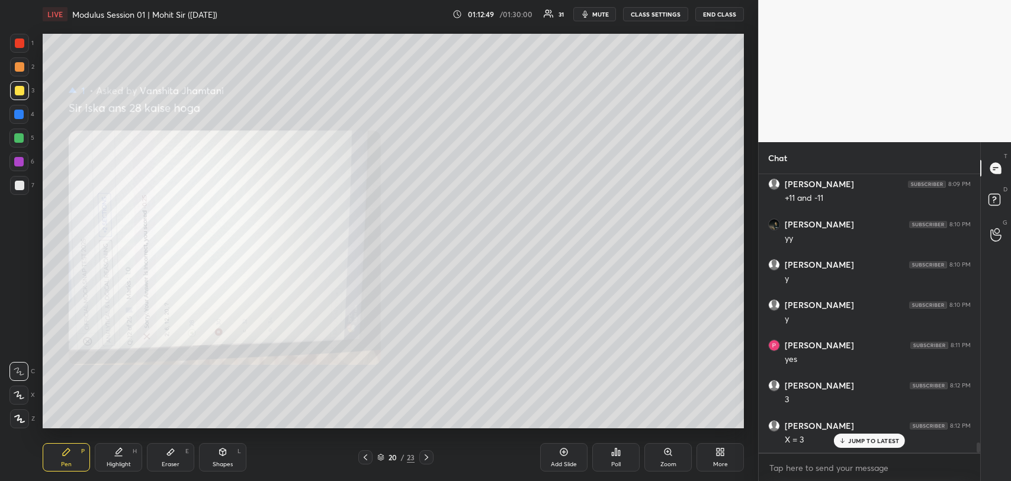
click at [856, 437] on p "JUMP TO LATEST" at bounding box center [874, 440] width 51 height 7
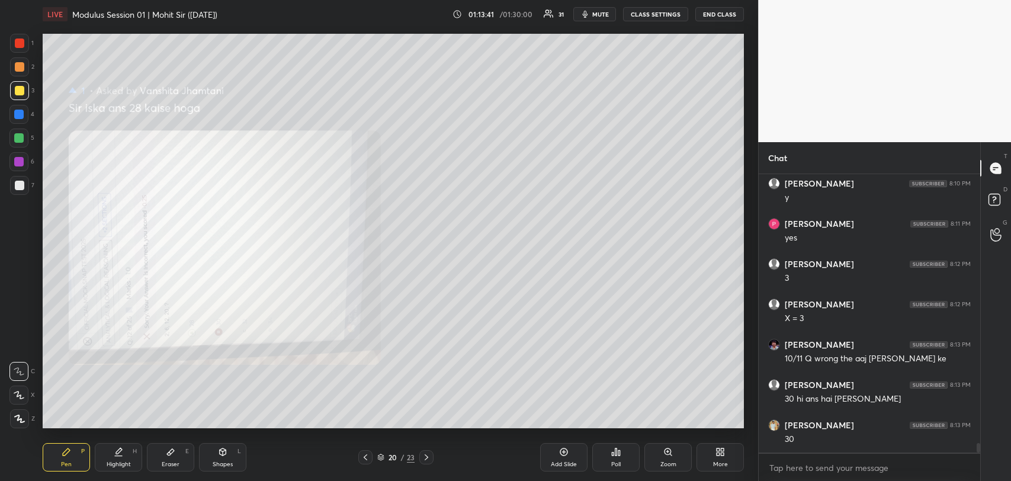
scroll to position [7765, 0]
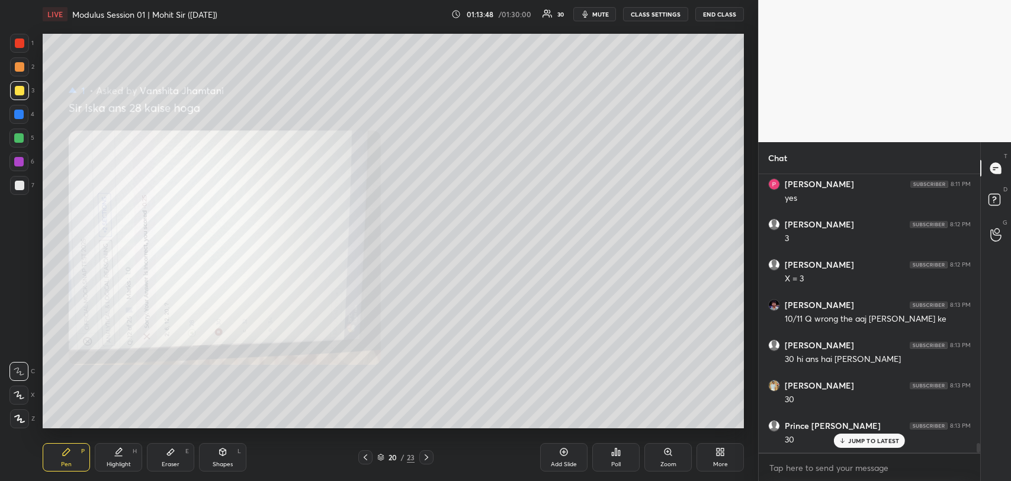
click at [877, 443] on p "JUMP TO LATEST" at bounding box center [874, 440] width 51 height 7
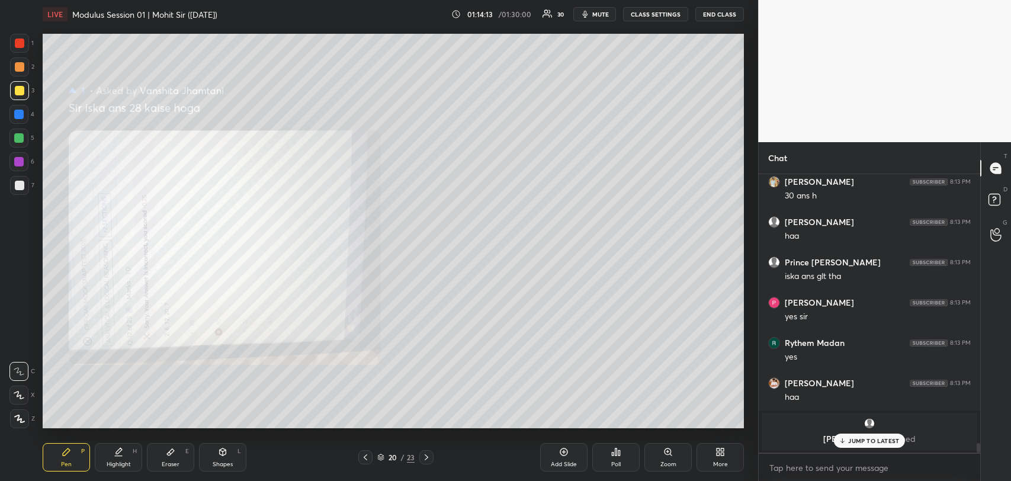
click at [870, 440] on p "JUMP TO LATEST" at bounding box center [874, 440] width 51 height 7
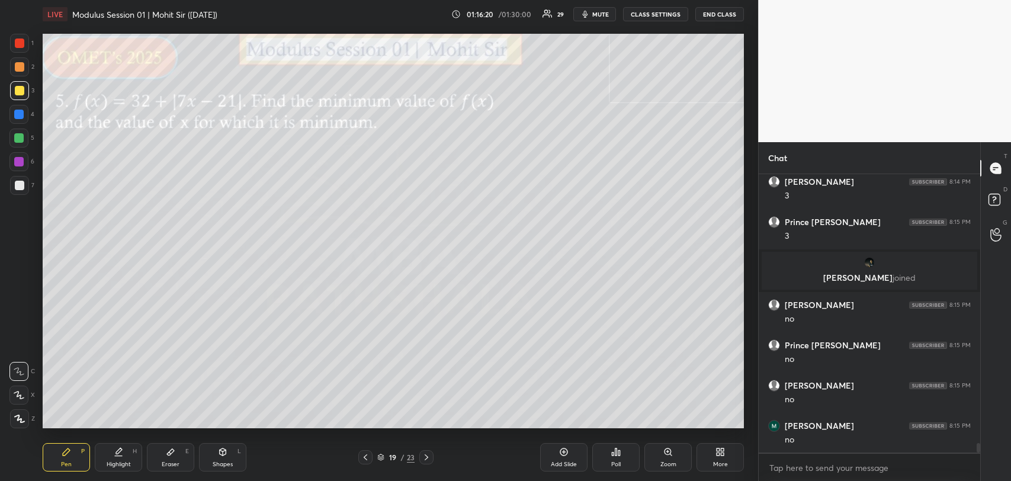
scroll to position [7893, 0]
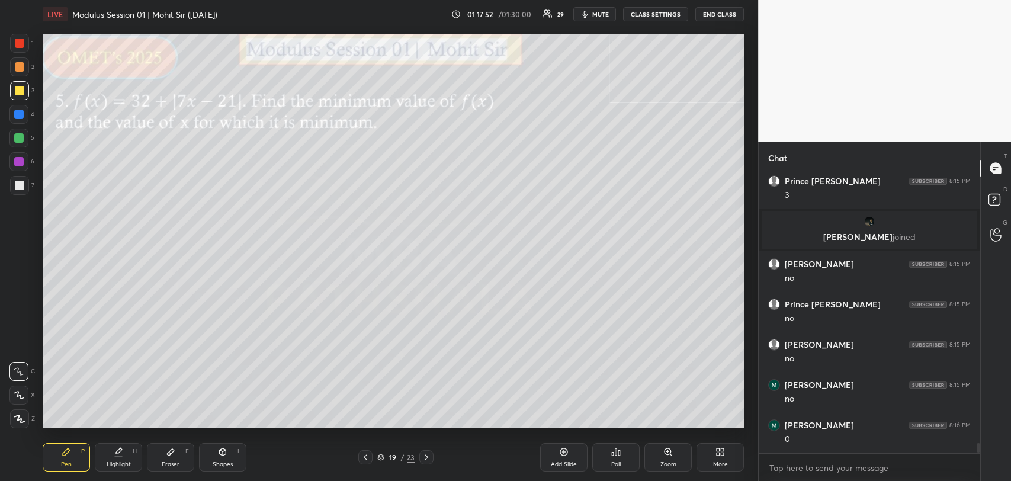
click at [20, 136] on div at bounding box center [18, 137] width 9 height 9
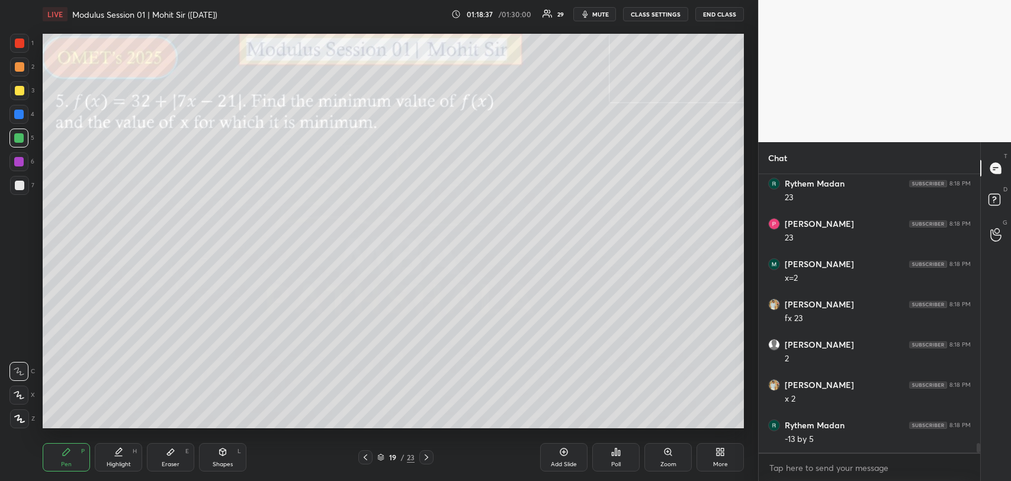
scroll to position [8193, 0]
click at [19, 190] on div at bounding box center [19, 185] width 9 height 9
click at [545, 461] on div "Add Slide" at bounding box center [563, 457] width 47 height 28
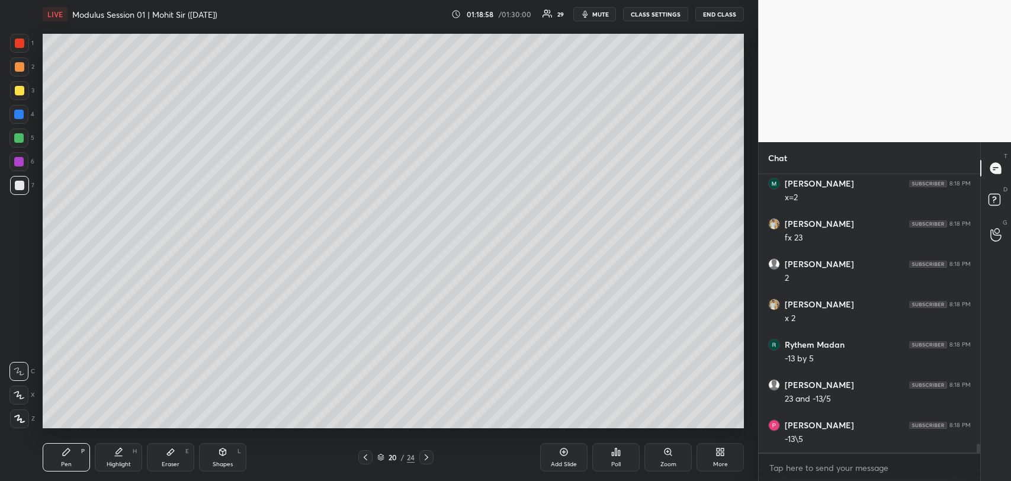
click at [367, 461] on icon at bounding box center [365, 457] width 9 height 9
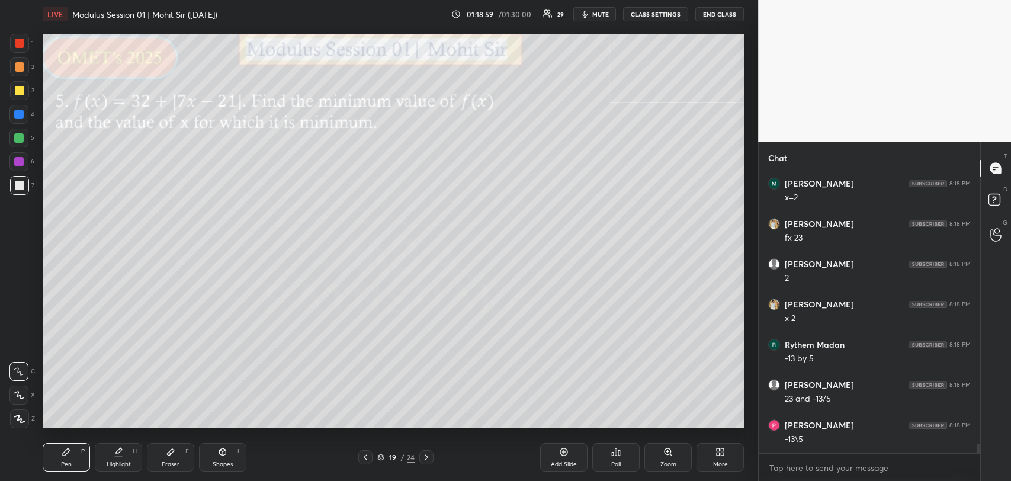
click at [429, 459] on icon at bounding box center [426, 457] width 9 height 9
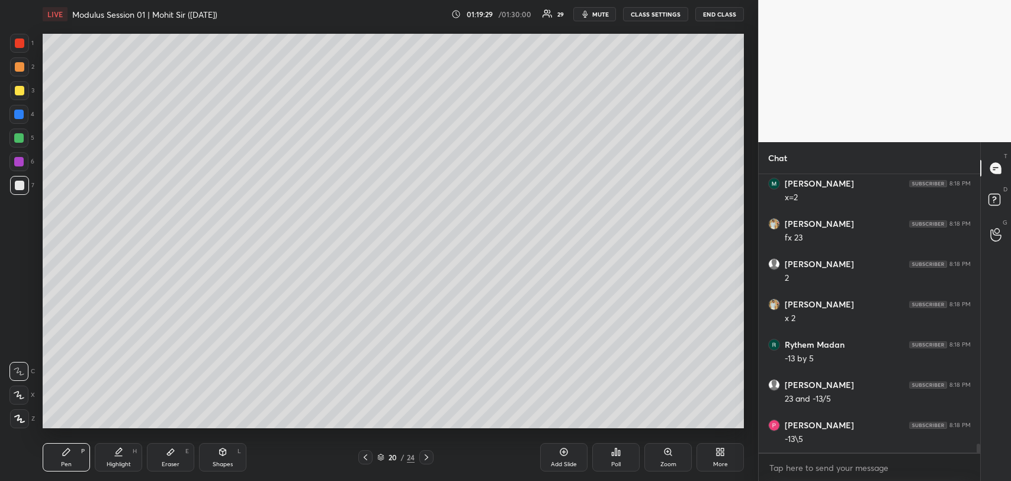
click at [12, 92] on div at bounding box center [19, 90] width 19 height 19
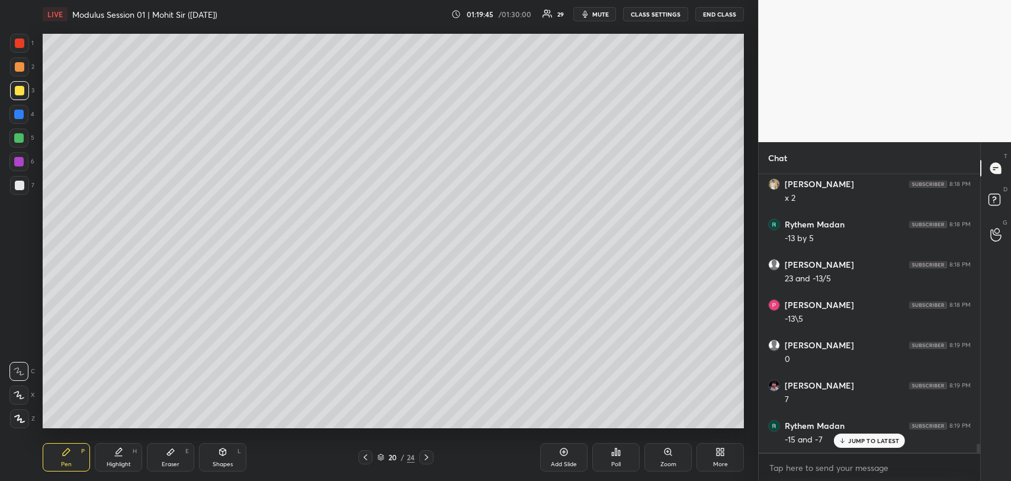
click at [849, 442] on p "JUMP TO LATEST" at bounding box center [874, 440] width 51 height 7
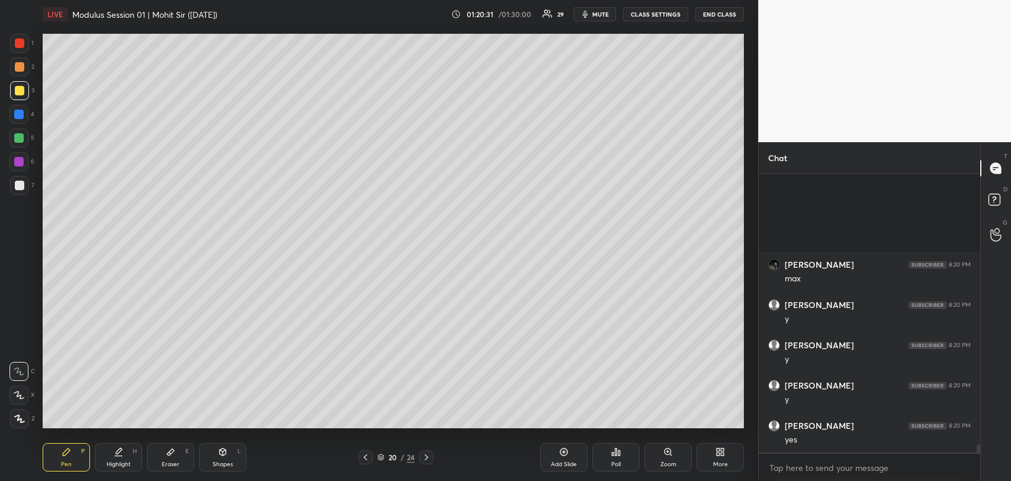
scroll to position [8850, 0]
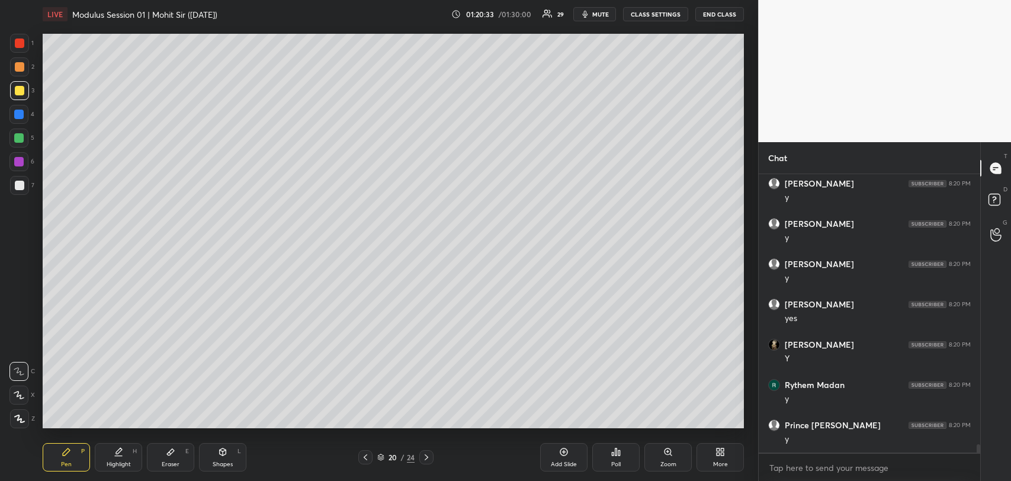
click at [16, 186] on div at bounding box center [19, 185] width 9 height 9
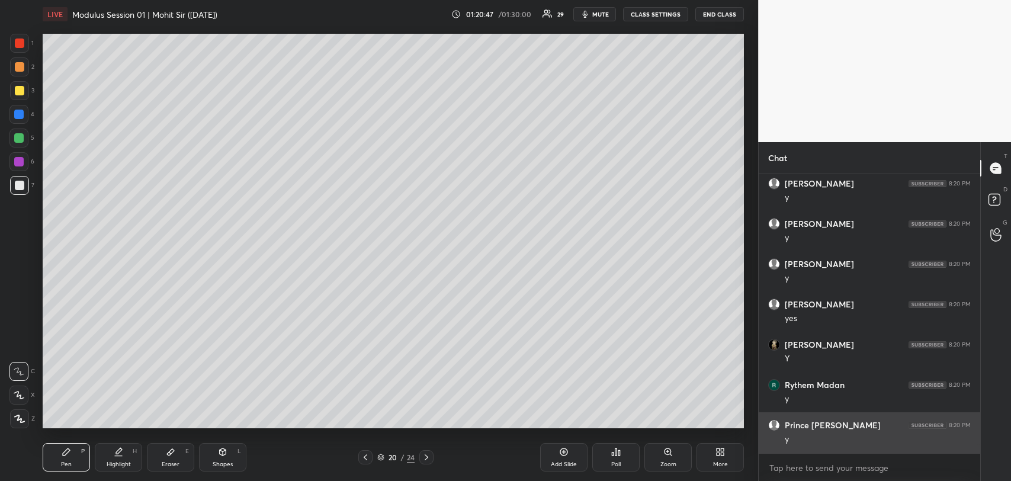
click at [171, 449] on icon at bounding box center [170, 452] width 7 height 7
click at [66, 452] on icon at bounding box center [66, 452] width 7 height 7
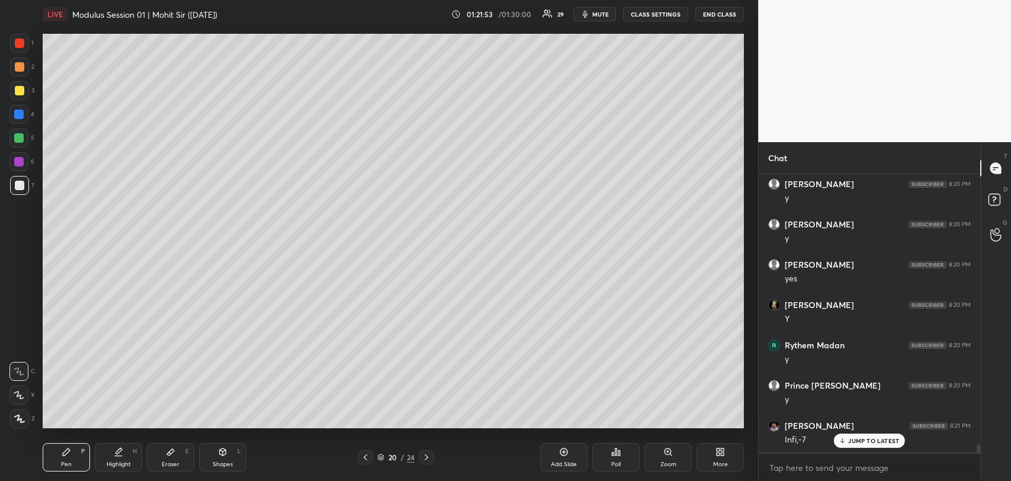
click at [858, 440] on p "JUMP TO LATEST" at bounding box center [874, 440] width 51 height 7
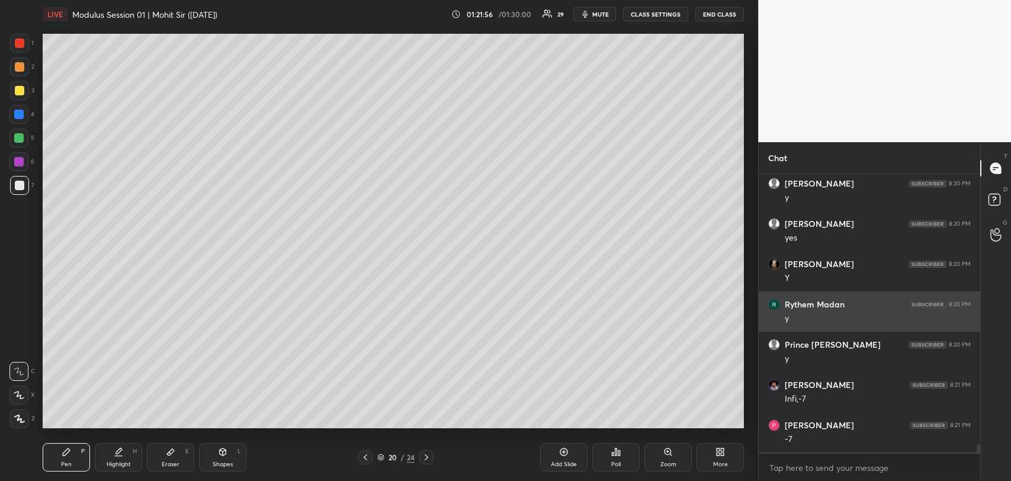
scroll to position [8970, 0]
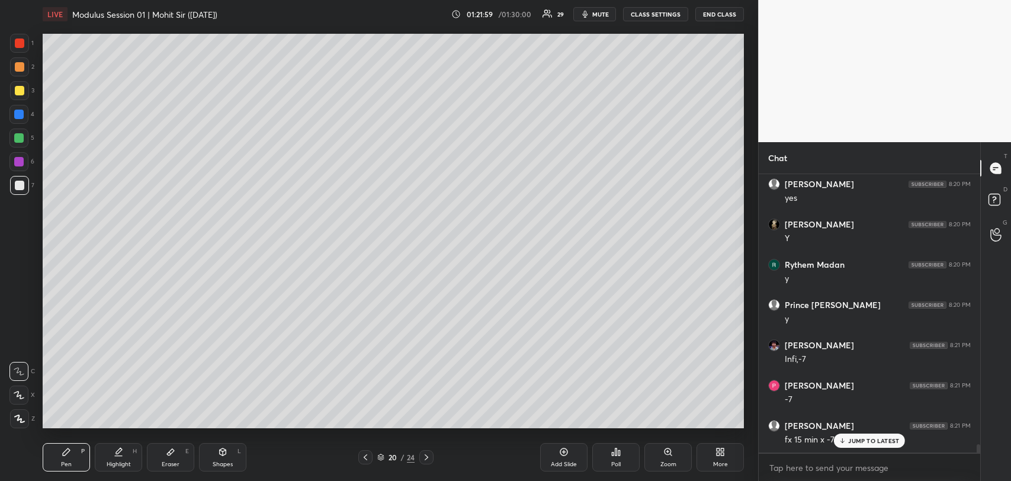
click at [872, 443] on p "JUMP TO LATEST" at bounding box center [874, 440] width 51 height 7
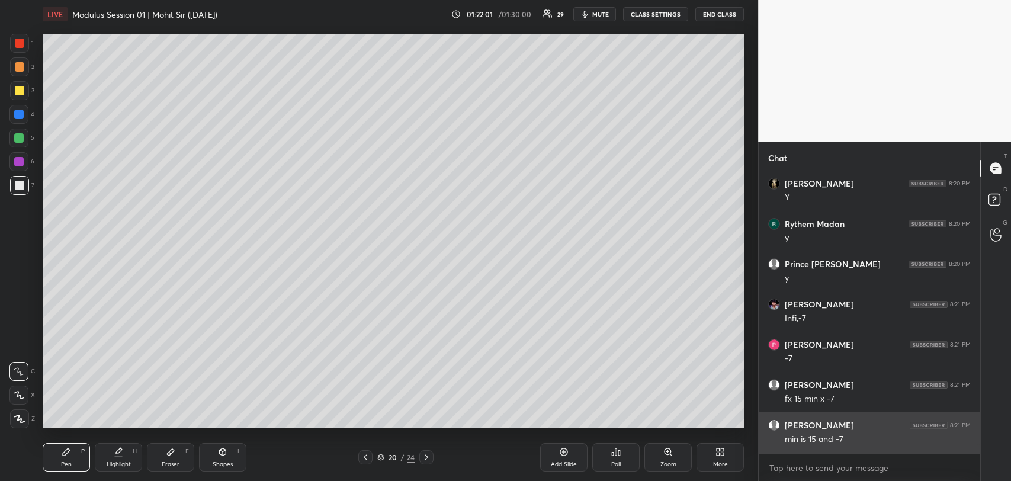
click at [20, 134] on div at bounding box center [18, 137] width 9 height 9
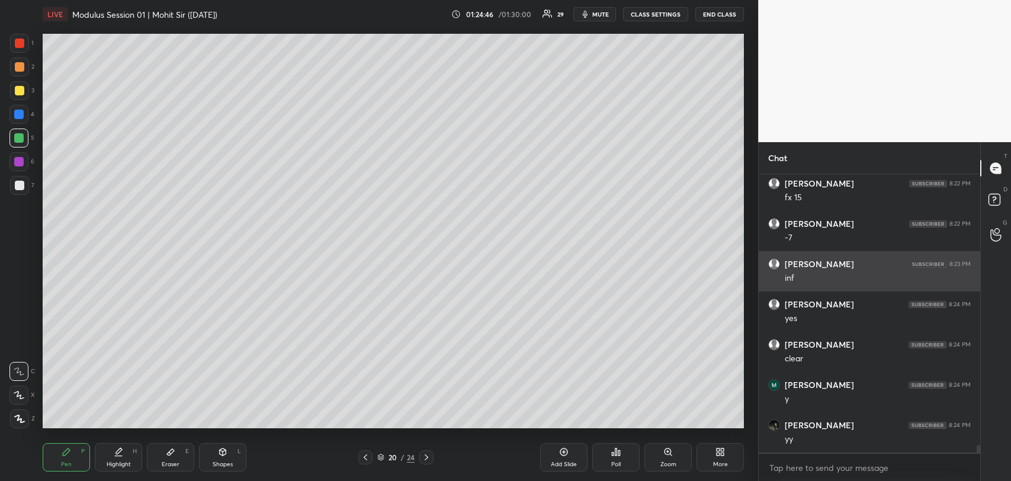
scroll to position [9534, 0]
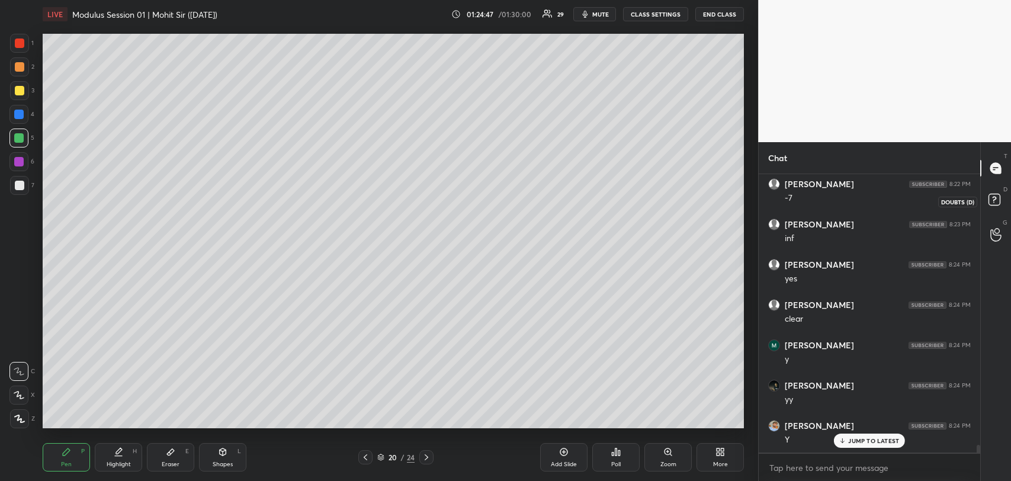
click at [993, 196] on rect at bounding box center [994, 199] width 11 height 11
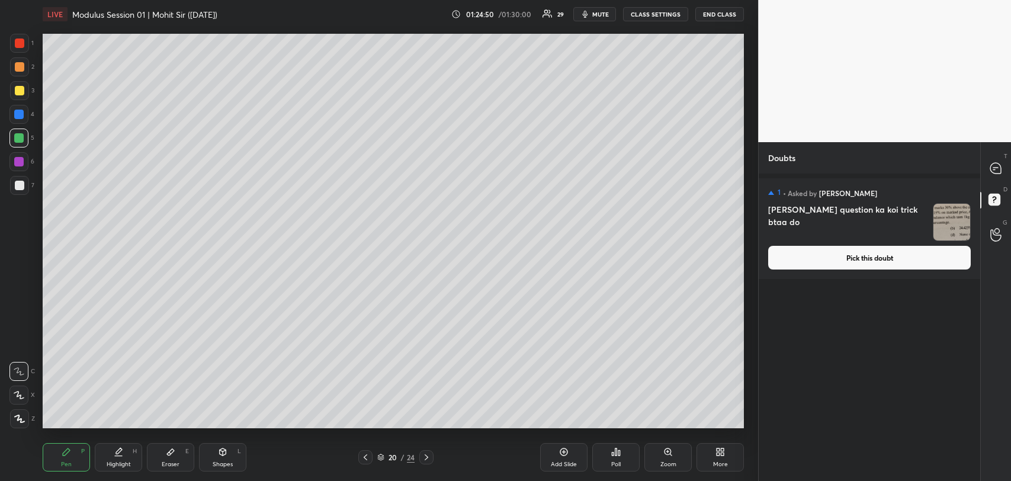
click at [835, 251] on button "Pick this doubt" at bounding box center [870, 258] width 203 height 24
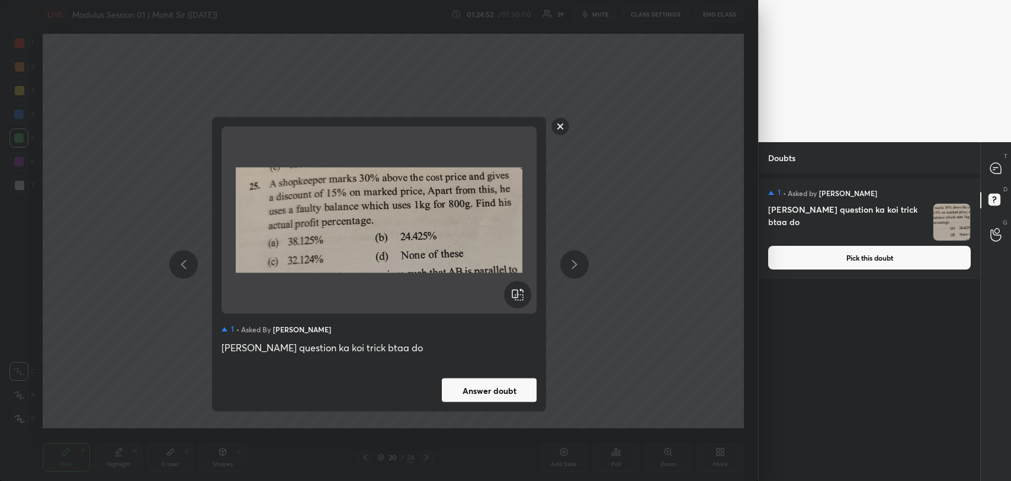
click at [479, 389] on button "Answer doubt" at bounding box center [489, 391] width 95 height 24
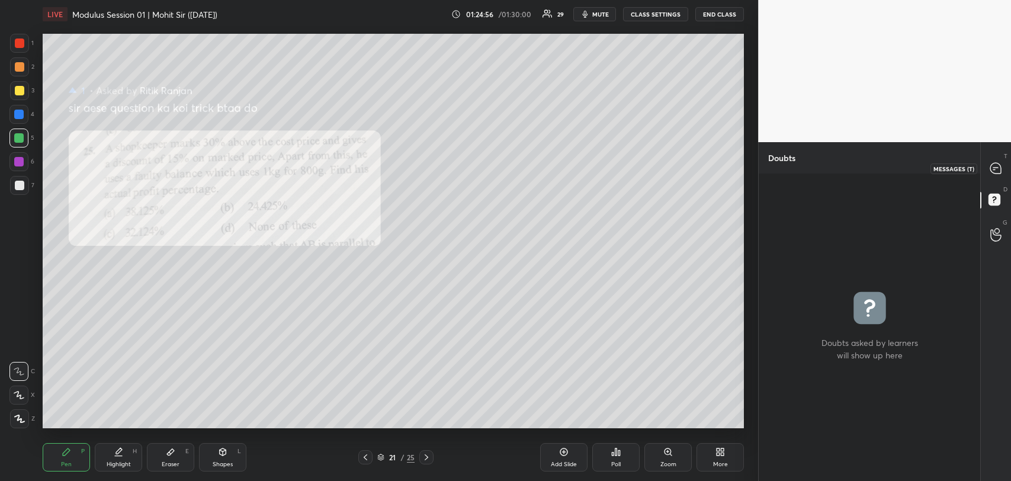
click at [992, 172] on icon at bounding box center [996, 168] width 11 height 11
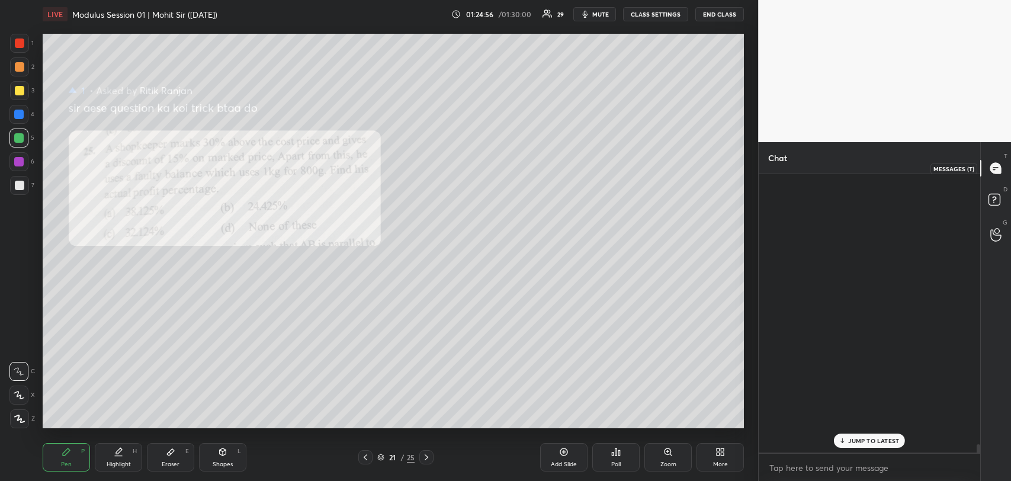
scroll to position [275, 218]
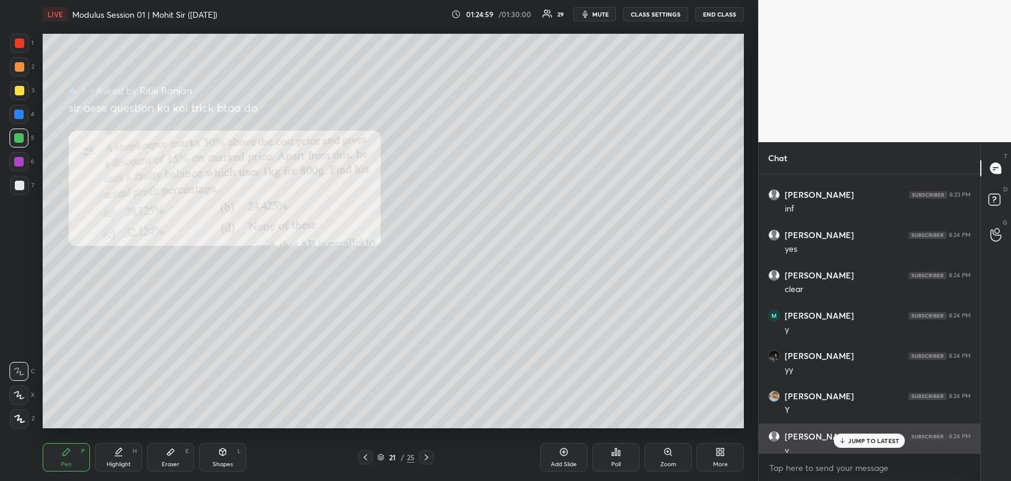
click at [873, 438] on p "JUMP TO LATEST" at bounding box center [874, 440] width 51 height 7
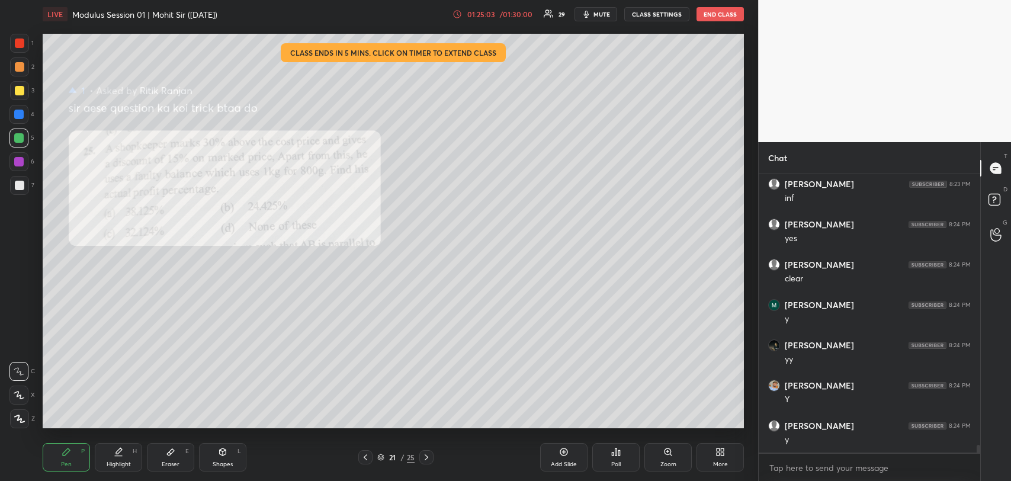
click at [23, 93] on div at bounding box center [19, 90] width 9 height 9
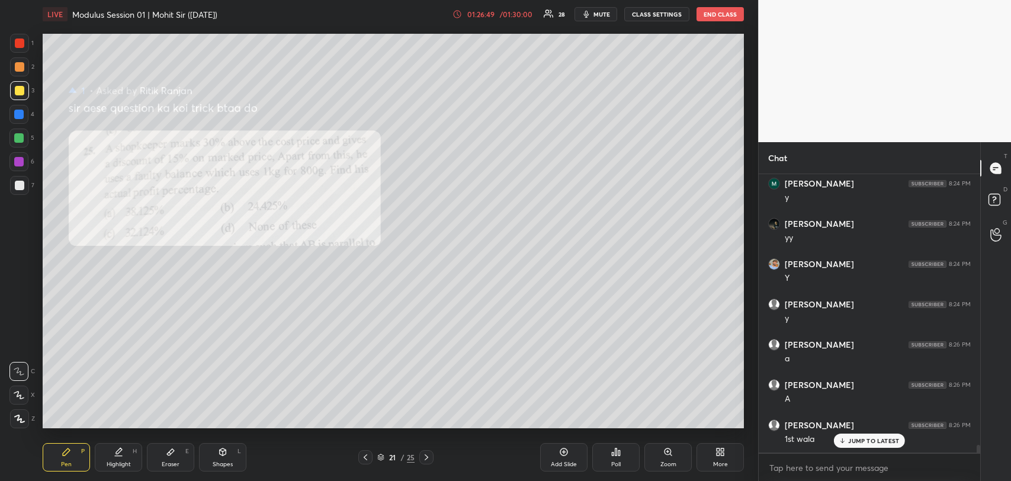
scroll to position [9885, 0]
click at [171, 456] on div "Eraser E" at bounding box center [170, 457] width 47 height 28
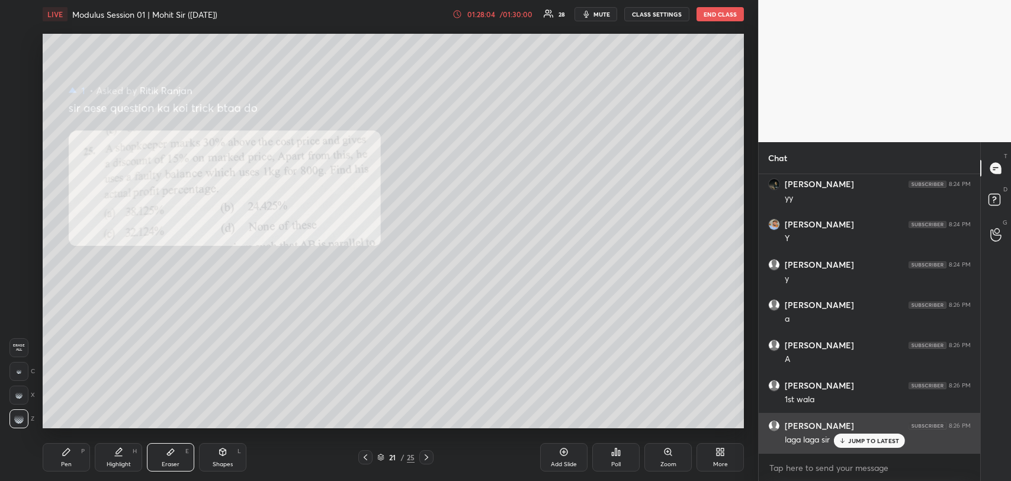
click at [79, 449] on div "Pen P" at bounding box center [66, 457] width 47 height 28
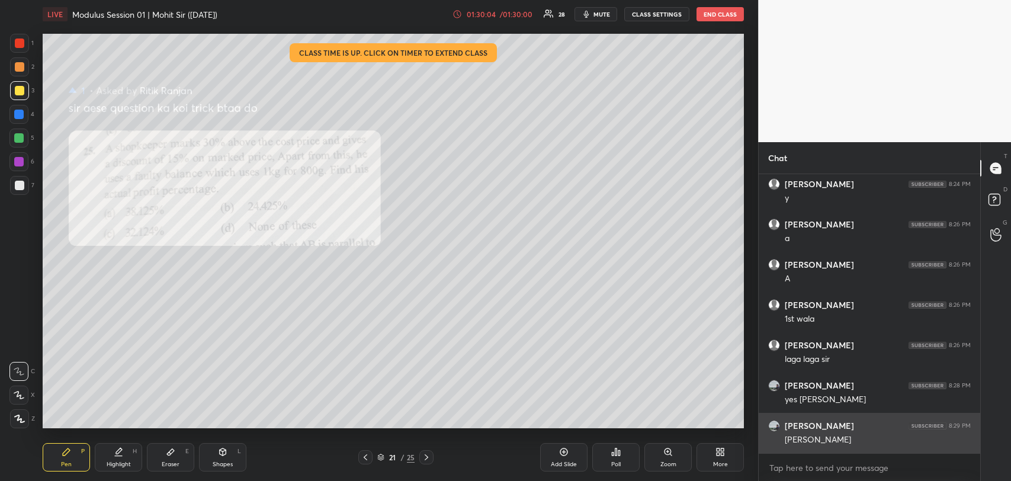
scroll to position [10007, 0]
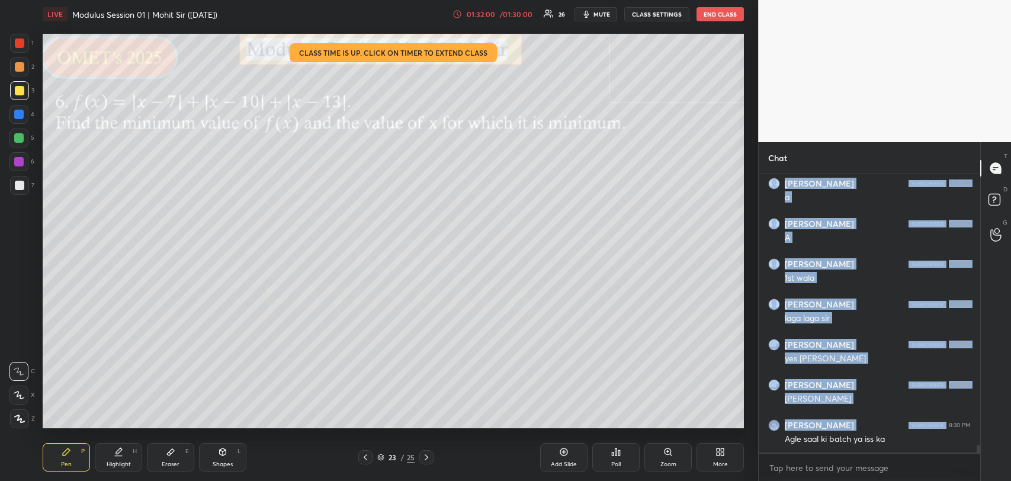
click at [664, 257] on div "1 2 3 4 5 6 7 R O A L C X Z Erase all C X Z LIVE Modulus Session 01 | Mohit Sir…" at bounding box center [505, 240] width 1011 height 481
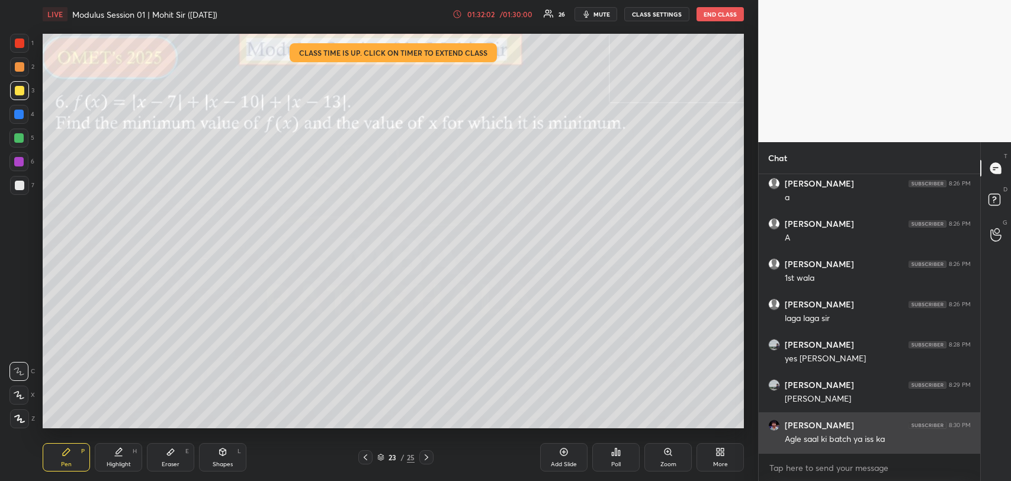
click at [835, 437] on div "Agle saal ki batch ya iss ka" at bounding box center [878, 440] width 186 height 12
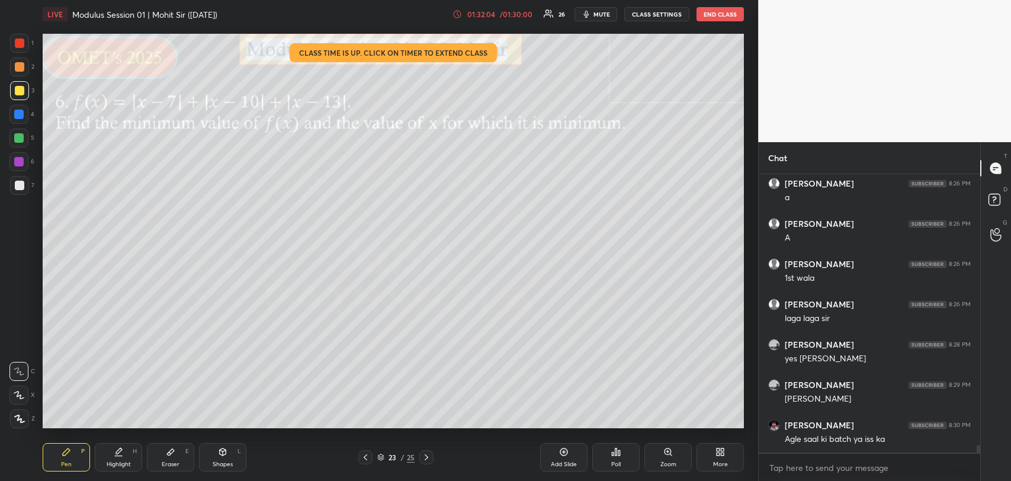
click at [489, 13] on div "01:32:04" at bounding box center [481, 14] width 33 height 7
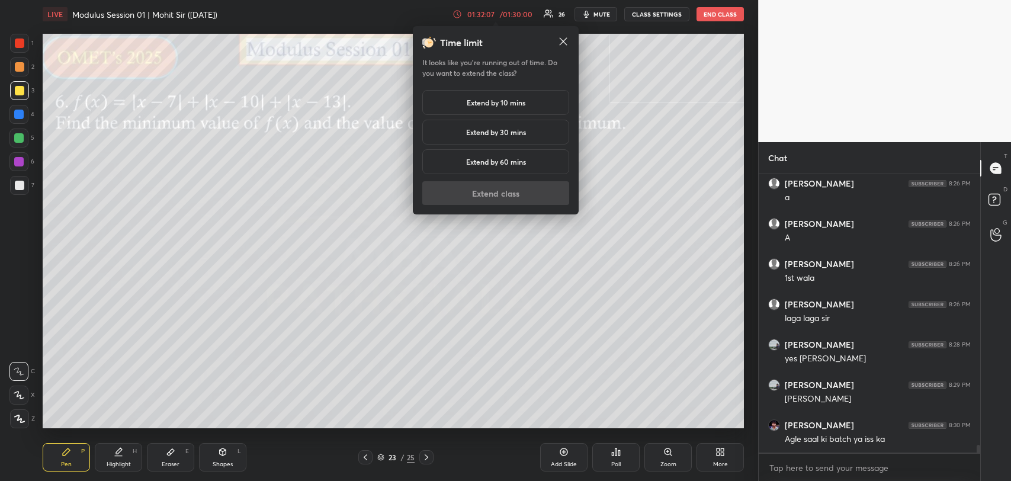
click at [486, 101] on h5 "Extend by 10 mins" at bounding box center [496, 102] width 59 height 11
click at [493, 199] on button "Extend class" at bounding box center [495, 193] width 147 height 24
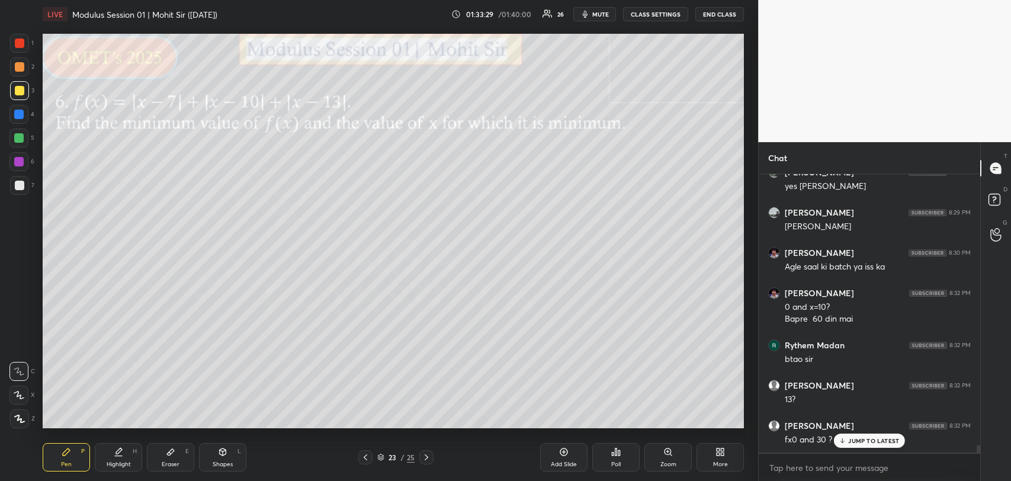
scroll to position [10220, 0]
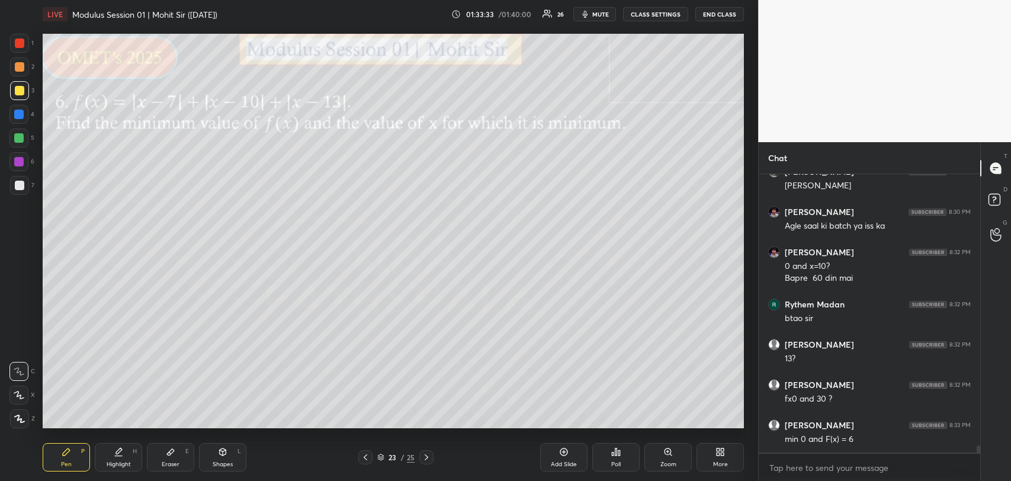
click at [162, 457] on div "Eraser E" at bounding box center [170, 457] width 47 height 28
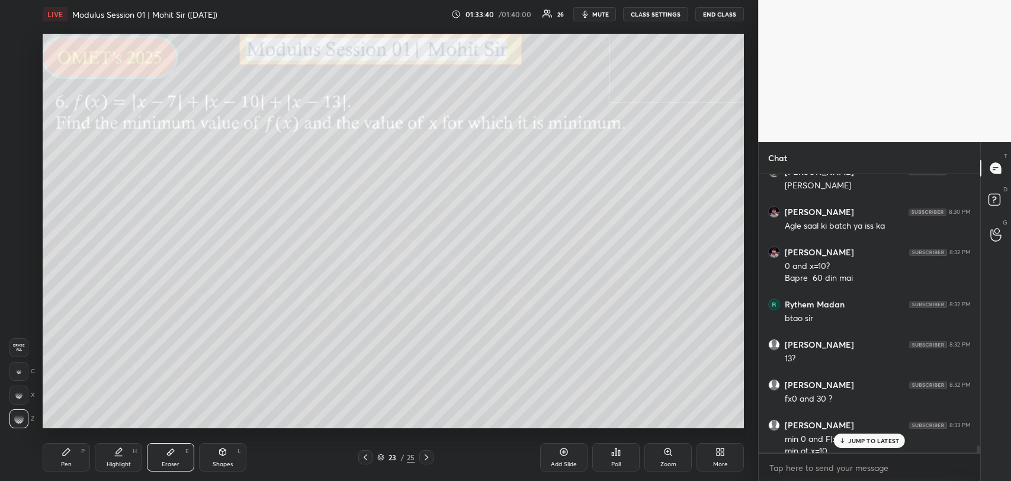
scroll to position [10231, 0]
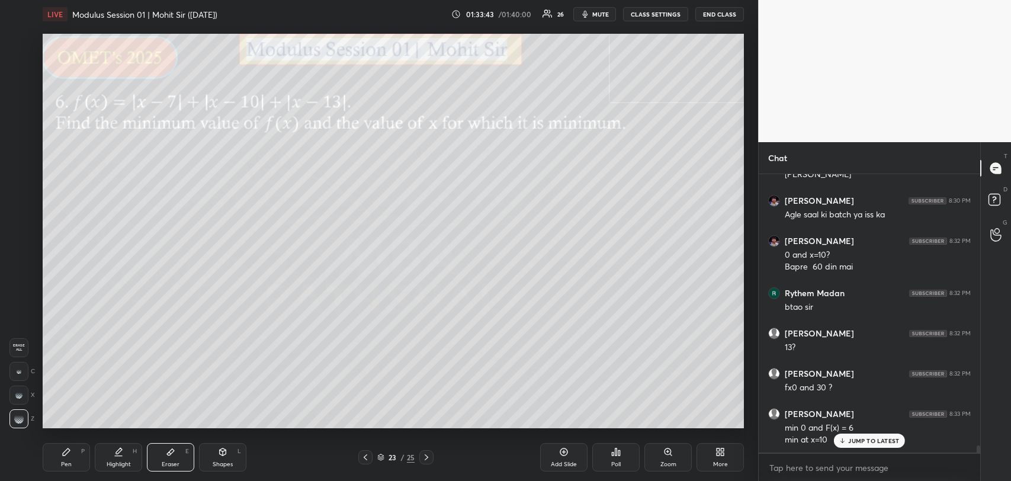
click at [60, 457] on div "Pen P" at bounding box center [66, 457] width 47 height 28
click at [849, 437] on div "JUMP TO LATEST" at bounding box center [869, 441] width 71 height 14
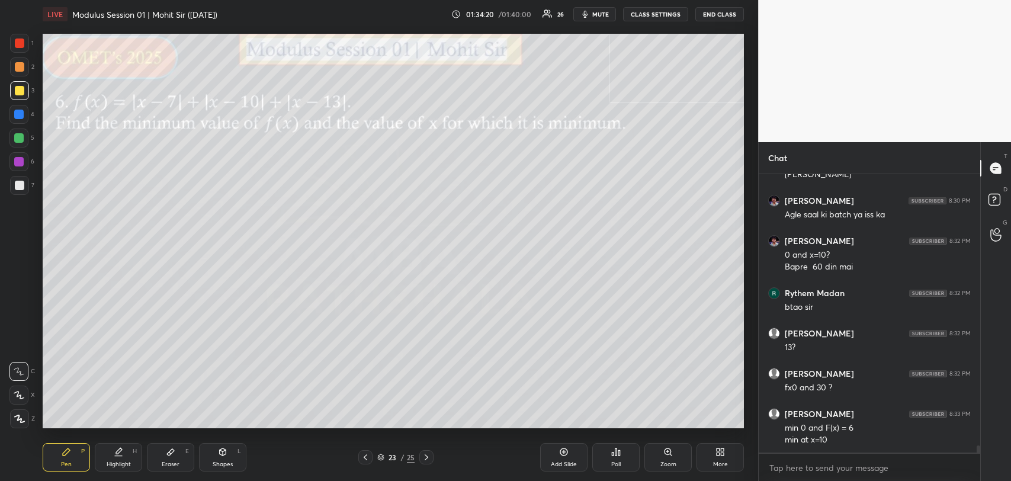
click at [21, 186] on div at bounding box center [19, 185] width 9 height 9
click at [21, 137] on div at bounding box center [18, 137] width 9 height 9
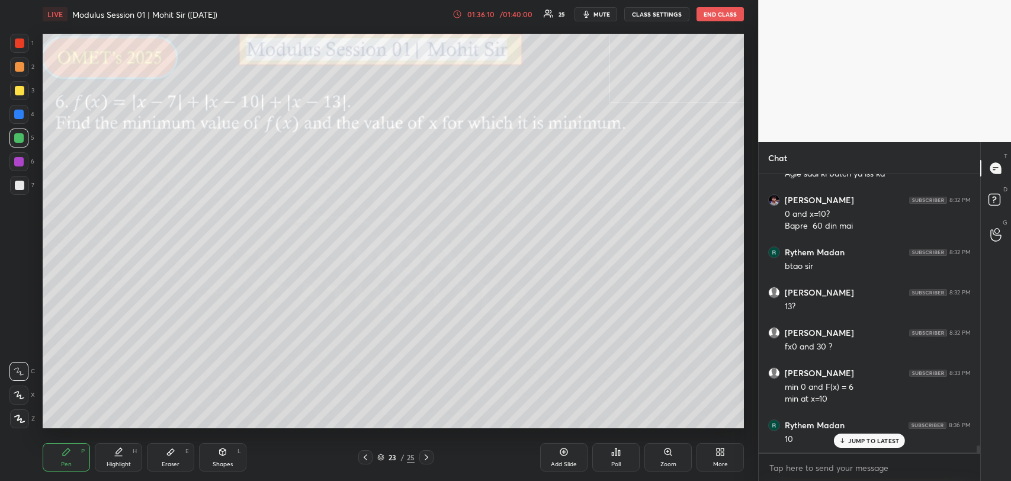
scroll to position [10312, 0]
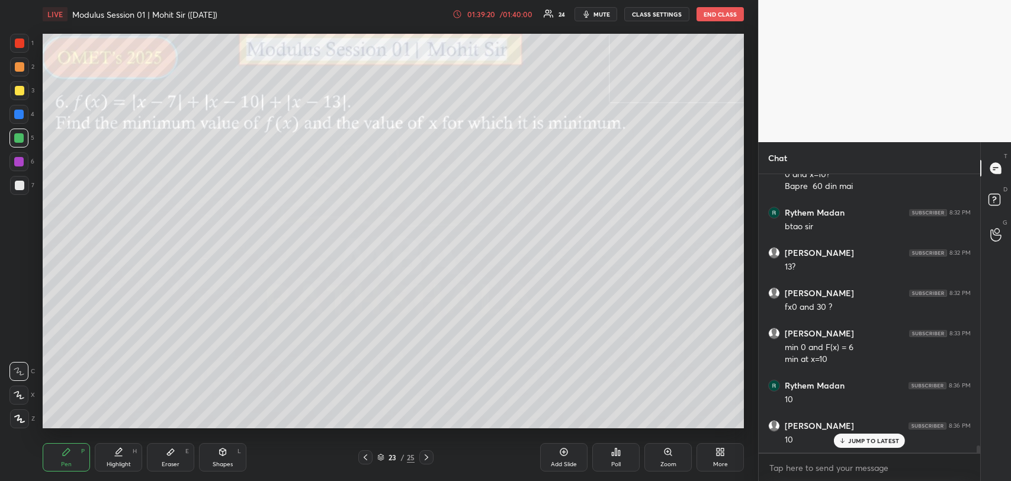
click at [559, 455] on div "Add Slide" at bounding box center [563, 457] width 47 height 28
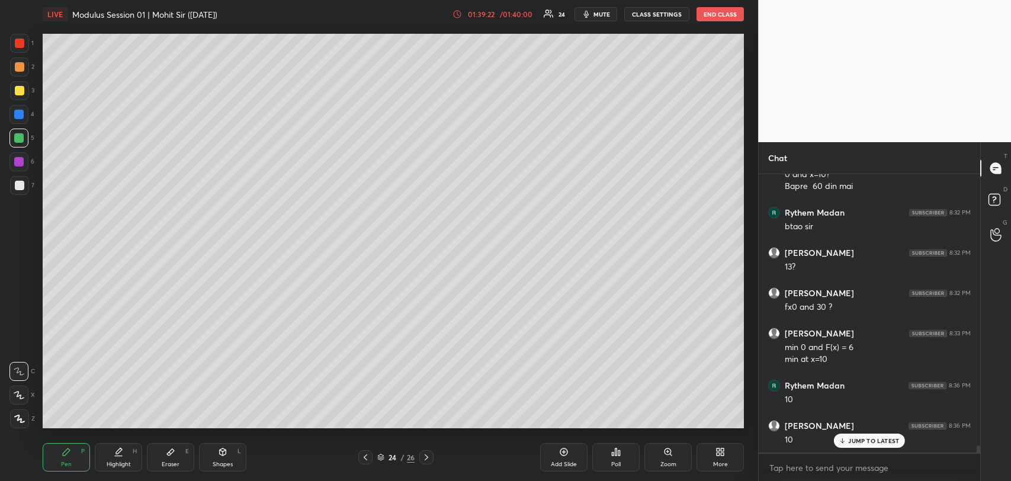
click at [12, 182] on div at bounding box center [19, 185] width 19 height 19
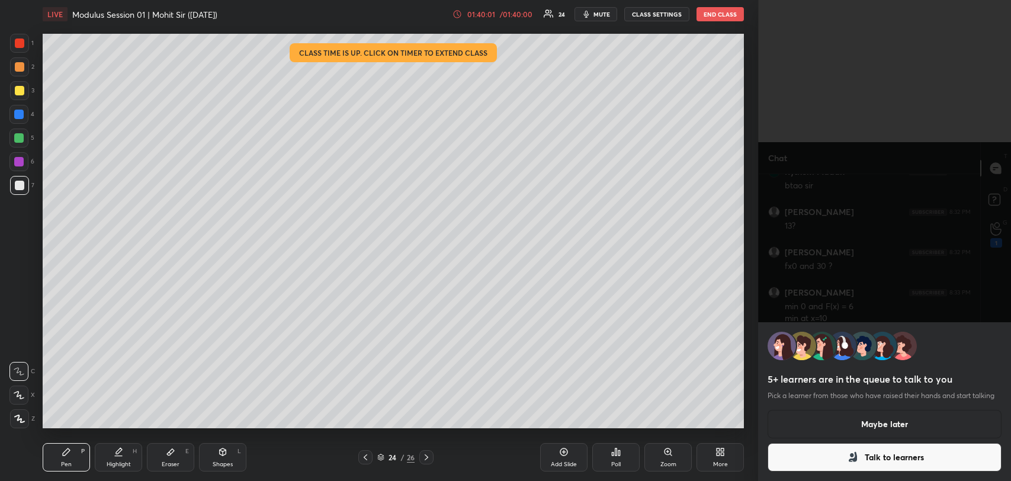
scroll to position [10392, 0]
click at [995, 233] on div "5+ learners are in the queue to talk to you Pick a learner from those who have …" at bounding box center [884, 240] width 253 height 481
click at [873, 462] on button "Talk to learners" at bounding box center [885, 457] width 234 height 28
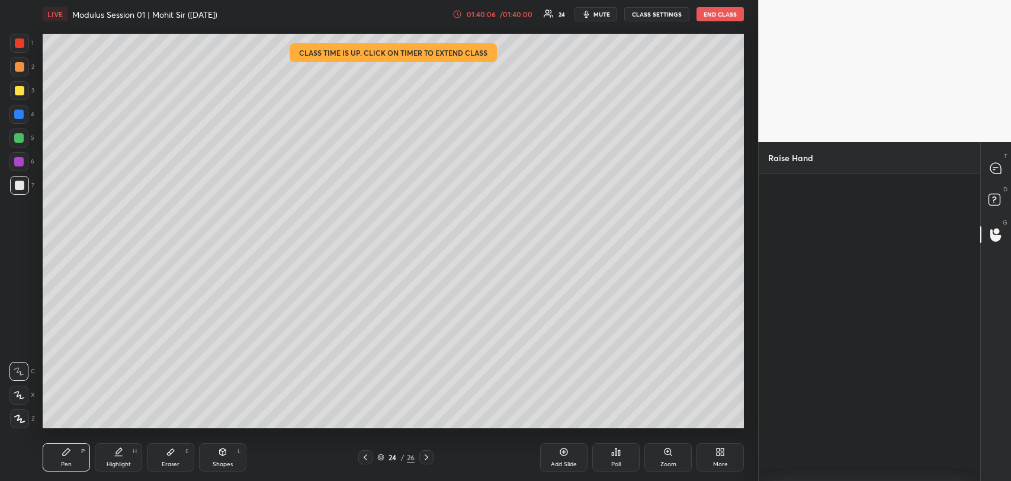
scroll to position [4, 4]
click at [801, 231] on div "[PERSON_NAME] INVITE" at bounding box center [802, 238] width 67 height 69
click at [801, 251] on button "INVITE" at bounding box center [801, 255] width 57 height 15
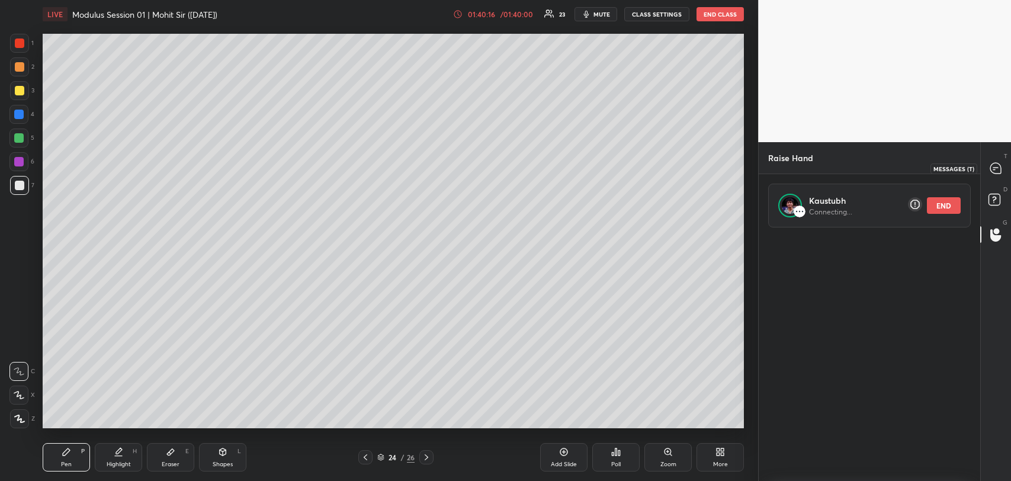
click at [1000, 172] on icon at bounding box center [996, 168] width 11 height 11
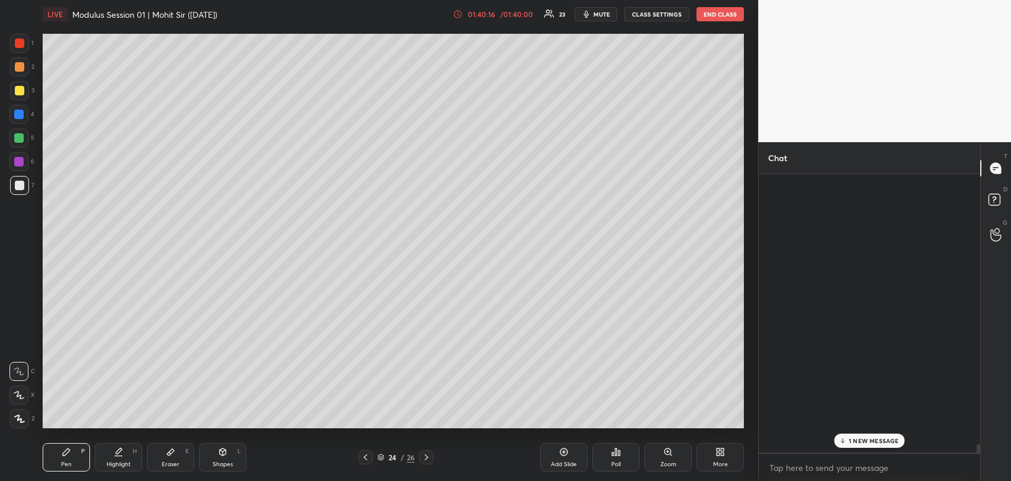
scroll to position [275, 218]
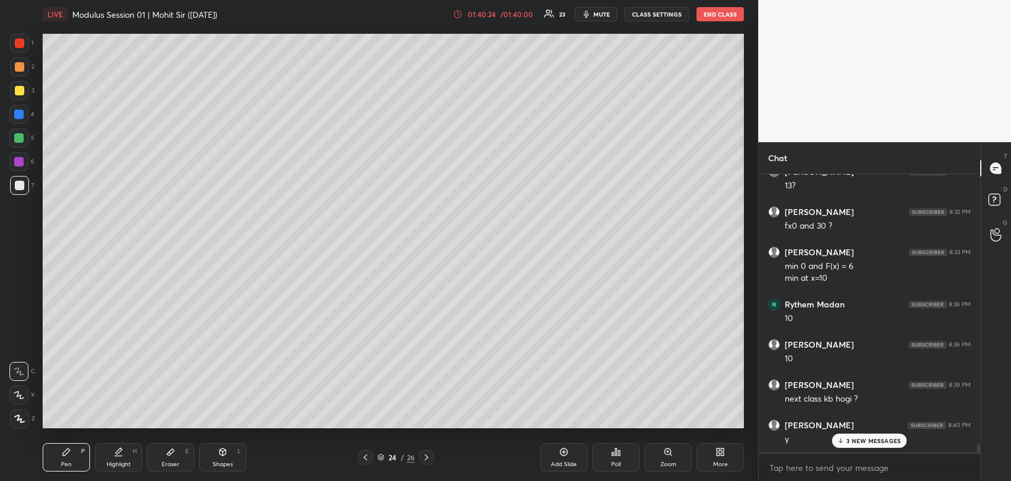
click at [851, 442] on p "3 NEW MESSAGES" at bounding box center [874, 440] width 55 height 7
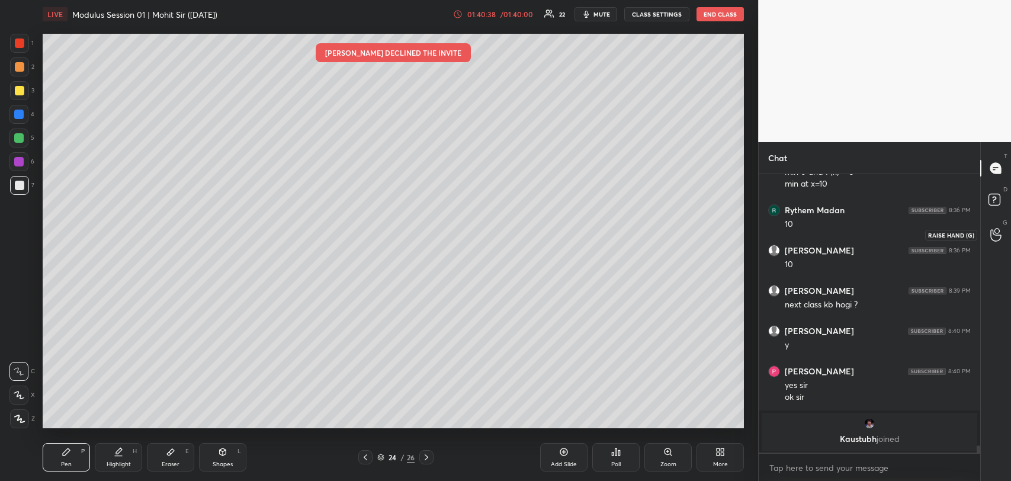
click at [995, 233] on icon at bounding box center [996, 235] width 11 height 14
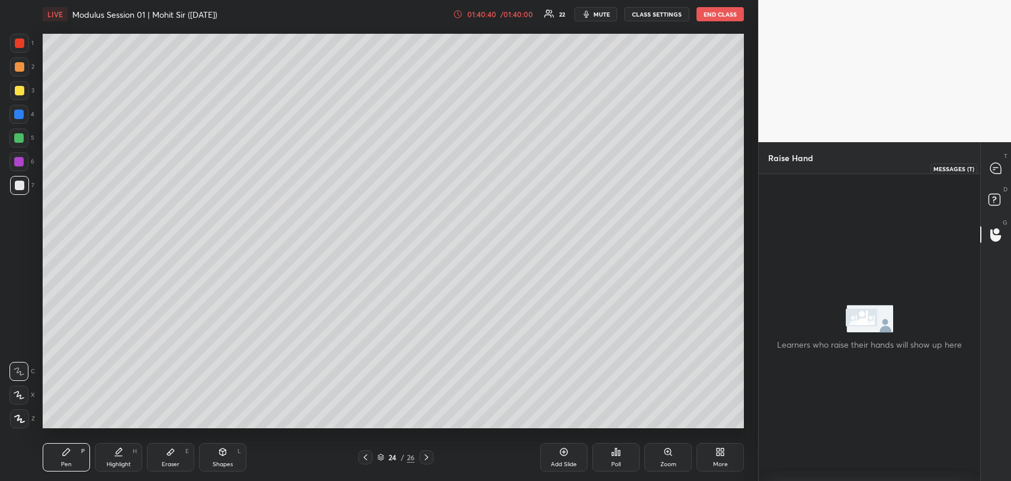
click at [998, 169] on icon at bounding box center [996, 168] width 11 height 11
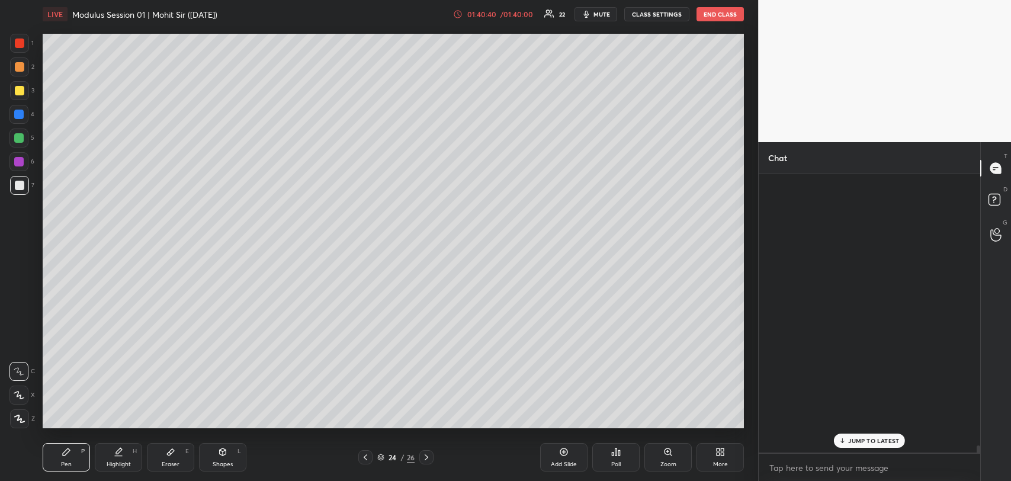
scroll to position [275, 218]
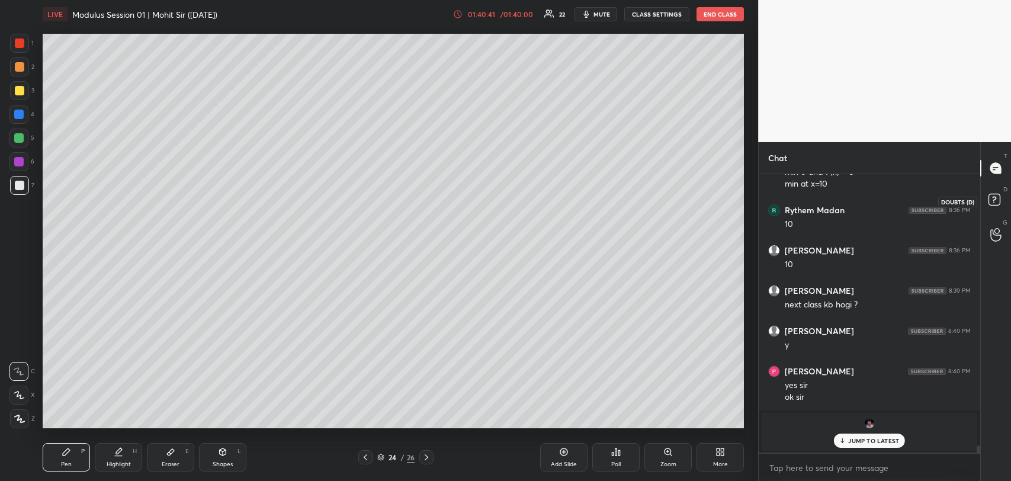
click at [995, 194] on rect at bounding box center [994, 199] width 11 height 11
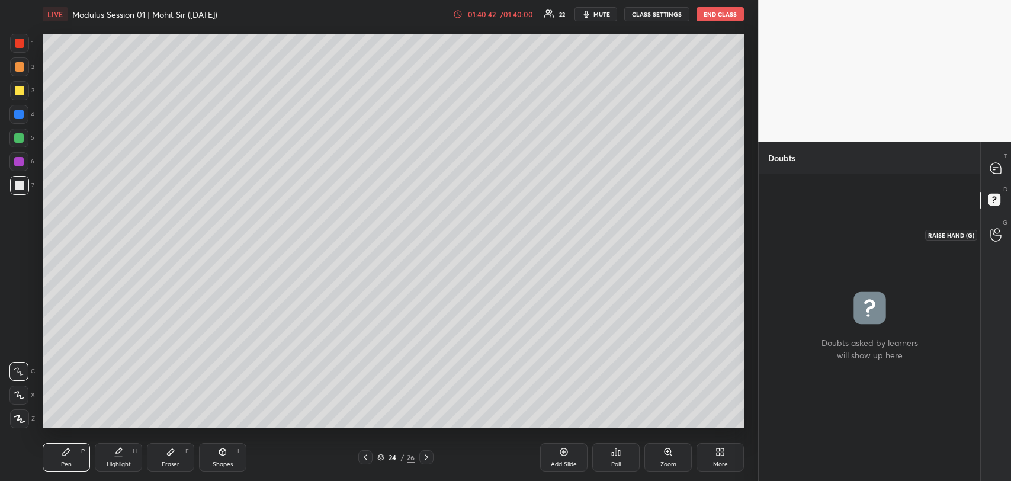
click at [999, 230] on icon at bounding box center [996, 235] width 11 height 14
click at [1000, 169] on icon at bounding box center [996, 168] width 11 height 11
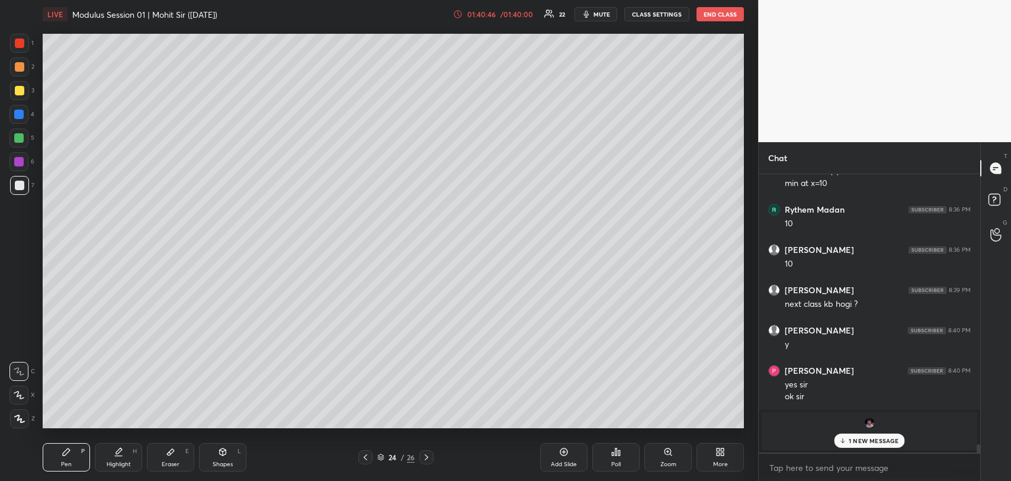
click at [866, 443] on p "1 NEW MESSAGE" at bounding box center [874, 440] width 50 height 7
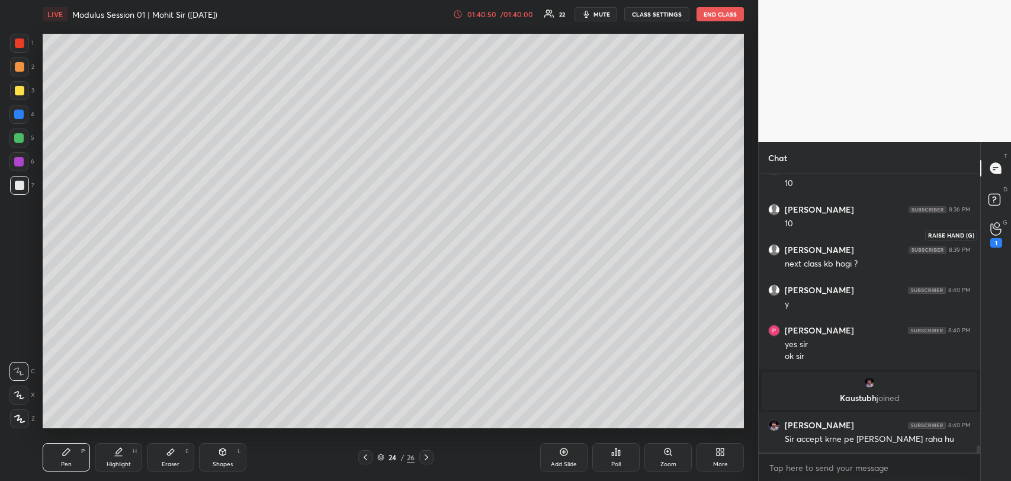
click at [1000, 228] on icon at bounding box center [996, 229] width 11 height 14
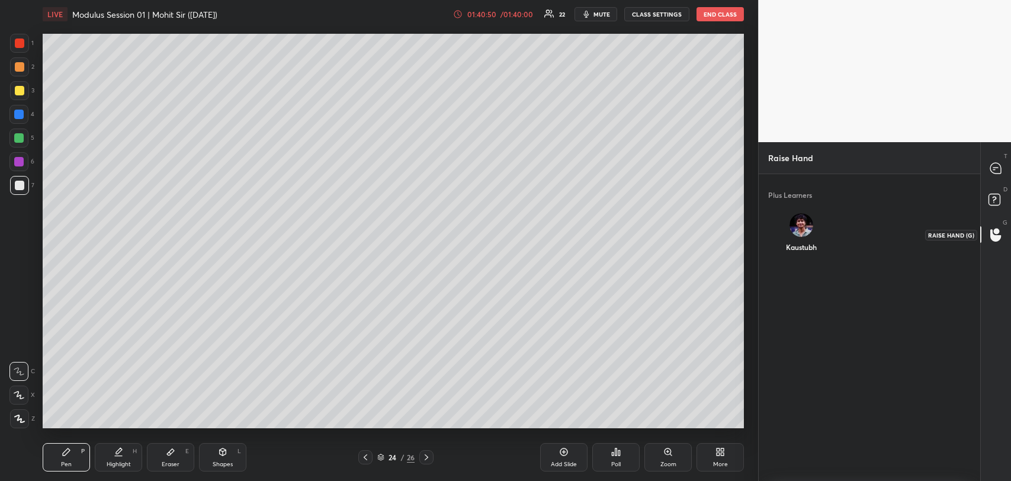
scroll to position [4, 4]
click at [802, 235] on div "Kaustubh" at bounding box center [802, 235] width 67 height 63
click at [802, 262] on div "[PERSON_NAME] INVITE" at bounding box center [802, 238] width 67 height 69
click at [802, 257] on button "INVITE" at bounding box center [801, 255] width 57 height 15
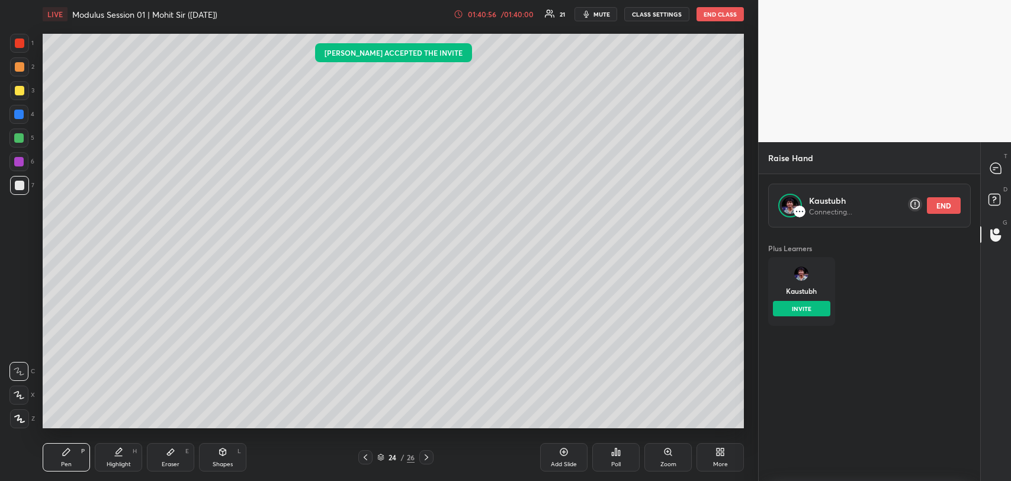
scroll to position [251, 218]
click at [996, 164] on icon at bounding box center [996, 168] width 11 height 11
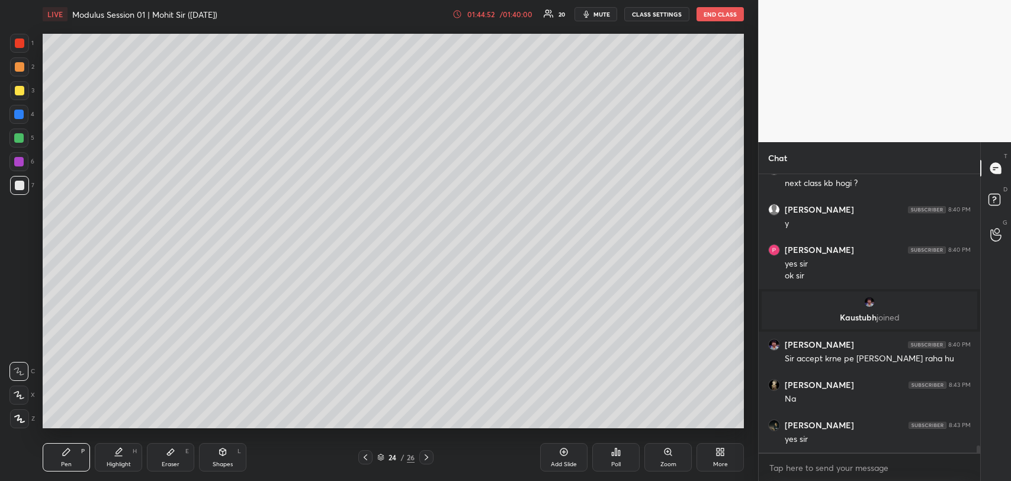
scroll to position [10660, 0]
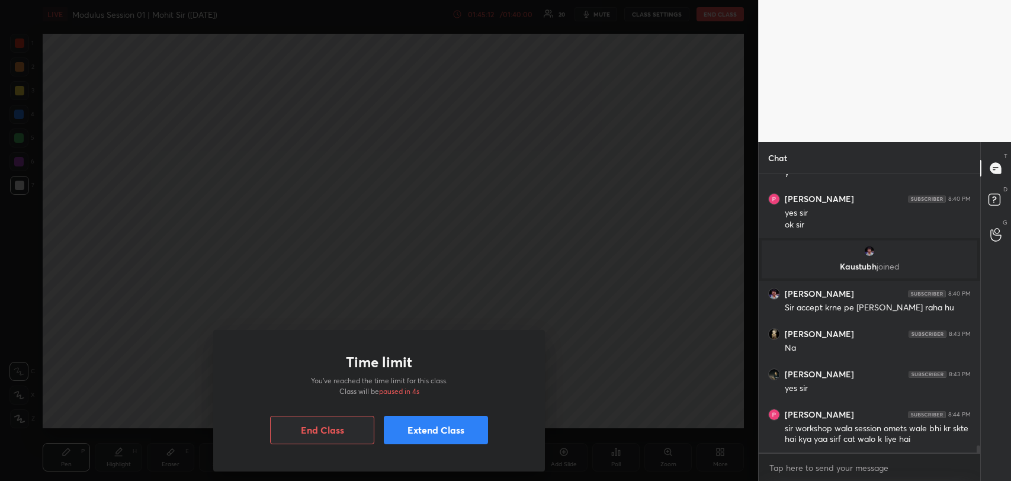
click at [388, 297] on div "Time limit You’ve reached the time limit for this class. Class will be paused i…" at bounding box center [379, 240] width 758 height 481
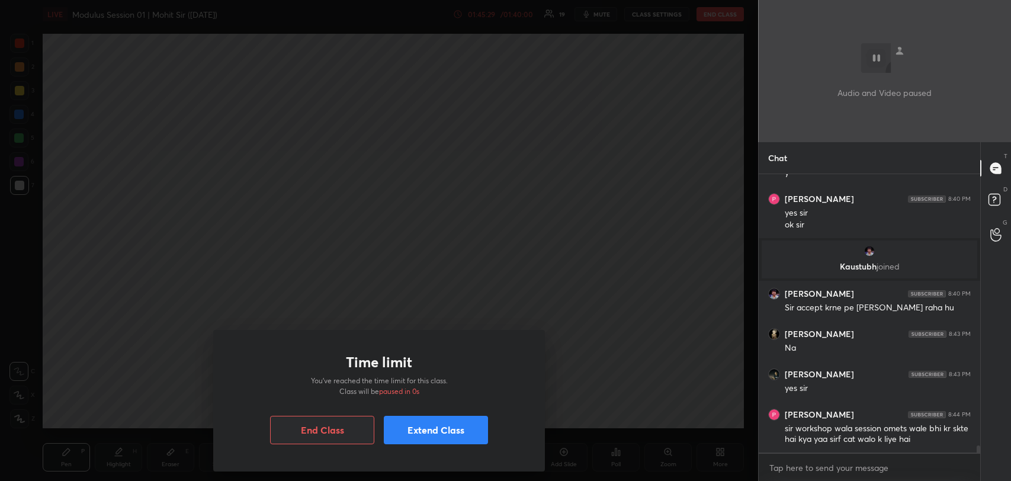
click at [422, 430] on button "Extend Class" at bounding box center [436, 430] width 104 height 28
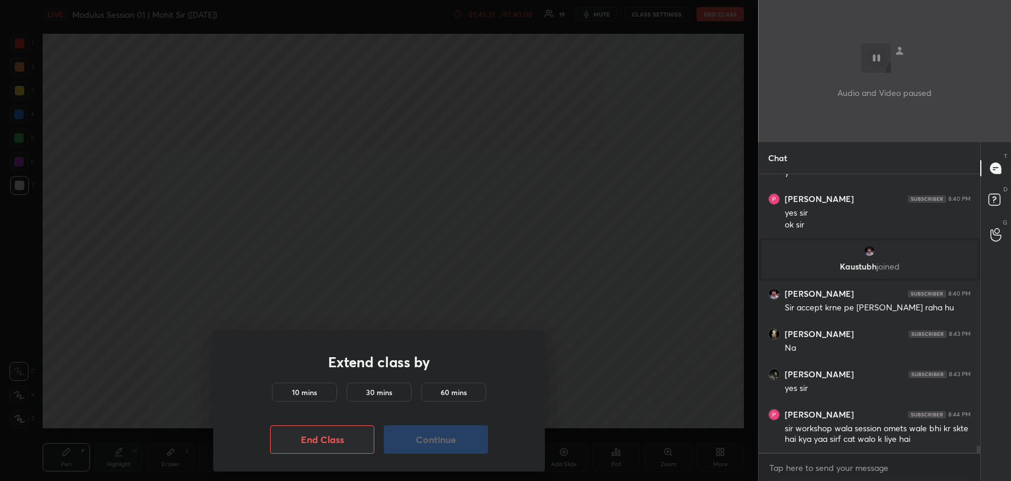
click at [325, 440] on button "End Class" at bounding box center [322, 439] width 104 height 28
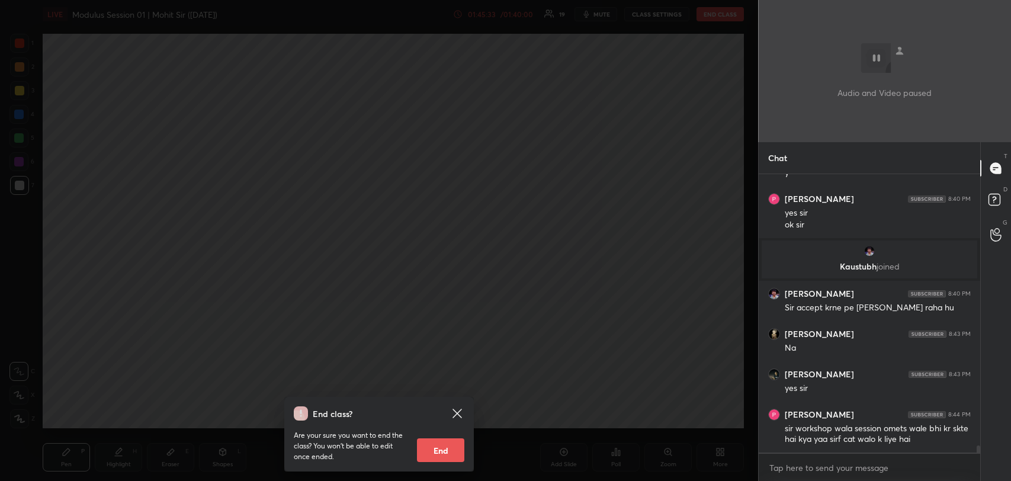
click at [437, 448] on button "End" at bounding box center [440, 450] width 47 height 24
type textarea "x"
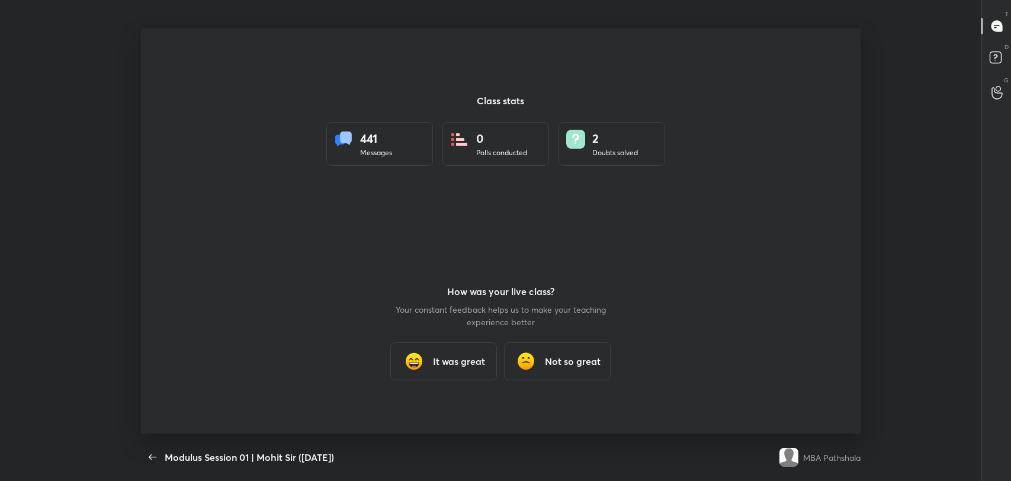
scroll to position [0, 0]
